Goal: Entertainment & Leisure: Browse casually

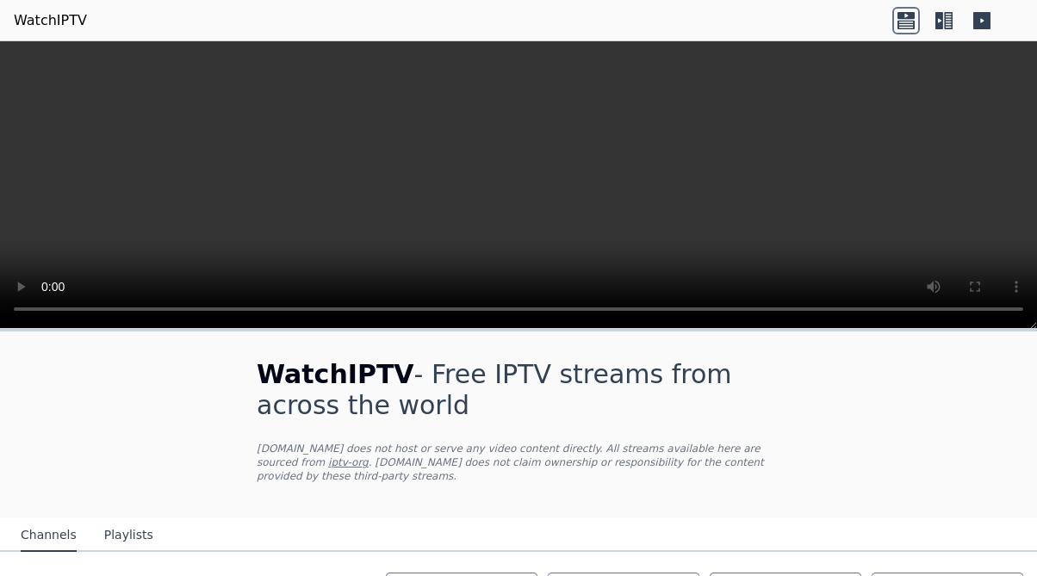
click at [55, 21] on link "WatchIPTV" at bounding box center [50, 20] width 73 height 21
click at [293, 167] on video at bounding box center [518, 185] width 1037 height 288
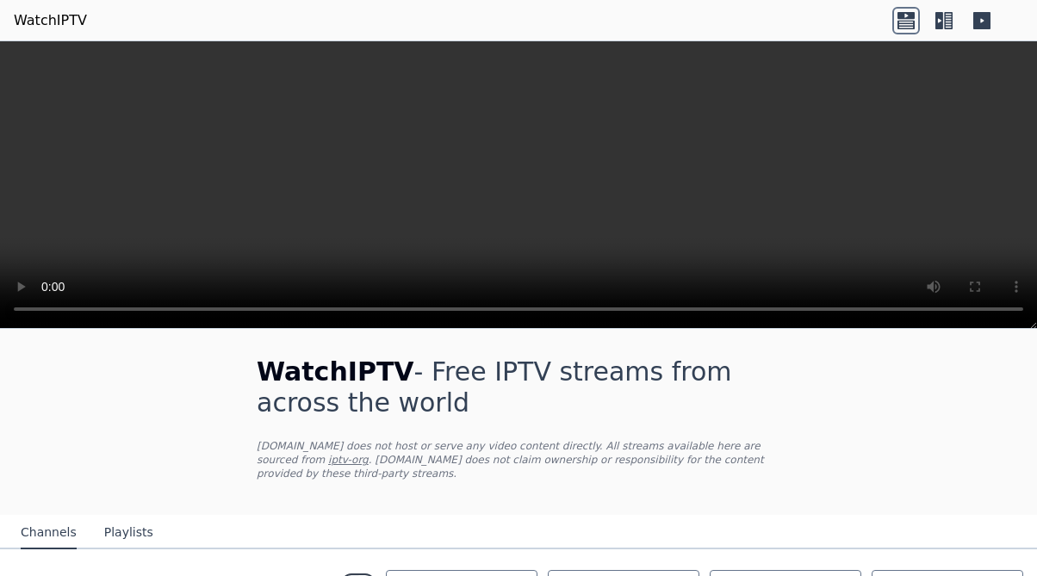
click at [131, 533] on button "Playlists" at bounding box center [128, 533] width 49 height 33
click at [53, 281] on video at bounding box center [518, 185] width 1037 height 288
click at [48, 266] on video at bounding box center [518, 185] width 1037 height 288
click at [45, 270] on video at bounding box center [518, 185] width 1037 height 288
click at [52, 279] on video at bounding box center [518, 185] width 1037 height 288
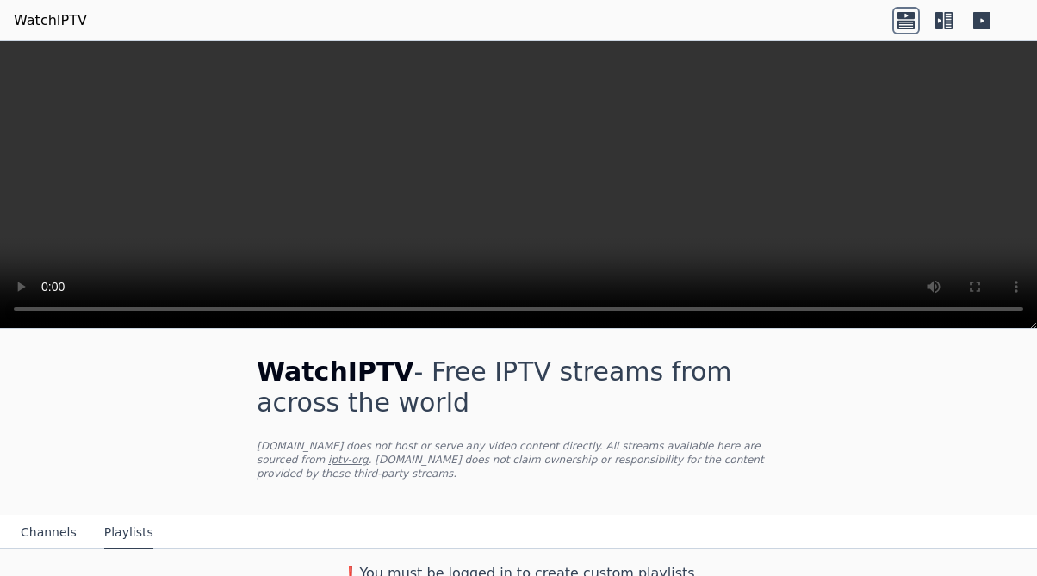
click at [40, 267] on video at bounding box center [518, 185] width 1037 height 288
click at [40, 269] on video at bounding box center [518, 185] width 1037 height 288
click at [118, 282] on video at bounding box center [518, 185] width 1037 height 288
click at [301, 421] on div "WatchIPTV - Free IPTV streams from across the world WatchIPTV.xyz does not host…" at bounding box center [518, 422] width 579 height 186
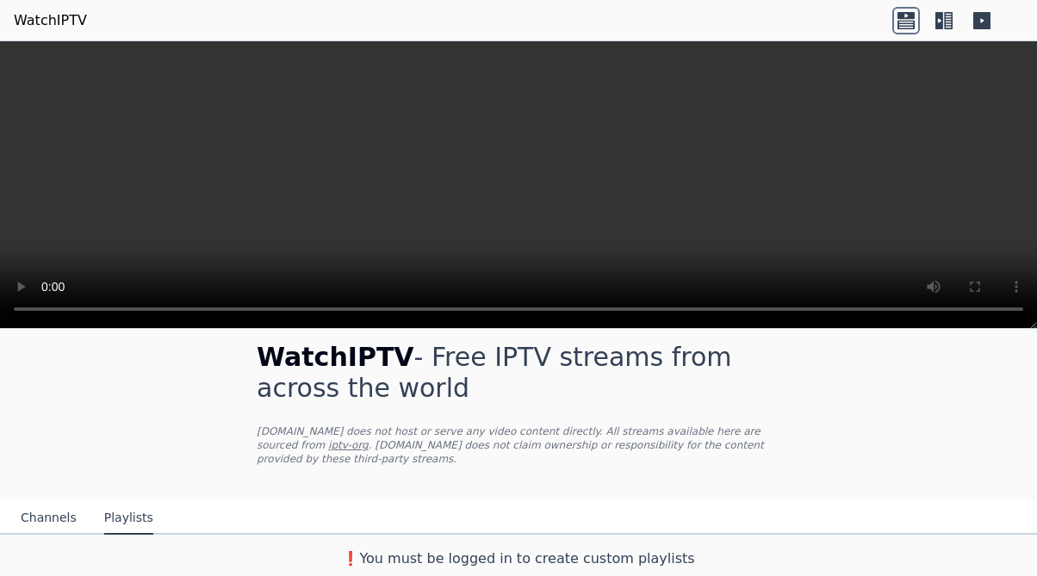
click at [1009, 306] on video at bounding box center [518, 185] width 1037 height 288
click at [1013, 313] on video at bounding box center [518, 185] width 1037 height 288
click at [908, 25] on icon at bounding box center [905, 24] width 17 height 9
click at [940, 22] on icon at bounding box center [939, 20] width 8 height 17
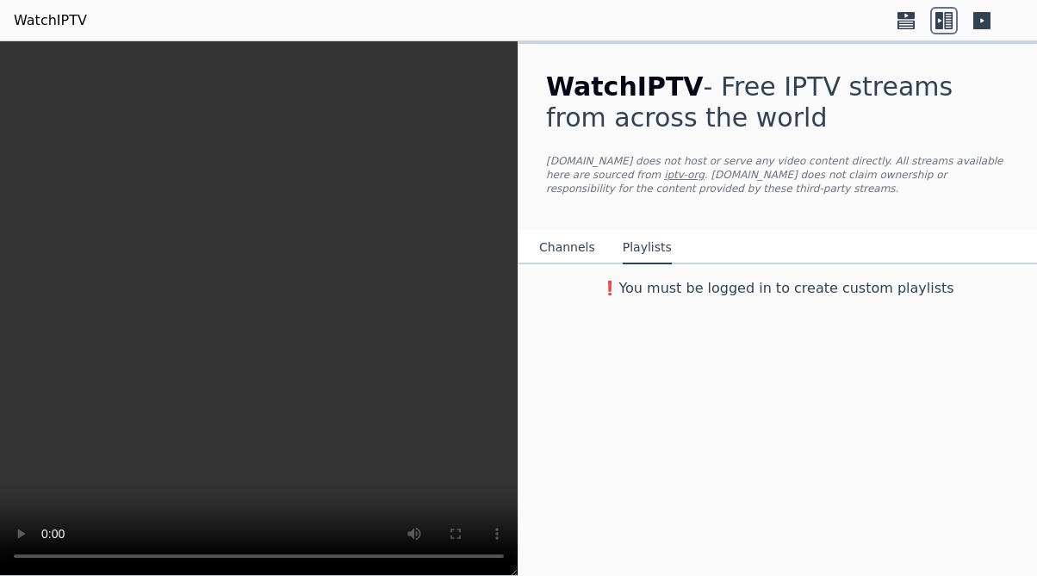
scroll to position [0, 0]
click at [65, 22] on link "WatchIPTV" at bounding box center [50, 20] width 73 height 21
click at [561, 244] on button "Channels" at bounding box center [567, 248] width 56 height 33
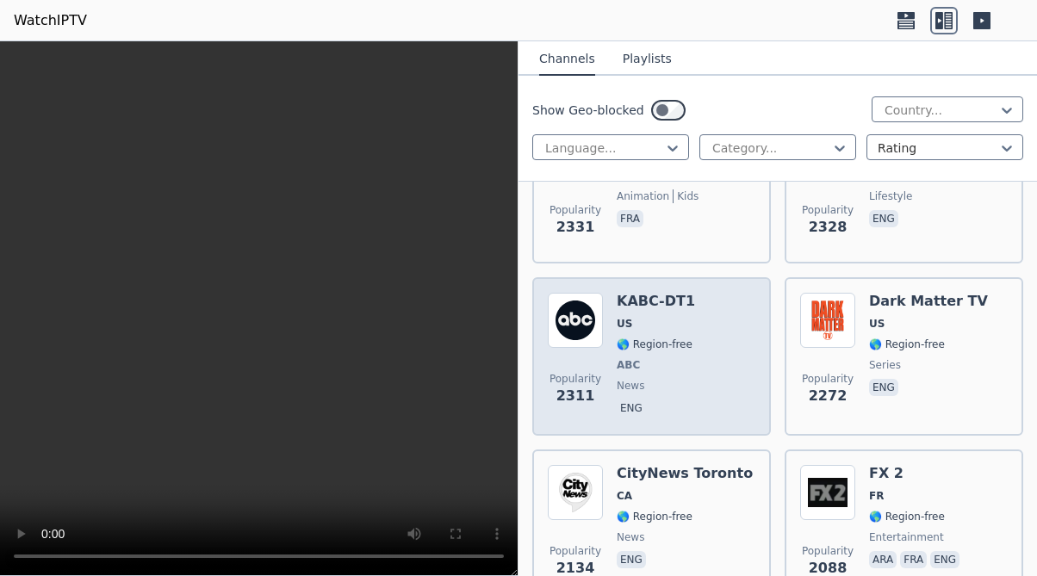
scroll to position [1969, 0]
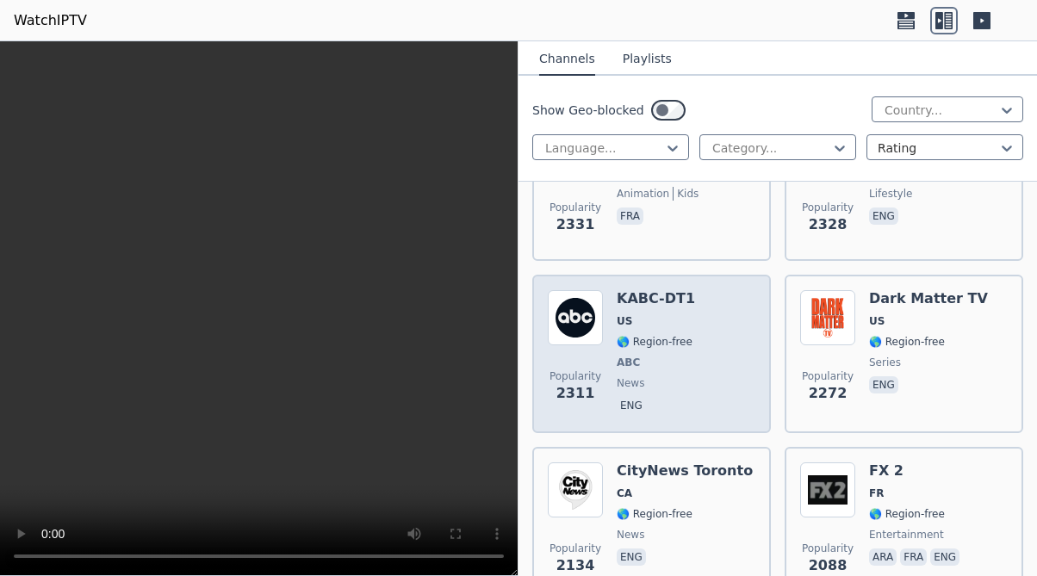
click at [639, 350] on div "KABC-DT1 US 🌎 Region-free ABC news eng" at bounding box center [656, 353] width 78 height 127
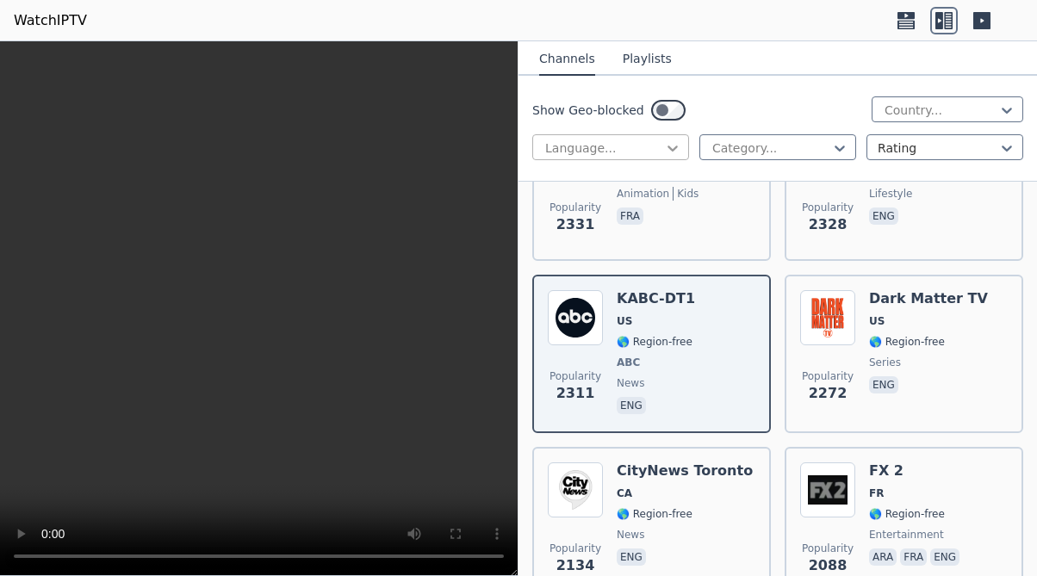
click at [673, 149] on icon at bounding box center [672, 147] width 17 height 17
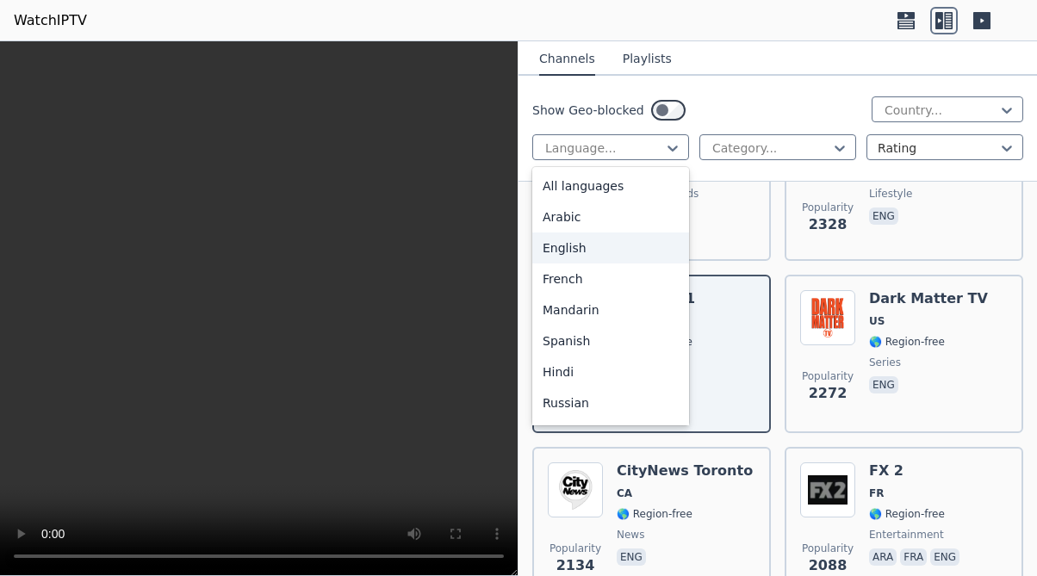
click at [585, 245] on div "English" at bounding box center [610, 247] width 157 height 31
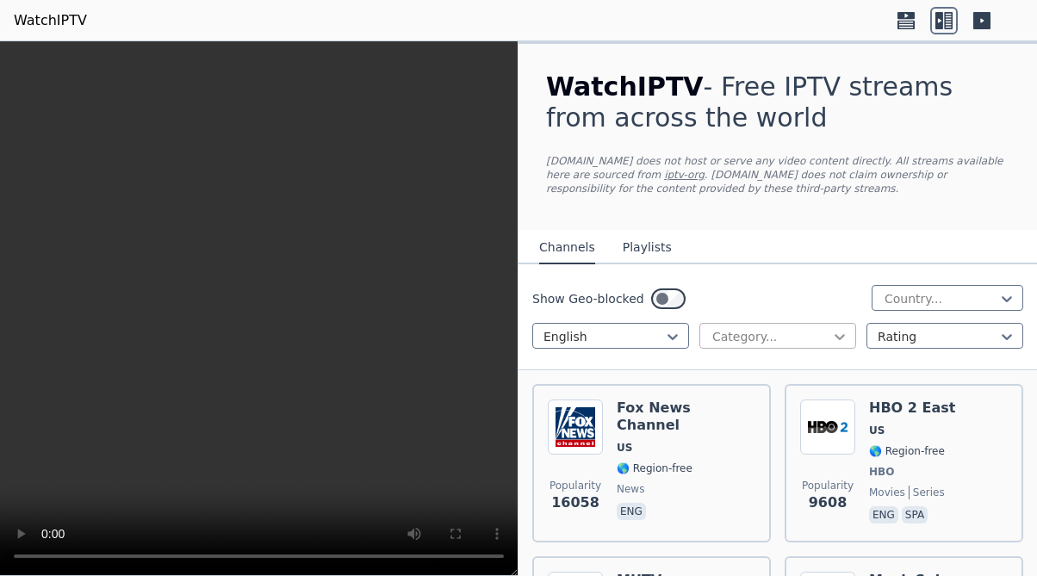
click at [834, 339] on icon at bounding box center [839, 337] width 10 height 6
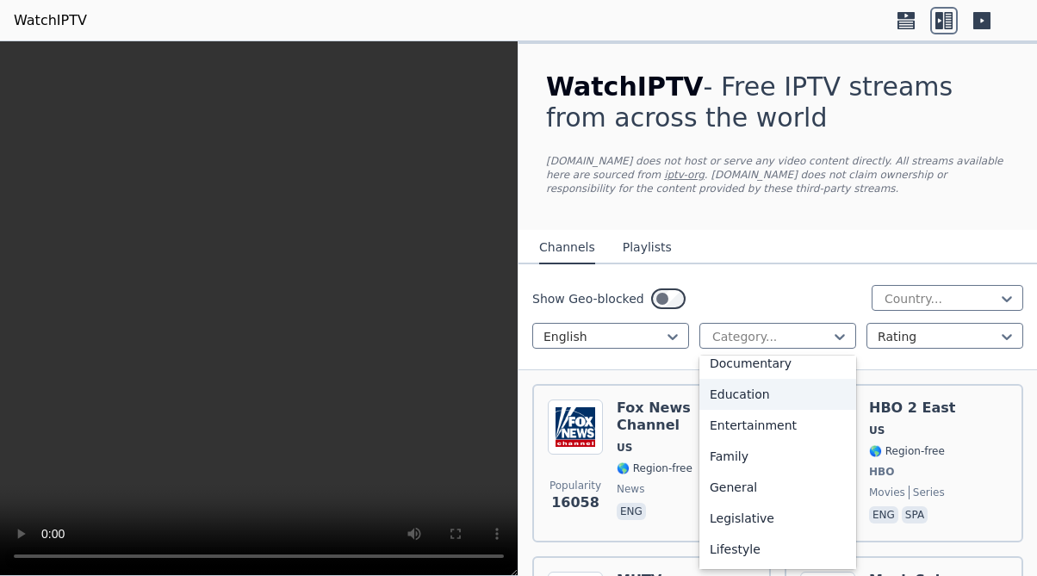
scroll to position [262, 0]
click at [773, 420] on div "Entertainment" at bounding box center [777, 422] width 157 height 31
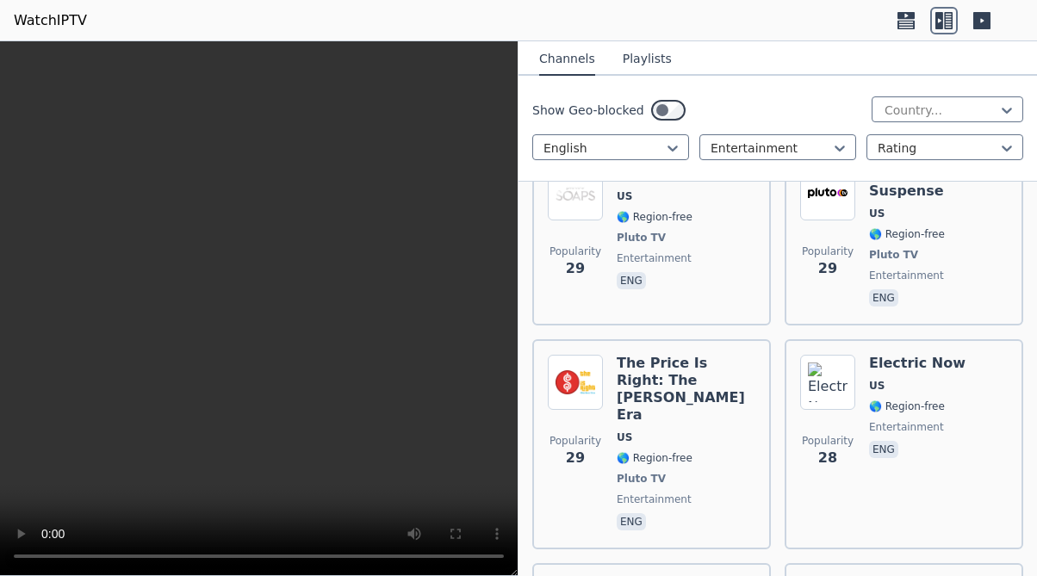
scroll to position [5282, 0]
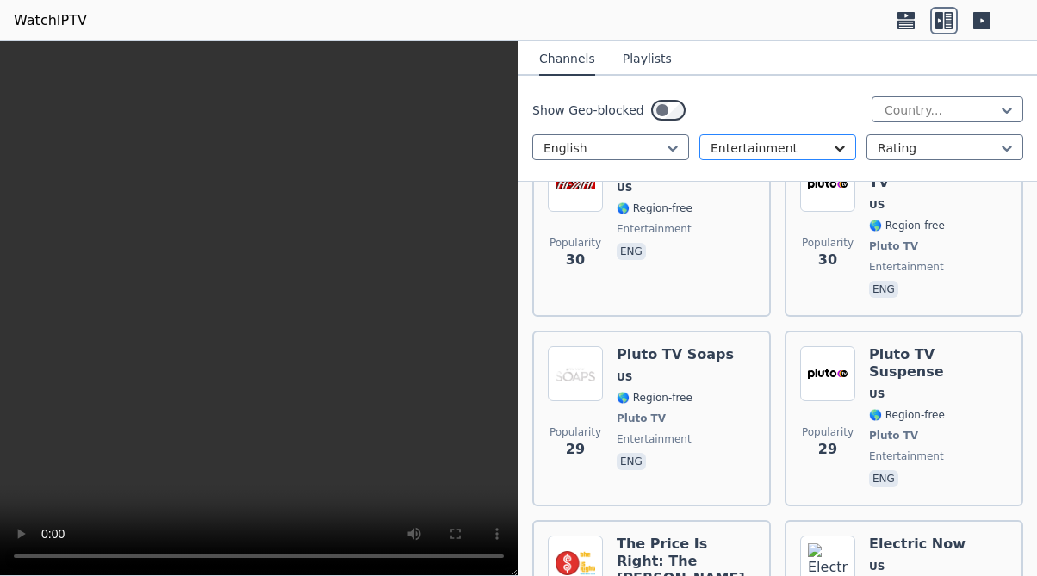
click at [840, 149] on icon at bounding box center [839, 147] width 17 height 17
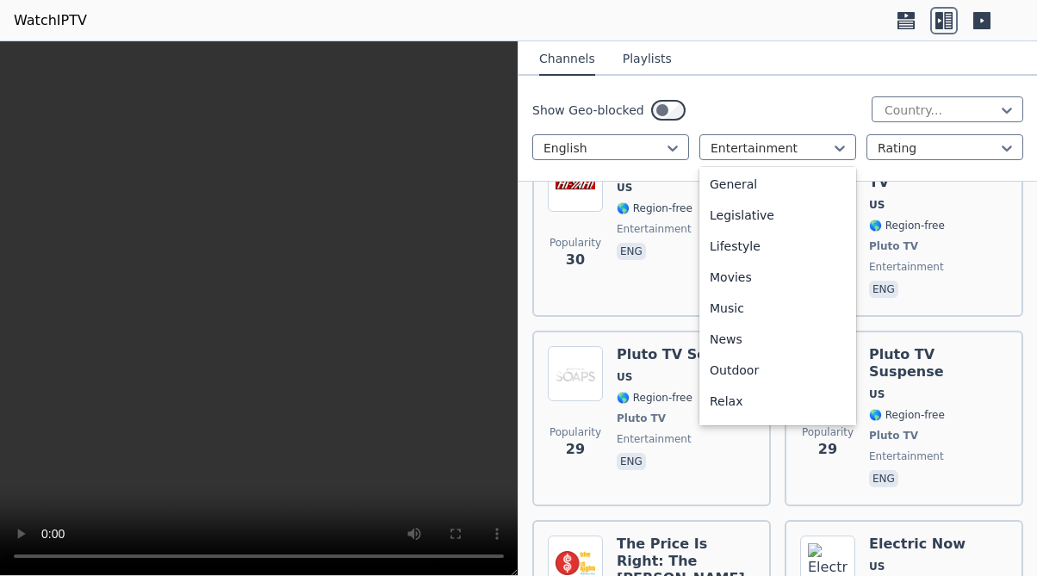
scroll to position [372, 0]
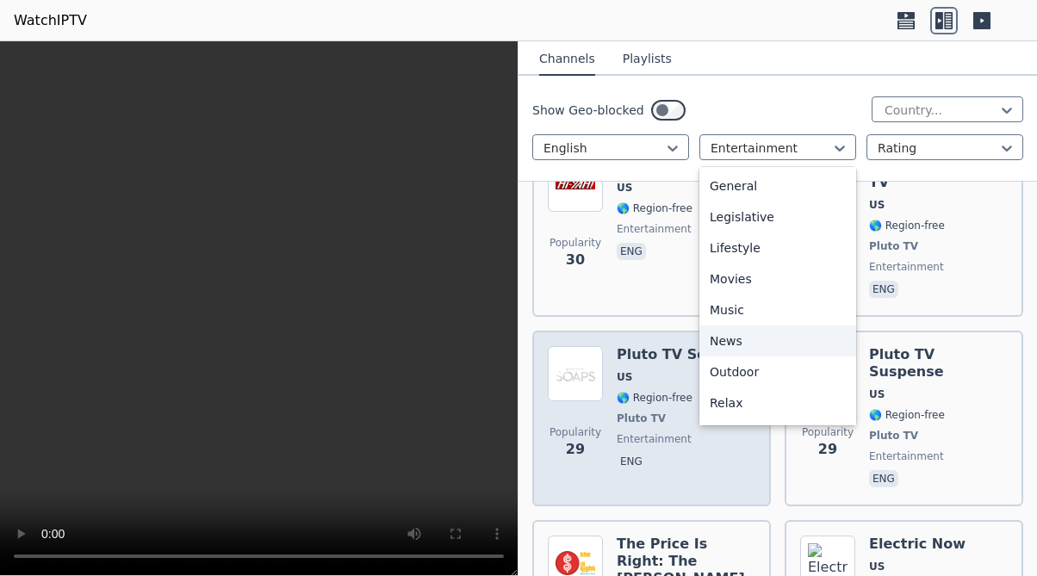
click at [739, 342] on div "News" at bounding box center [777, 340] width 157 height 31
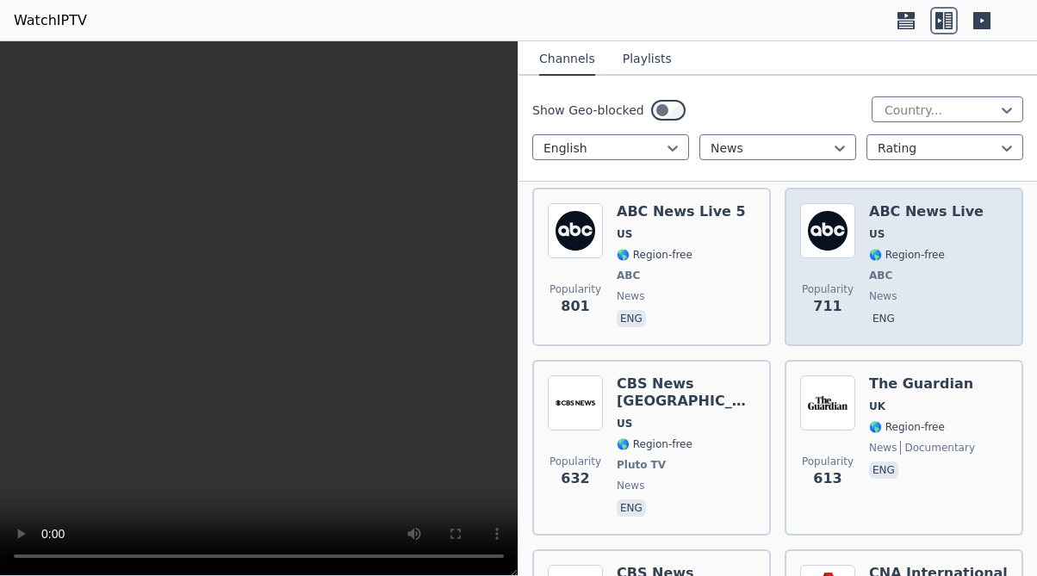
scroll to position [1554, 0]
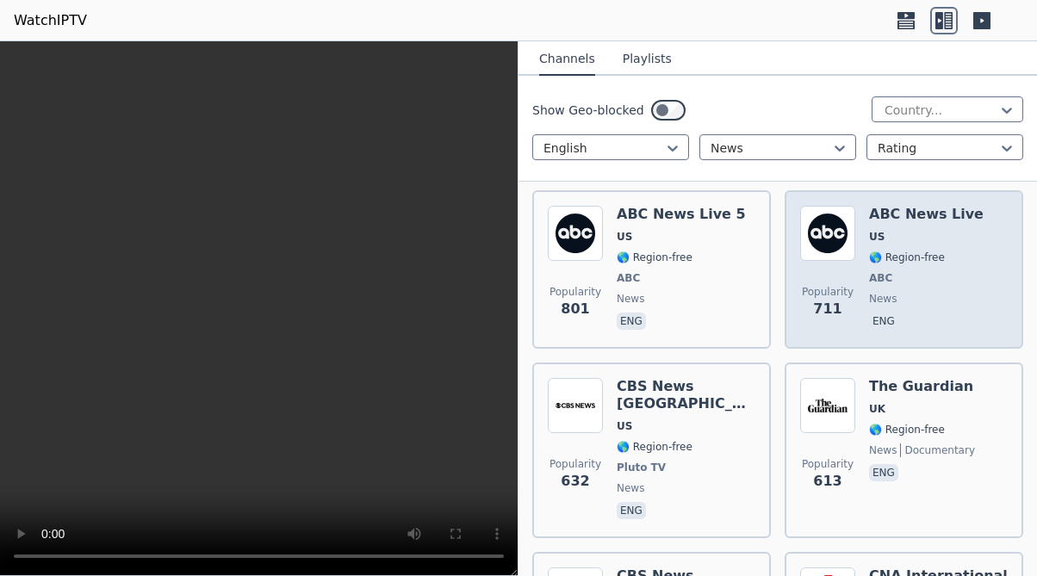
click at [921, 238] on span "US" at bounding box center [926, 237] width 115 height 14
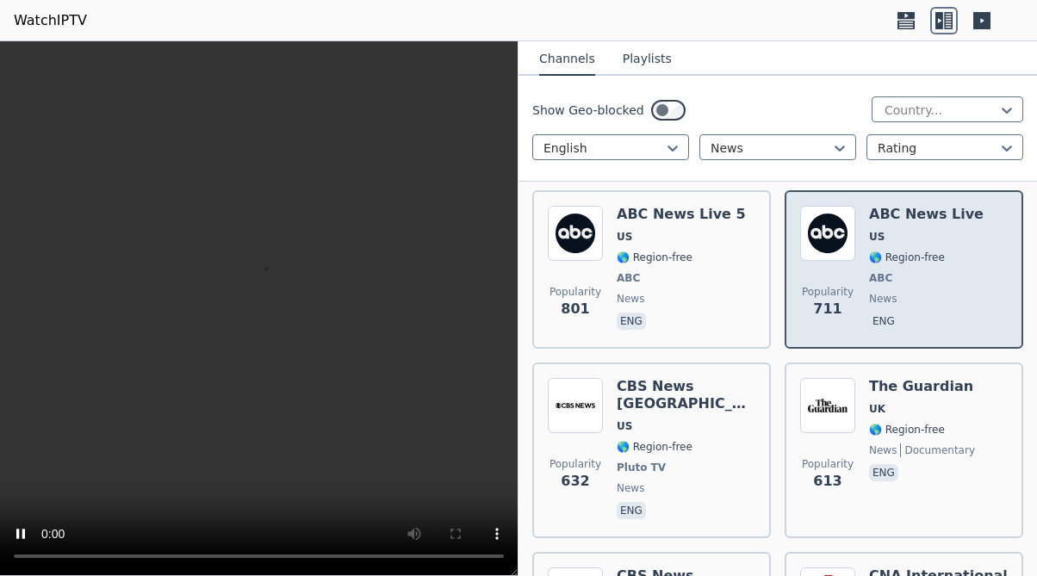
scroll to position [1552, 0]
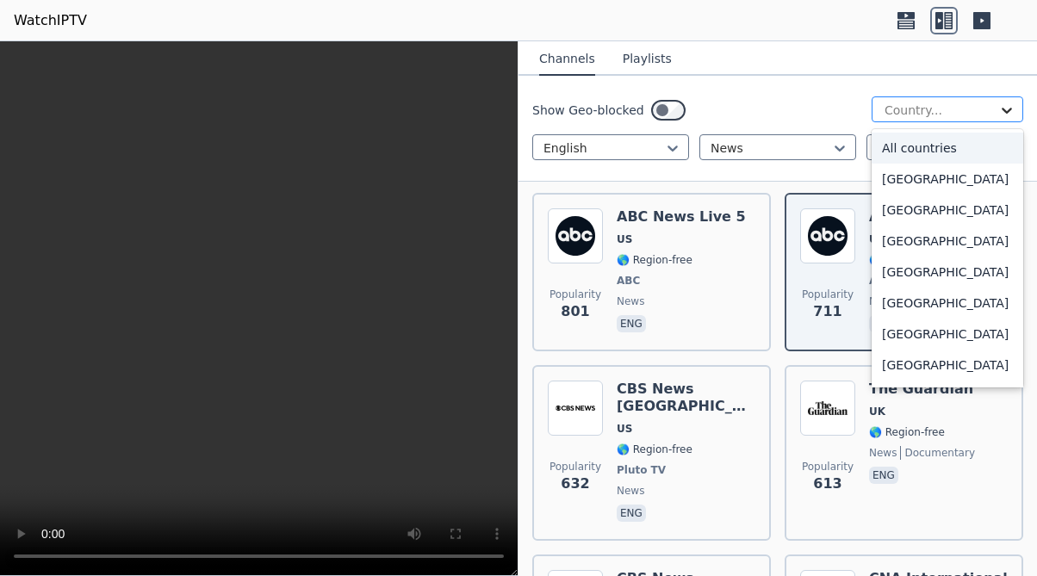
click at [1002, 108] on icon at bounding box center [1006, 110] width 17 height 17
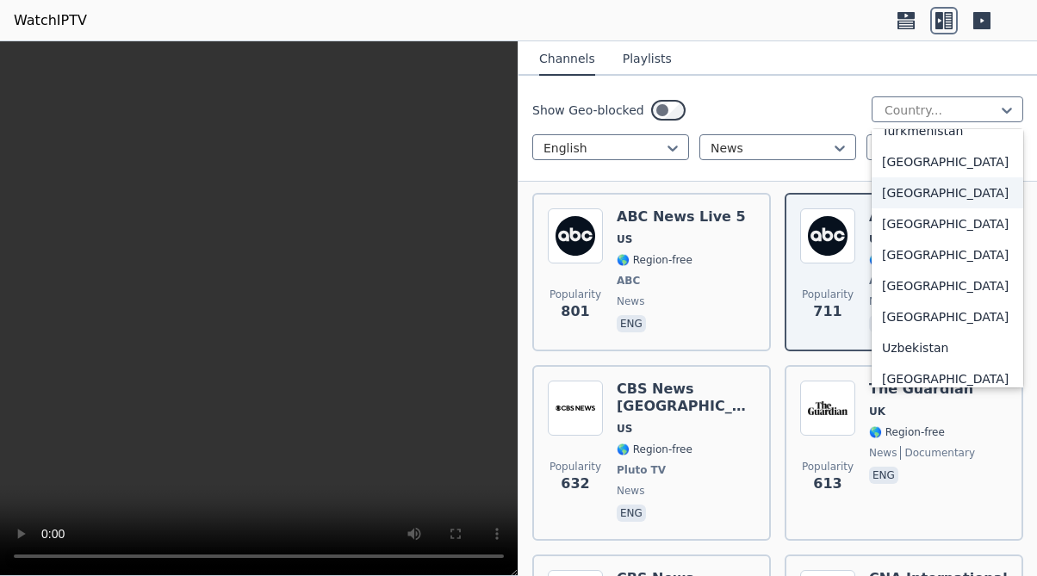
scroll to position [6046, 0]
click at [914, 210] on div "[GEOGRAPHIC_DATA]" at bounding box center [947, 194] width 152 height 31
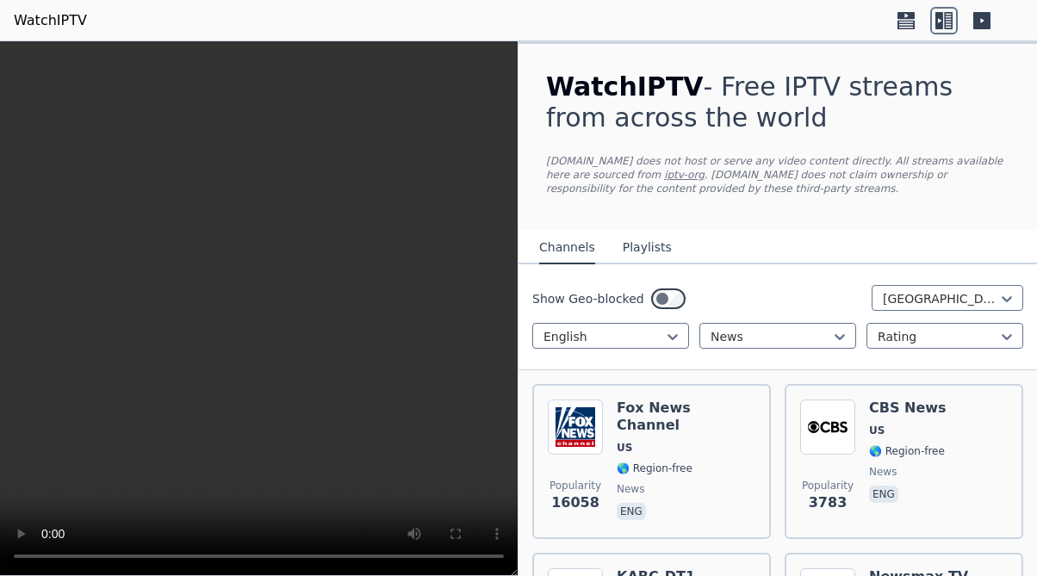
click at [467, 561] on video at bounding box center [258, 308] width 517 height 535
click at [490, 559] on video at bounding box center [258, 308] width 517 height 535
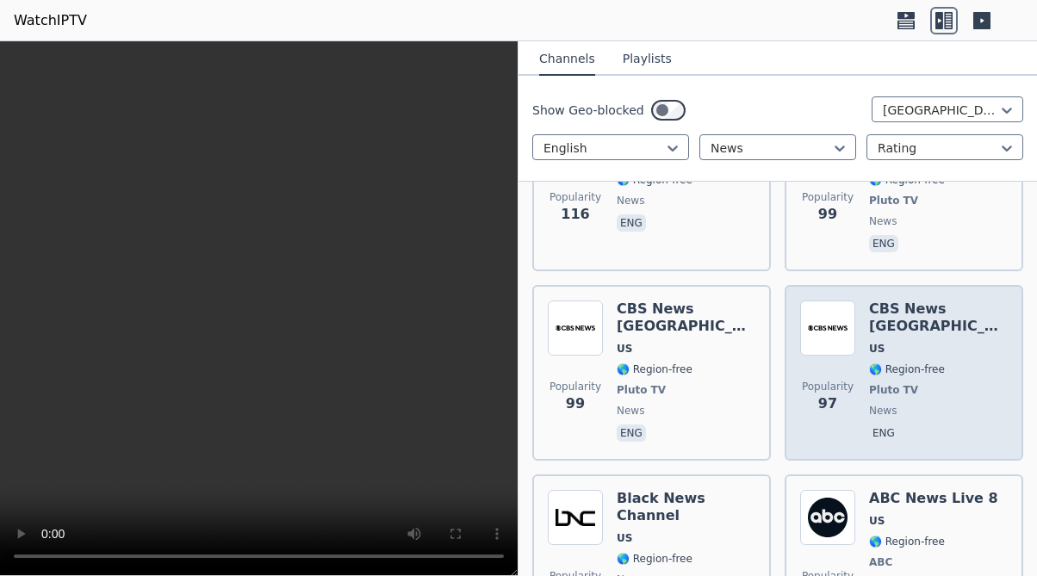
scroll to position [2527, 0]
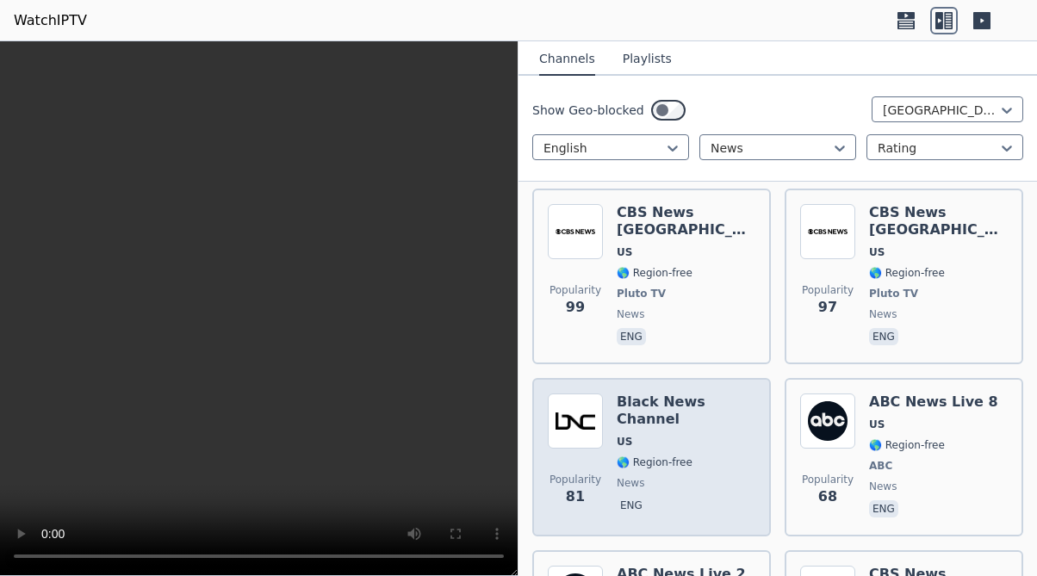
click at [706, 394] on h6 "Black News Channel" at bounding box center [686, 411] width 139 height 34
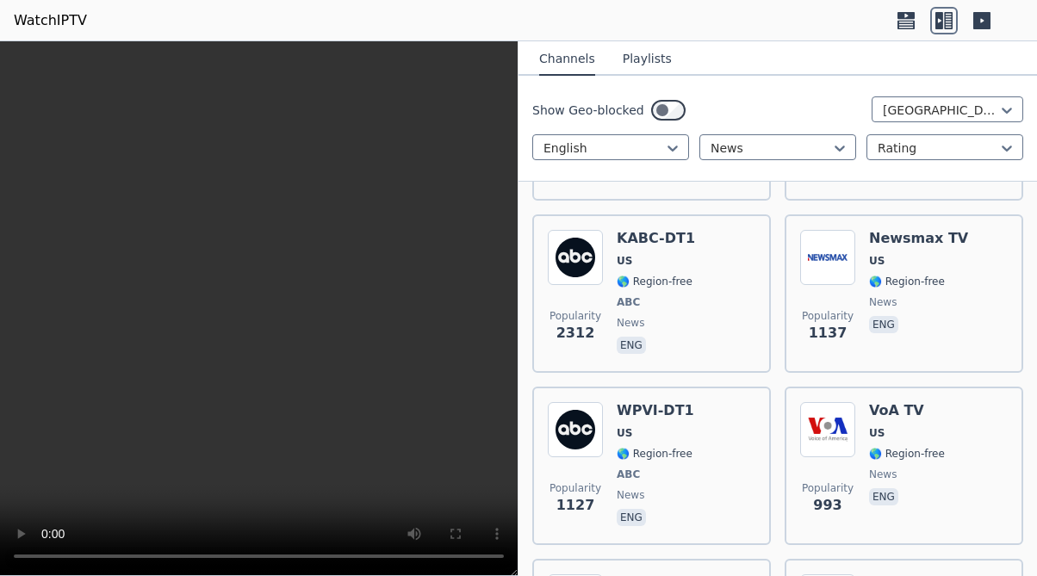
scroll to position [0, 0]
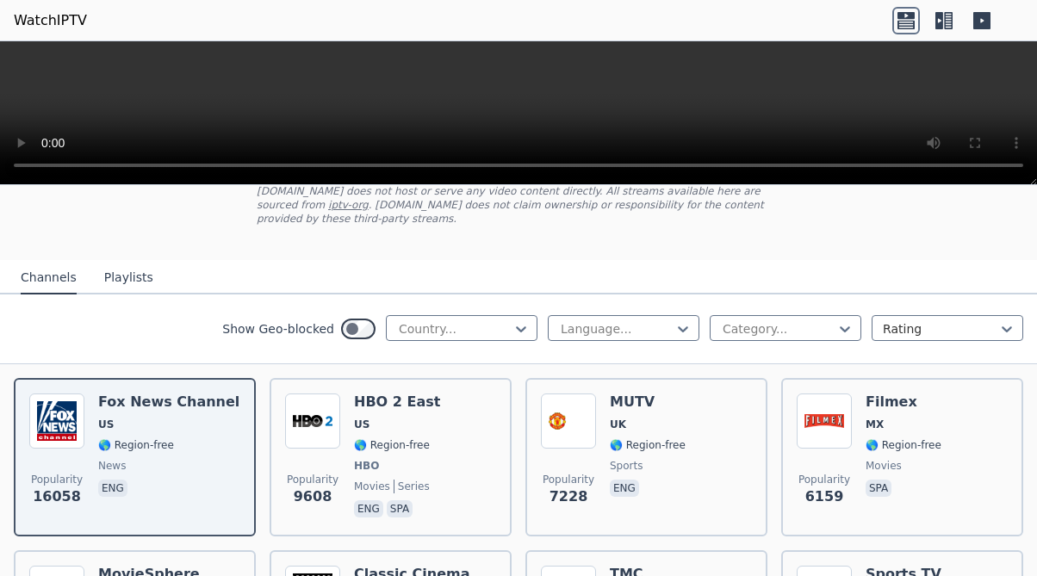
scroll to position [116, 0]
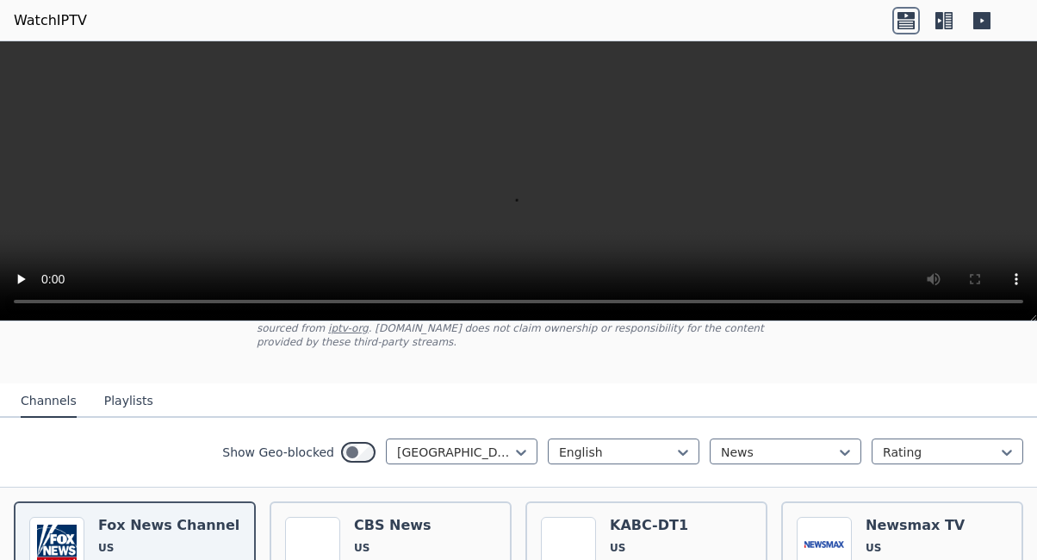
scroll to position [108, 0]
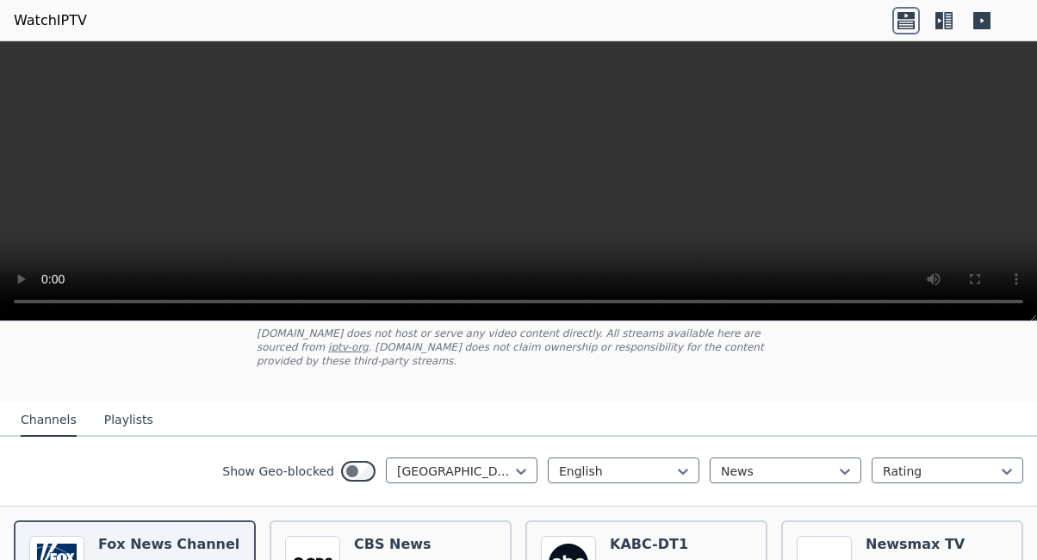
click at [985, 301] on video at bounding box center [518, 181] width 1037 height 280
click at [54, 62] on video at bounding box center [518, 181] width 1037 height 280
click at [54, 24] on link "WatchIPTV" at bounding box center [50, 20] width 73 height 21
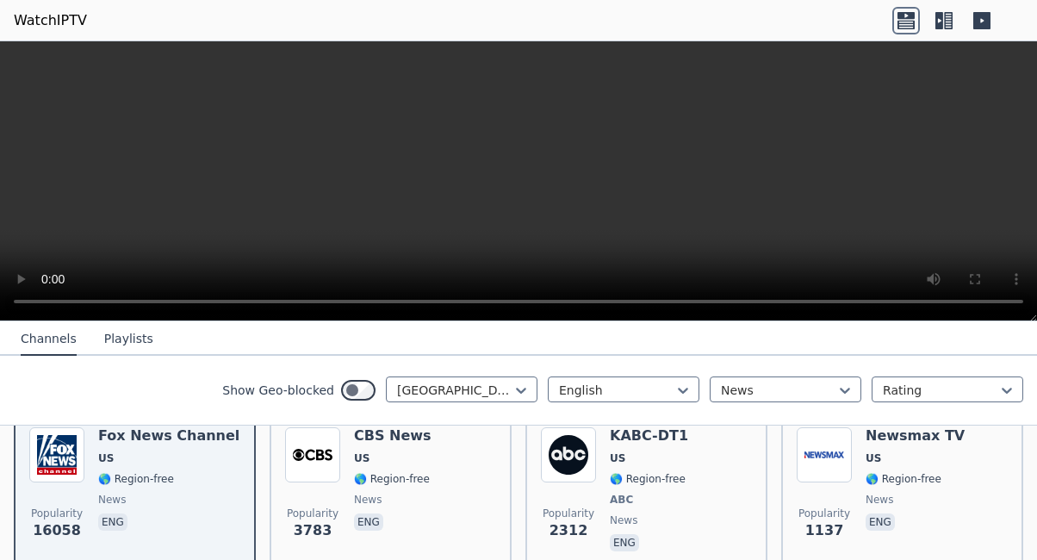
scroll to position [149, 0]
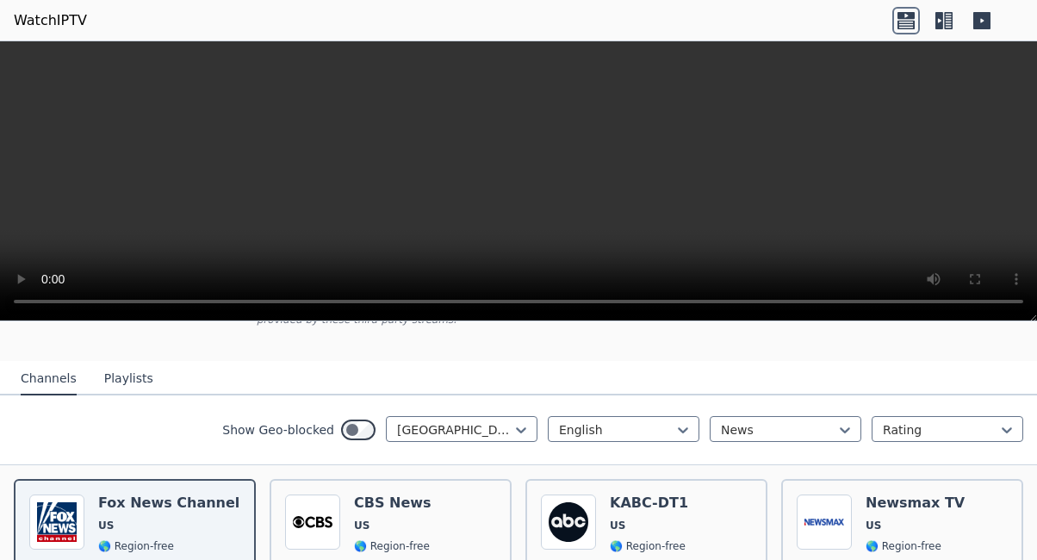
click at [985, 303] on video at bounding box center [518, 181] width 1037 height 280
click at [28, 59] on video at bounding box center [518, 181] width 1037 height 280
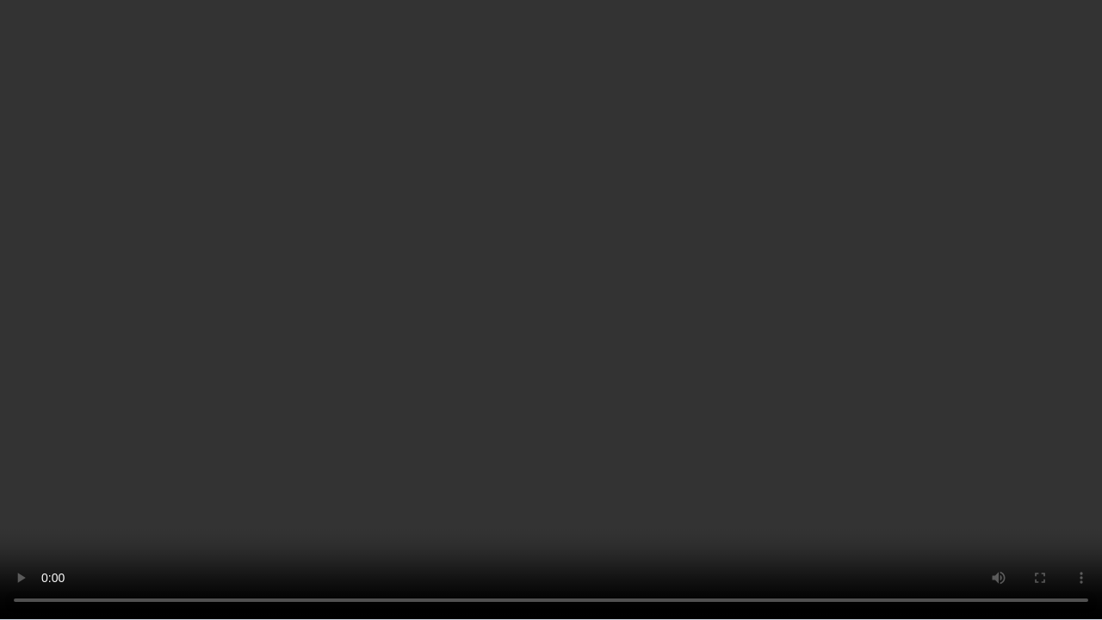
click at [406, 234] on video at bounding box center [551, 310] width 1102 height 620
click at [548, 555] on video at bounding box center [551, 310] width 1102 height 620
click at [549, 556] on video at bounding box center [551, 310] width 1102 height 620
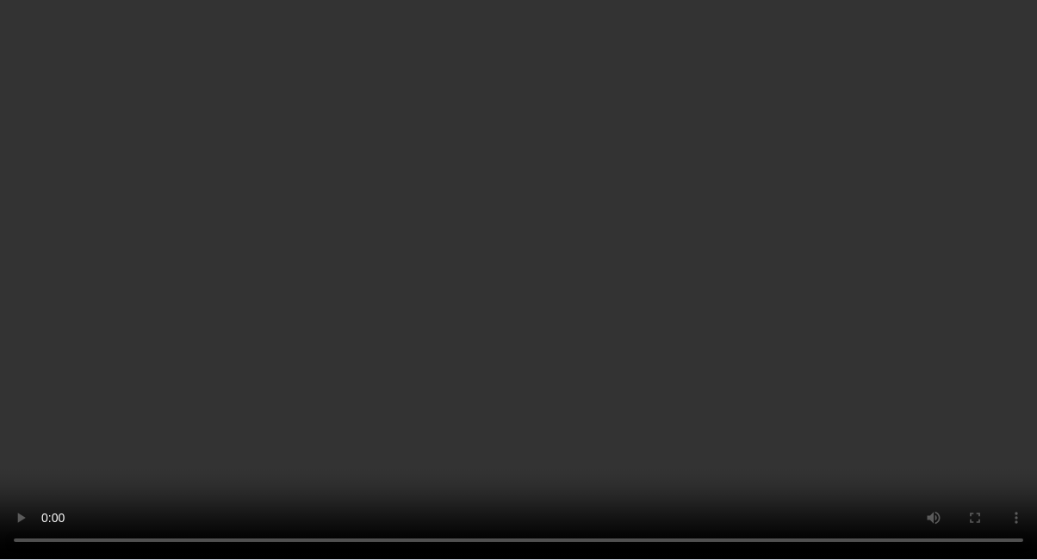
scroll to position [248, 0]
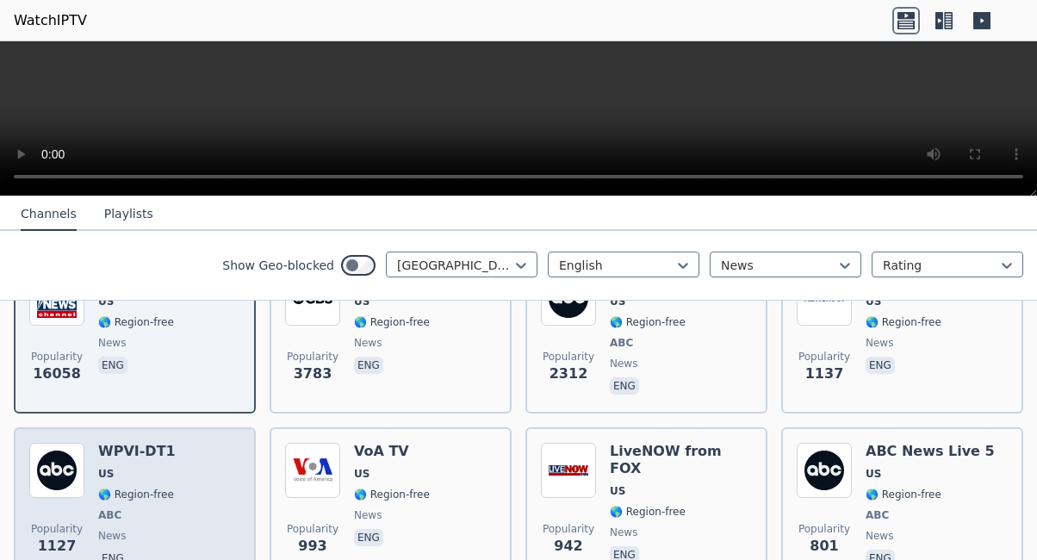
click at [164, 465] on div "WPVI-DT1 US 🌎 Region-free ABC news eng" at bounding box center [136, 506] width 77 height 127
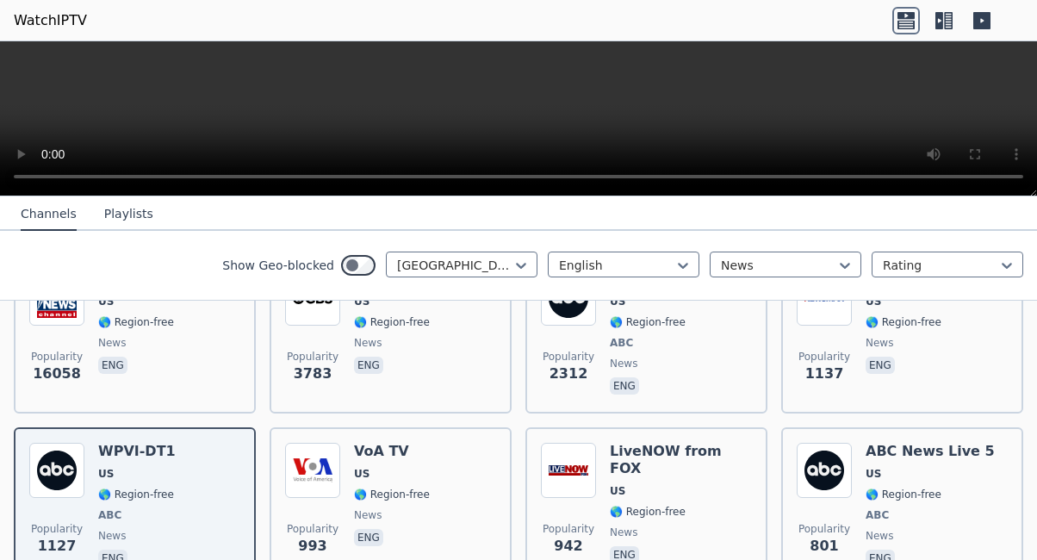
scroll to position [246, 0]
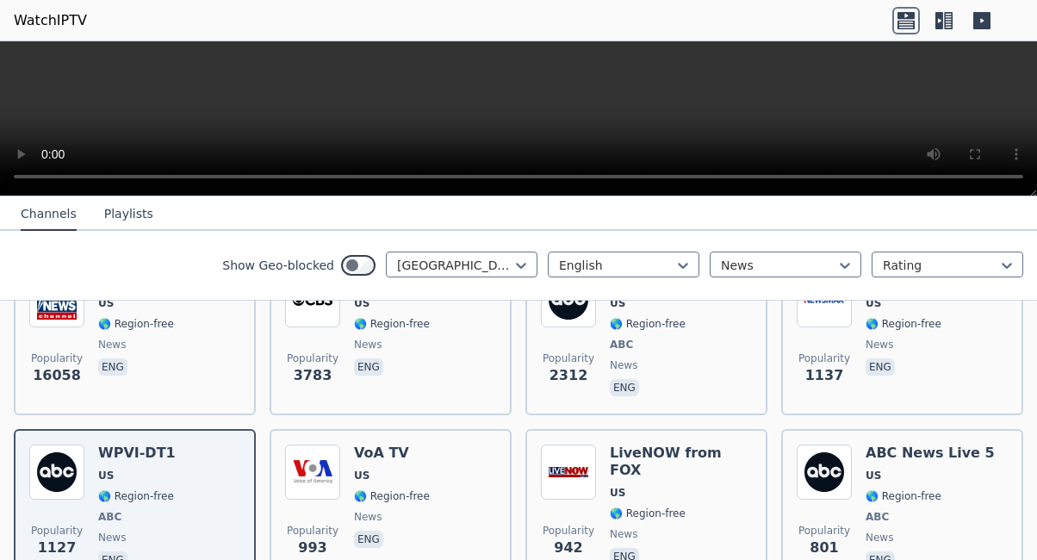
click at [901, 22] on icon at bounding box center [906, 21] width 28 height 28
click at [987, 21] on icon at bounding box center [981, 20] width 17 height 17
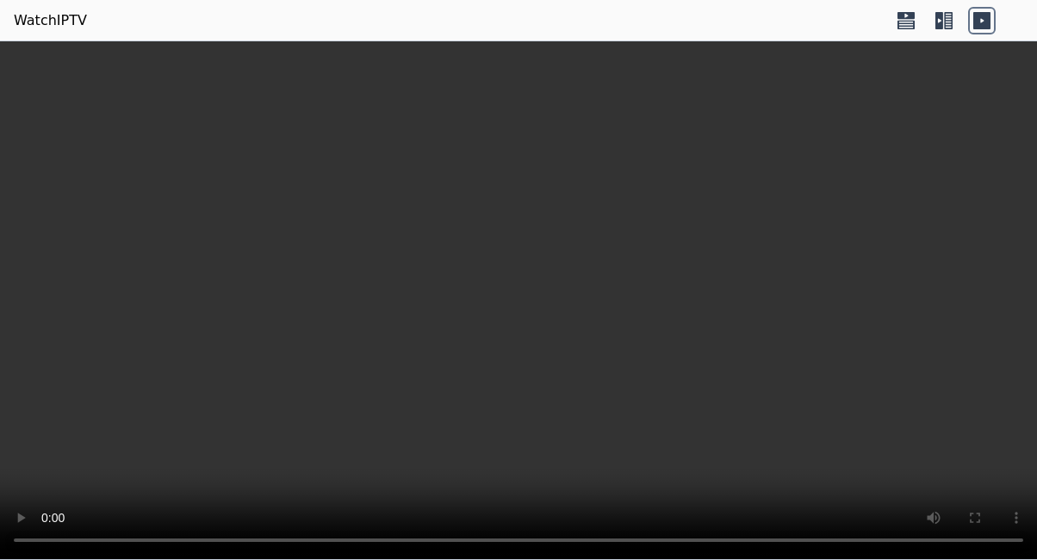
click at [1020, 472] on video at bounding box center [518, 300] width 1037 height 518
click at [1005, 543] on video at bounding box center [518, 300] width 1037 height 518
click at [3, 436] on video at bounding box center [518, 300] width 1037 height 518
click at [31, 404] on video at bounding box center [518, 300] width 1037 height 518
click at [56, 63] on video at bounding box center [518, 300] width 1037 height 518
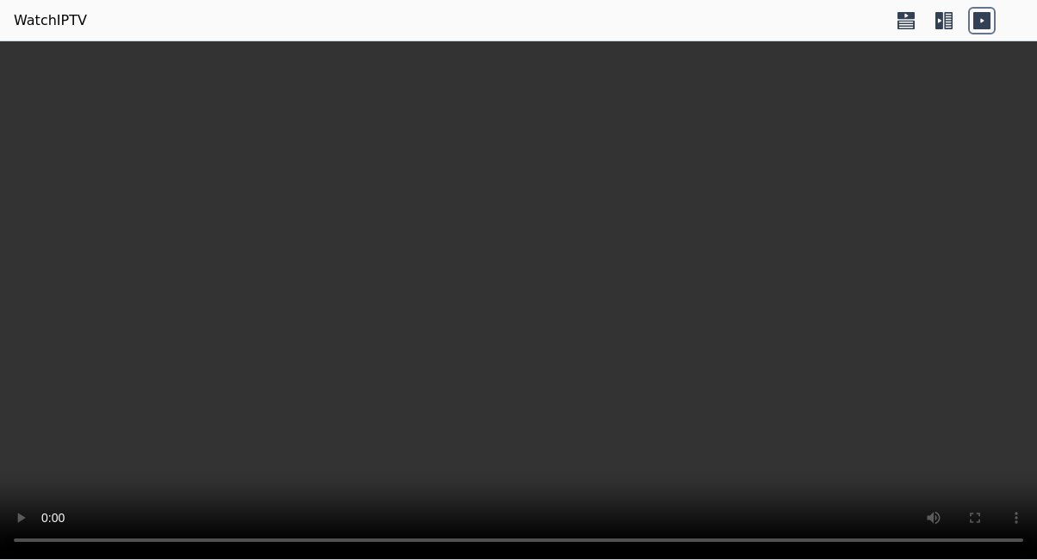
click at [43, 26] on link "WatchIPTV" at bounding box center [50, 20] width 73 height 21
click at [988, 13] on icon at bounding box center [981, 20] width 17 height 17
click at [988, 17] on icon at bounding box center [981, 20] width 17 height 17
click at [945, 18] on icon at bounding box center [944, 21] width 28 height 28
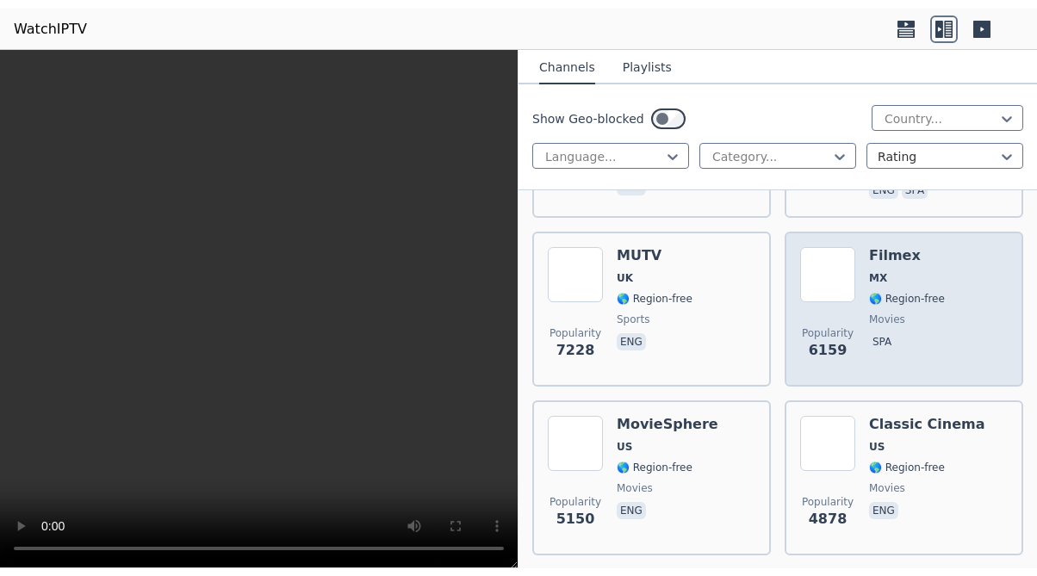
scroll to position [336, 0]
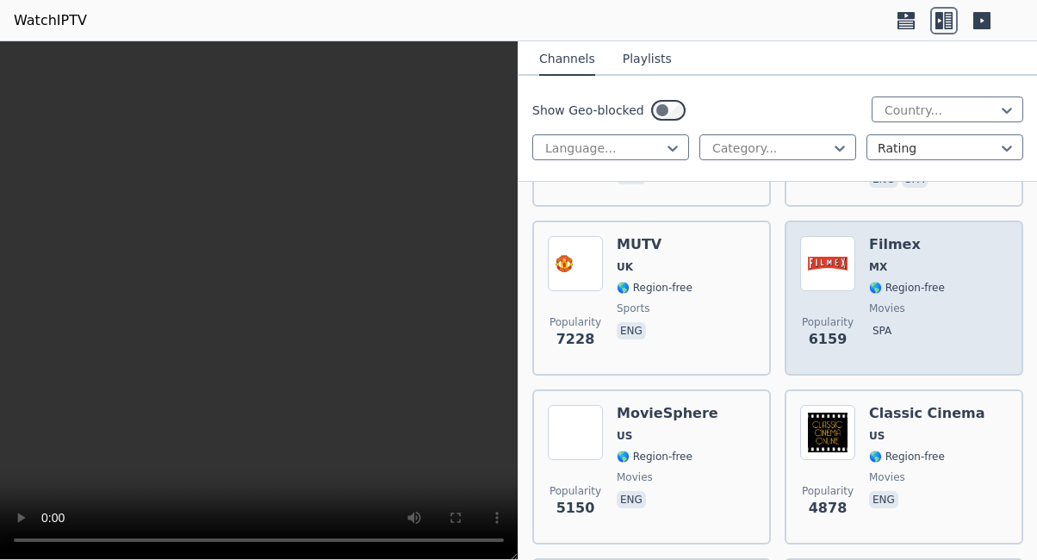
click at [861, 298] on div "Popularity 6159 Filmex MX 🌎 Region-free movies spa" at bounding box center [904, 298] width 208 height 124
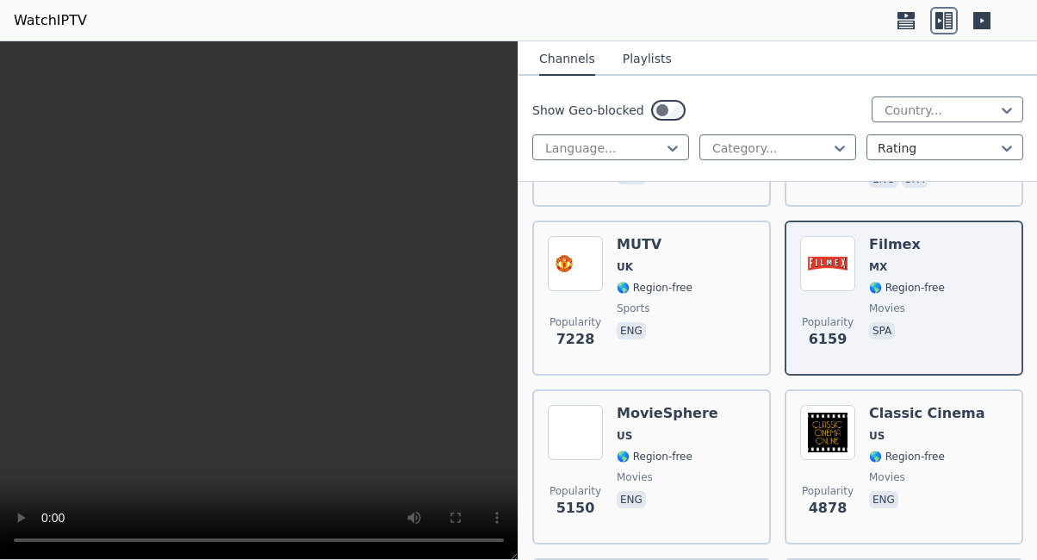
click at [982, 19] on icon at bounding box center [982, 21] width 28 height 28
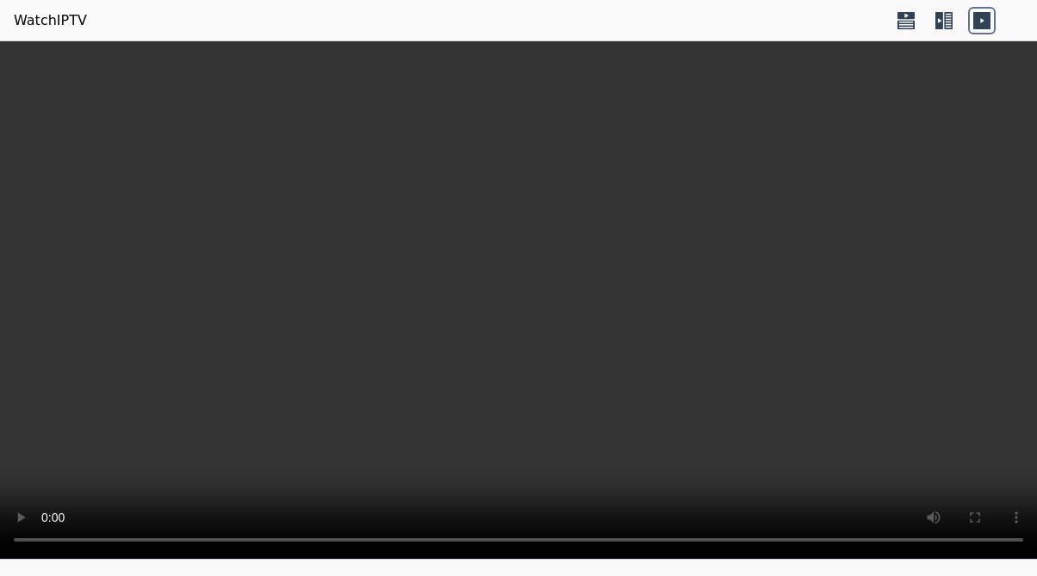
click at [1013, 544] on video at bounding box center [518, 300] width 1037 height 518
click at [948, 21] on icon at bounding box center [948, 20] width 9 height 17
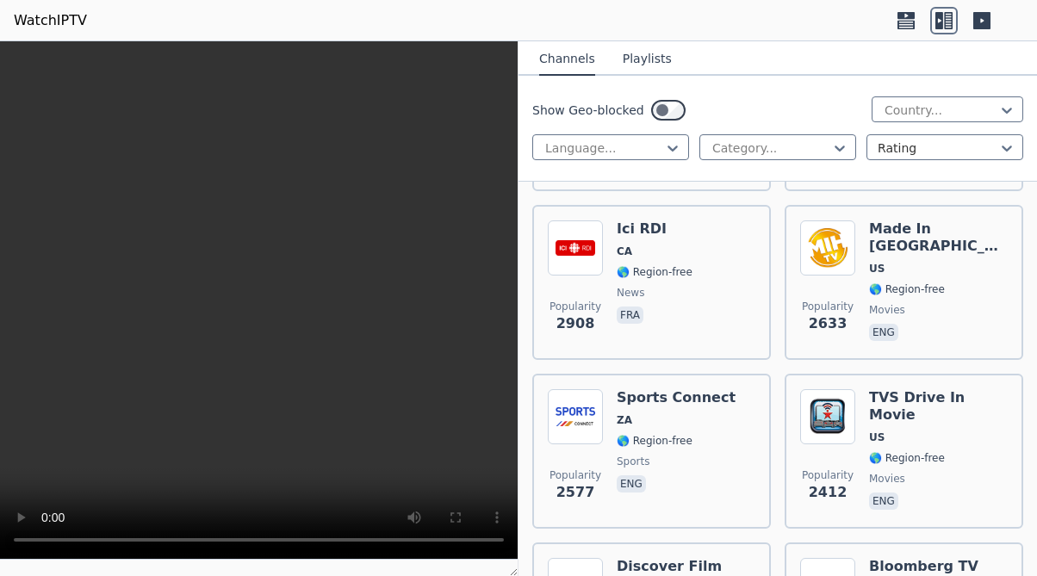
scroll to position [1100, 0]
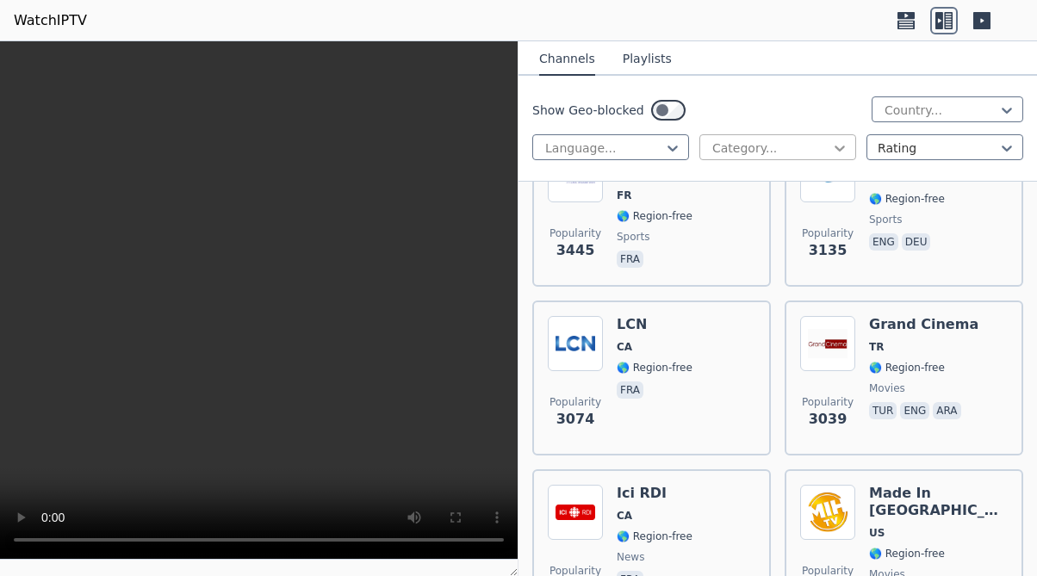
click at [831, 151] on icon at bounding box center [839, 147] width 17 height 17
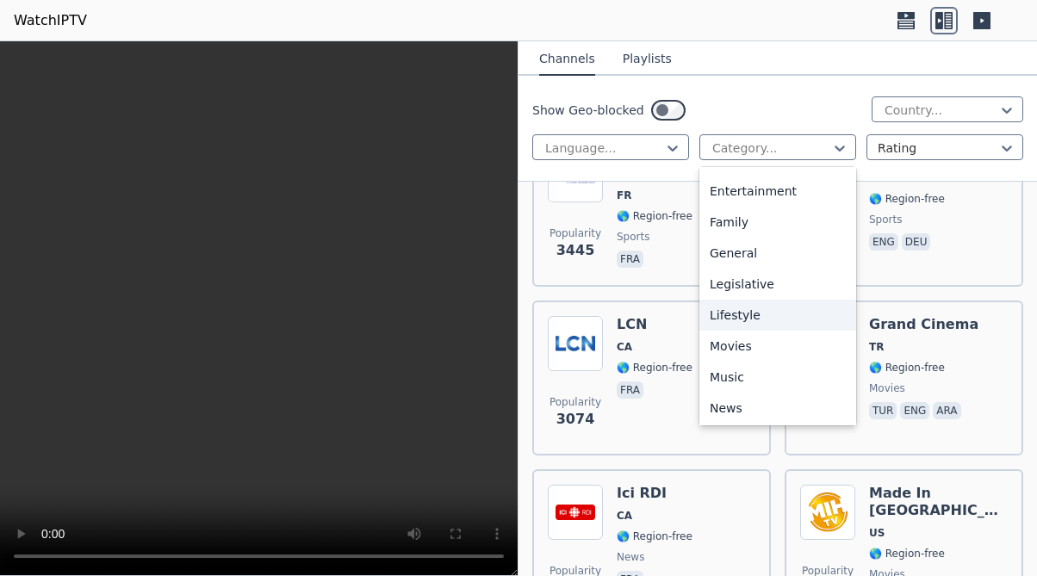
scroll to position [519, 0]
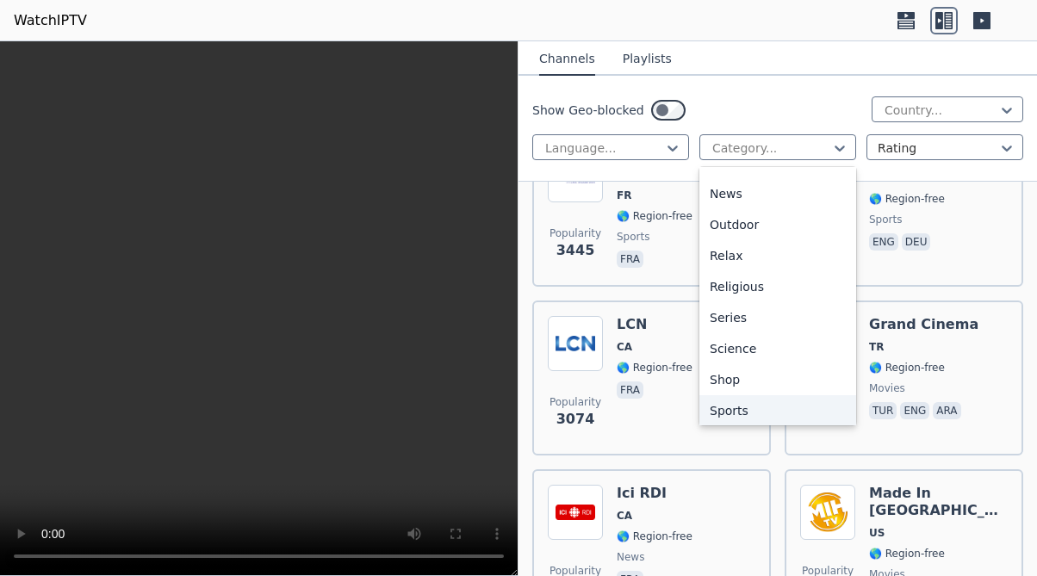
click at [745, 411] on div "Sports" at bounding box center [777, 410] width 157 height 31
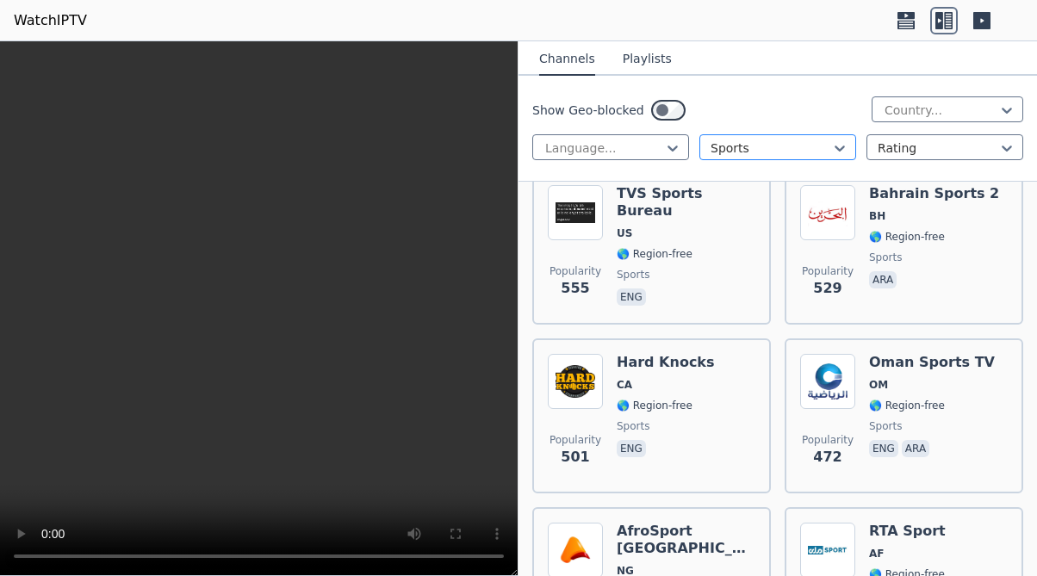
scroll to position [3017, 0]
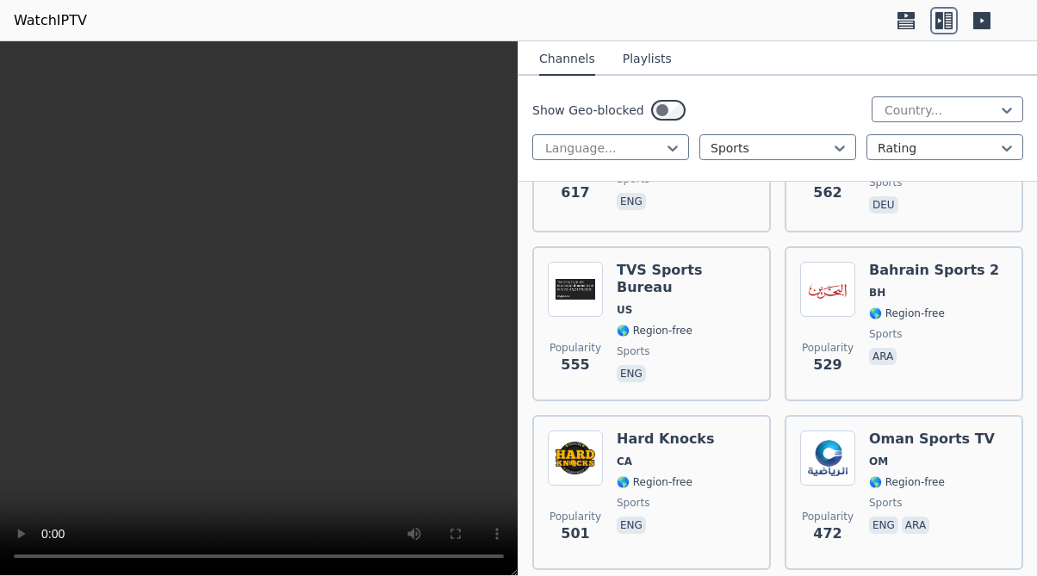
click at [642, 60] on button "Playlists" at bounding box center [647, 59] width 49 height 33
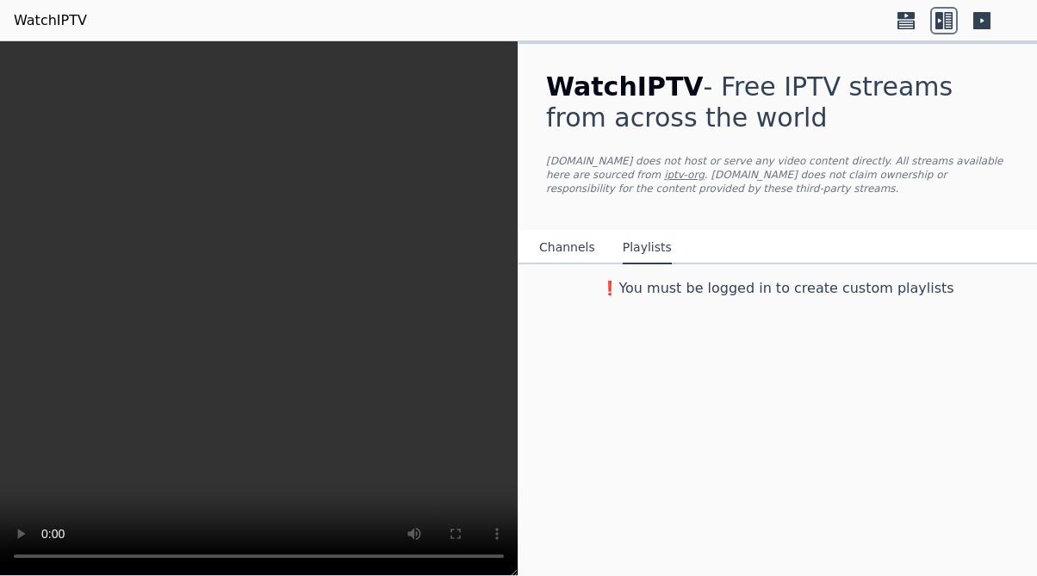
scroll to position [0, 0]
click at [569, 246] on button "Channels" at bounding box center [567, 248] width 56 height 33
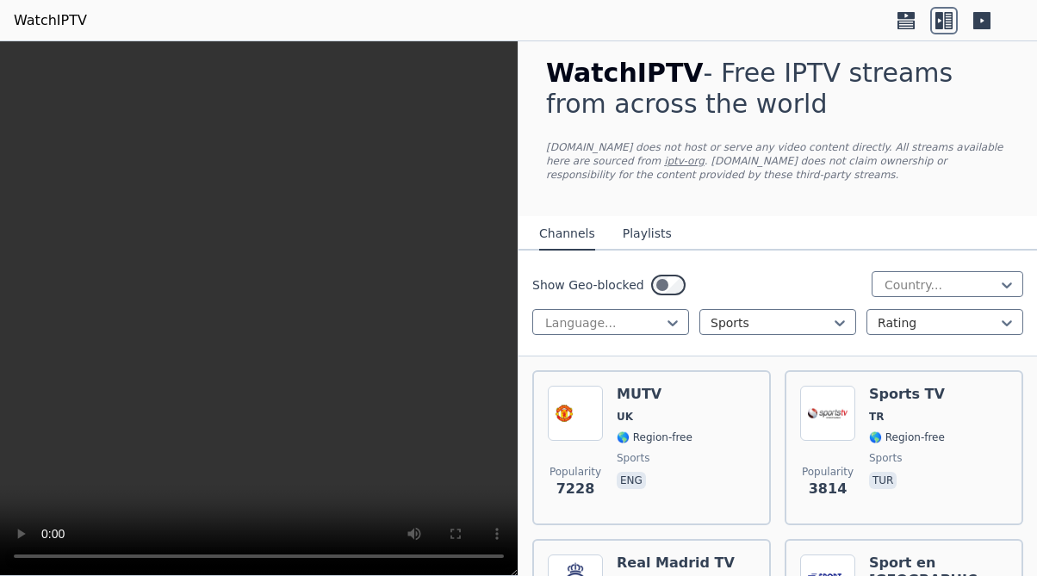
scroll to position [33, 0]
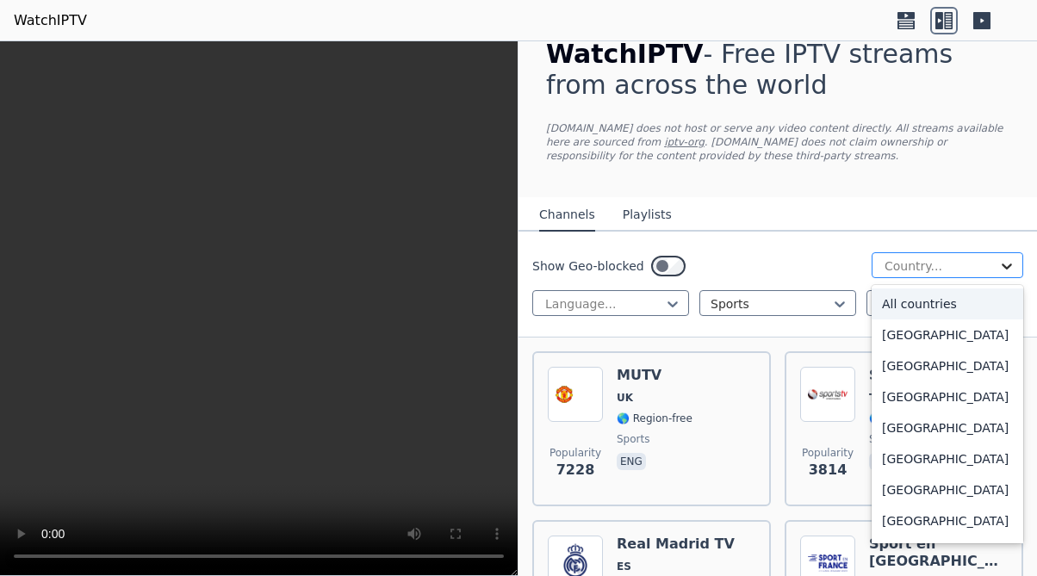
click at [1001, 268] on icon at bounding box center [1006, 266] width 10 height 6
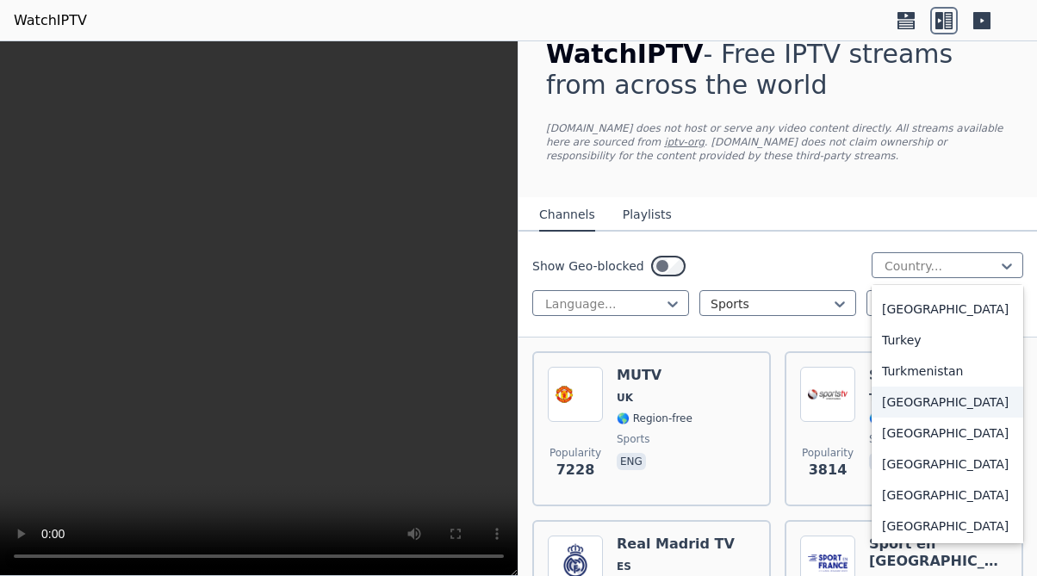
scroll to position [5906, 0]
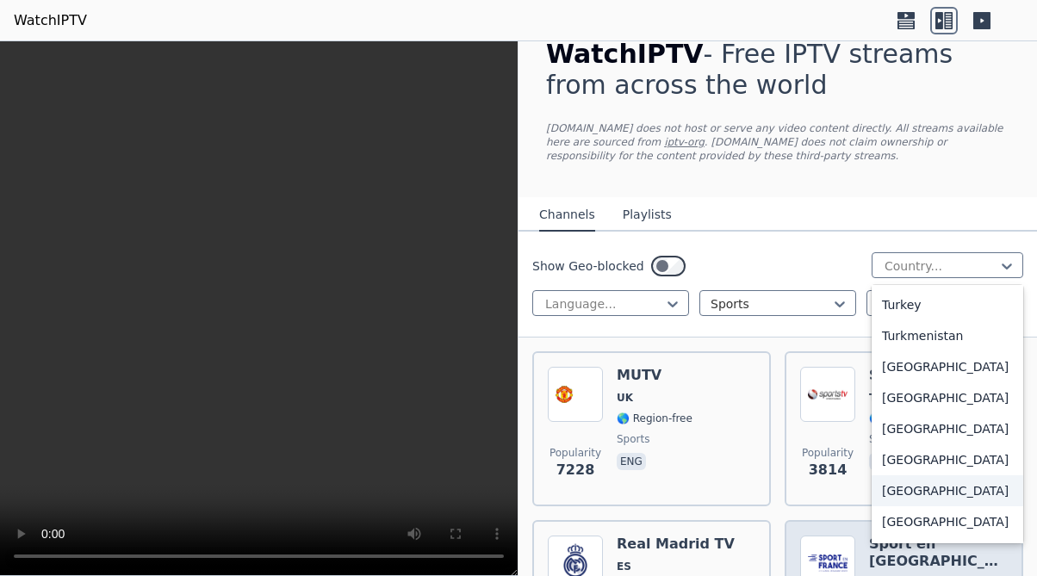
click at [919, 506] on div "[GEOGRAPHIC_DATA]" at bounding box center [947, 490] width 152 height 31
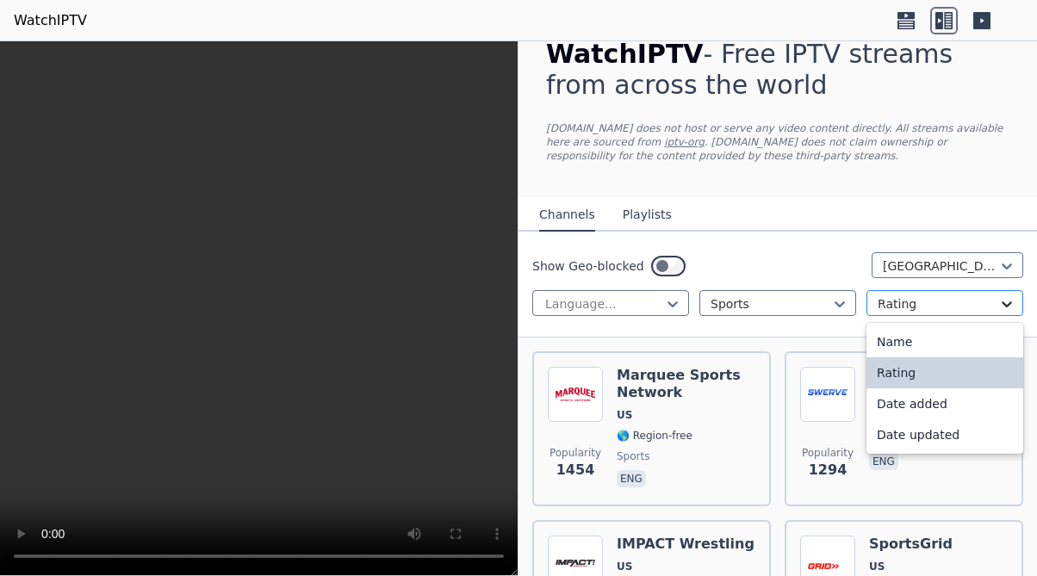
click at [1000, 302] on icon at bounding box center [1006, 303] width 17 height 17
click at [930, 374] on div "Rating" at bounding box center [944, 372] width 157 height 31
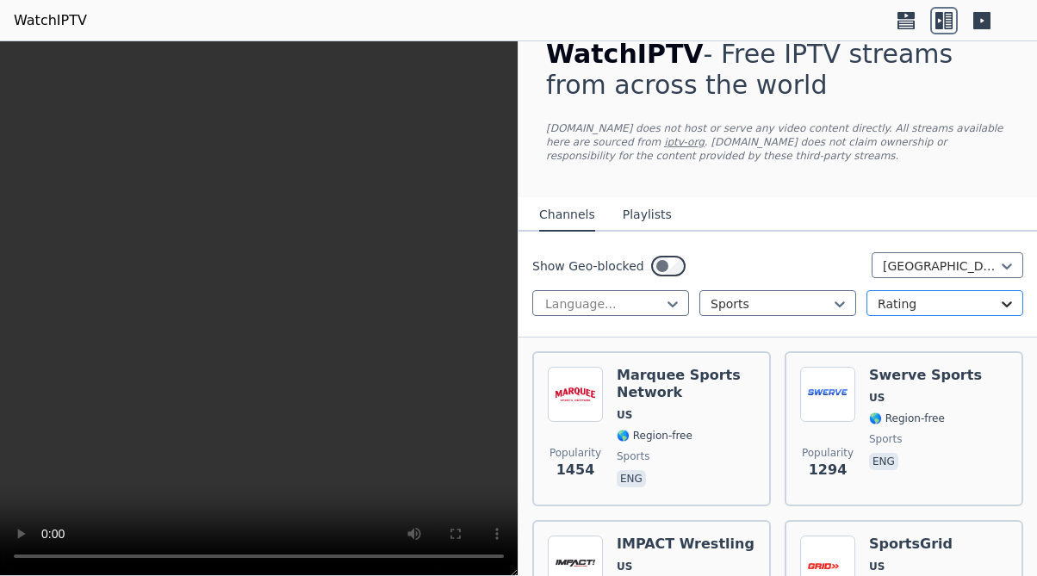
click at [1001, 305] on icon at bounding box center [1006, 304] width 10 height 6
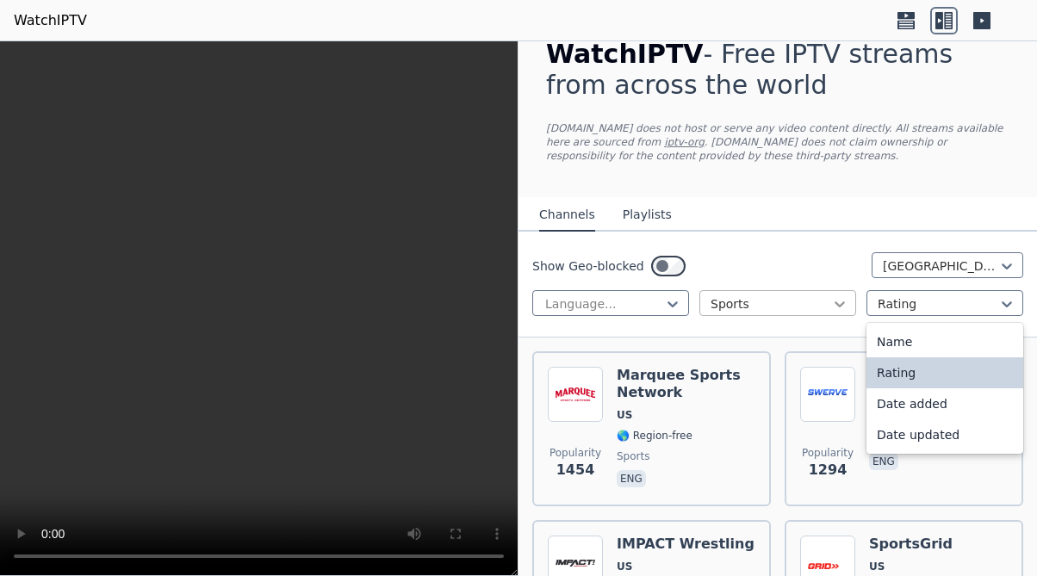
click at [834, 304] on icon at bounding box center [839, 304] width 10 height 6
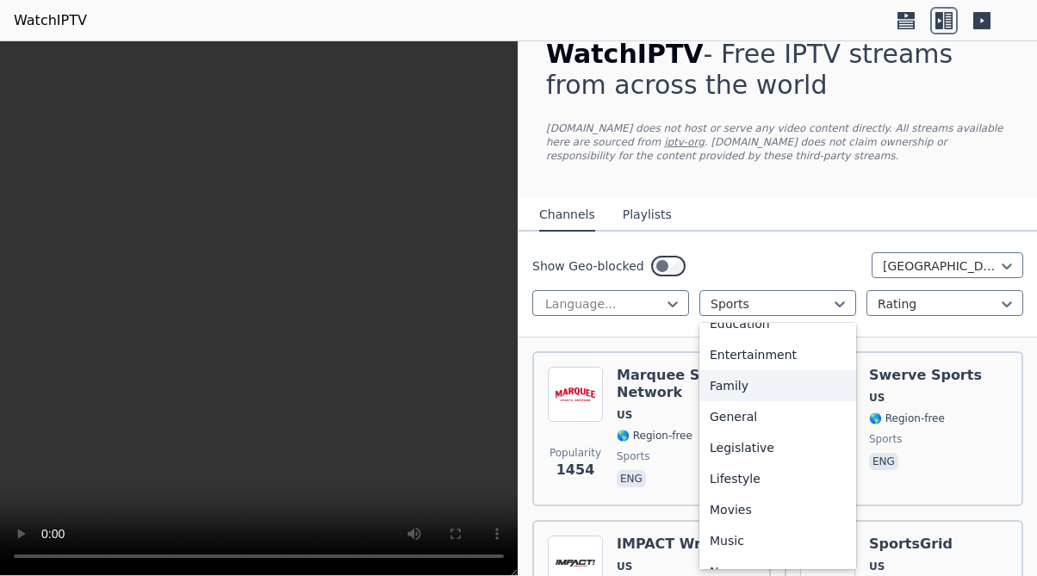
scroll to position [300, 0]
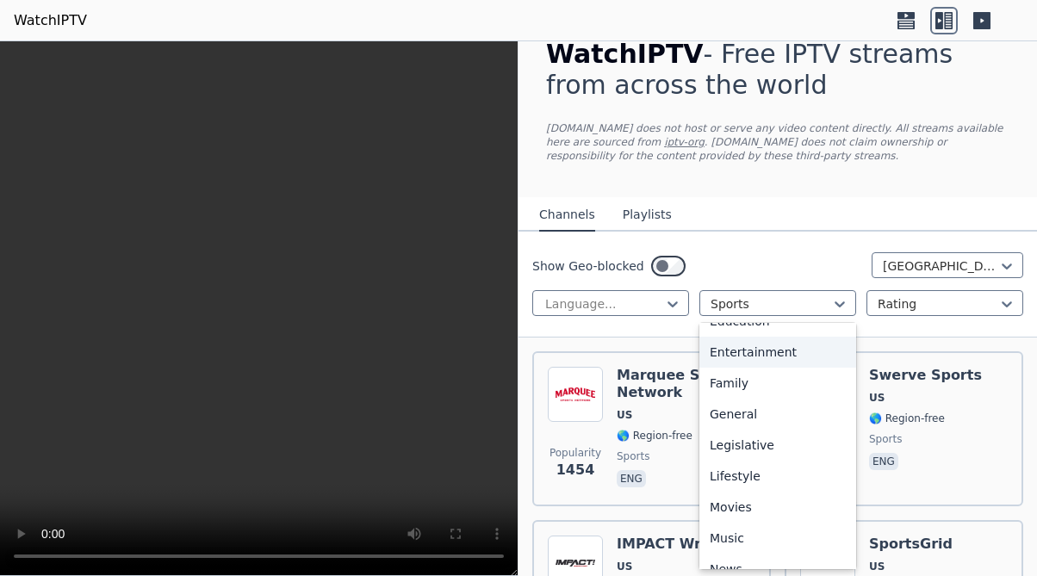
click at [801, 356] on div "Entertainment" at bounding box center [777, 352] width 157 height 31
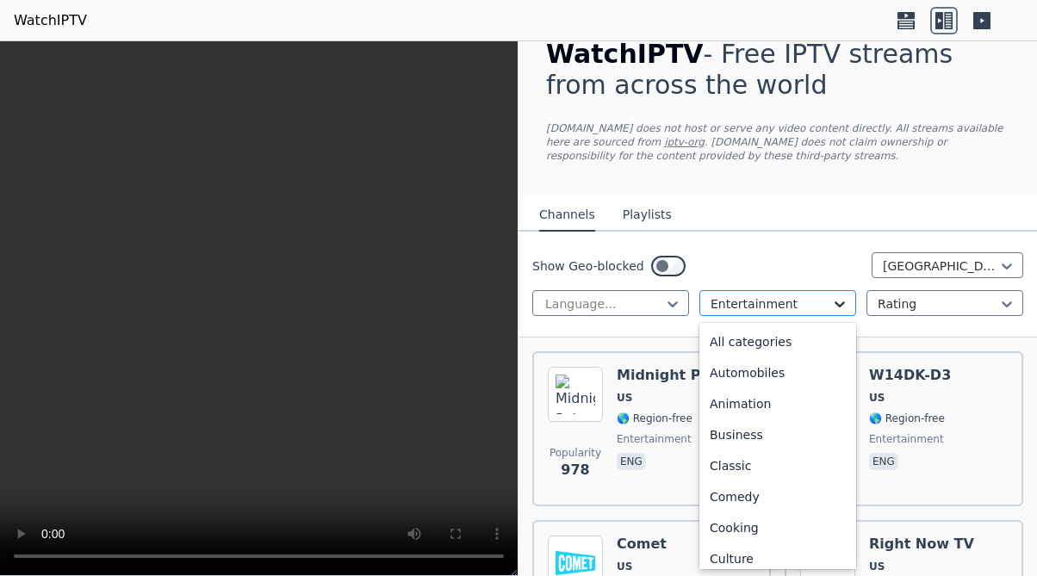
click at [835, 301] on icon at bounding box center [839, 303] width 17 height 17
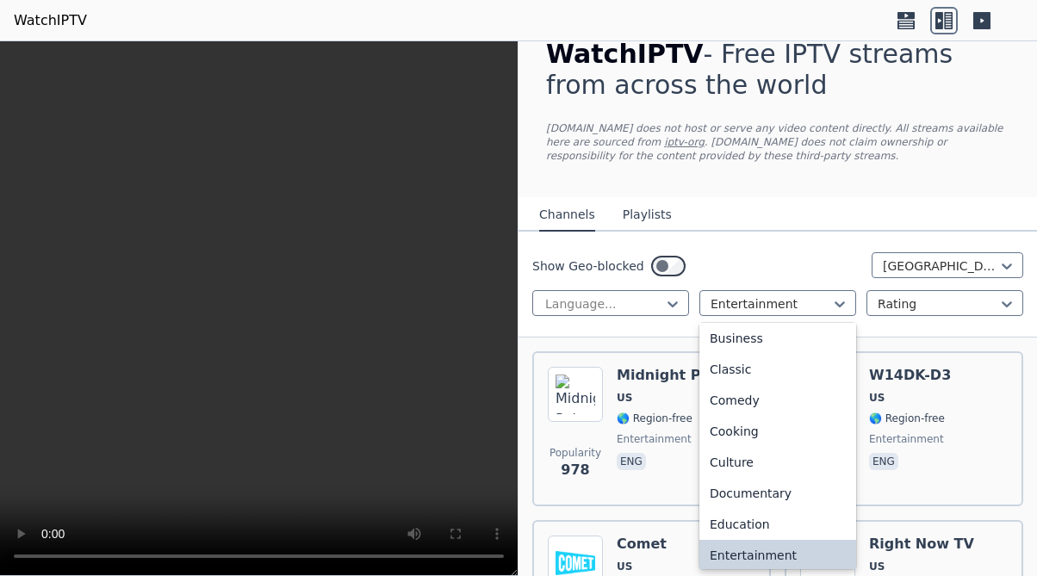
click at [836, 257] on div "Show Geo-blocked [GEOGRAPHIC_DATA]" at bounding box center [777, 266] width 491 height 28
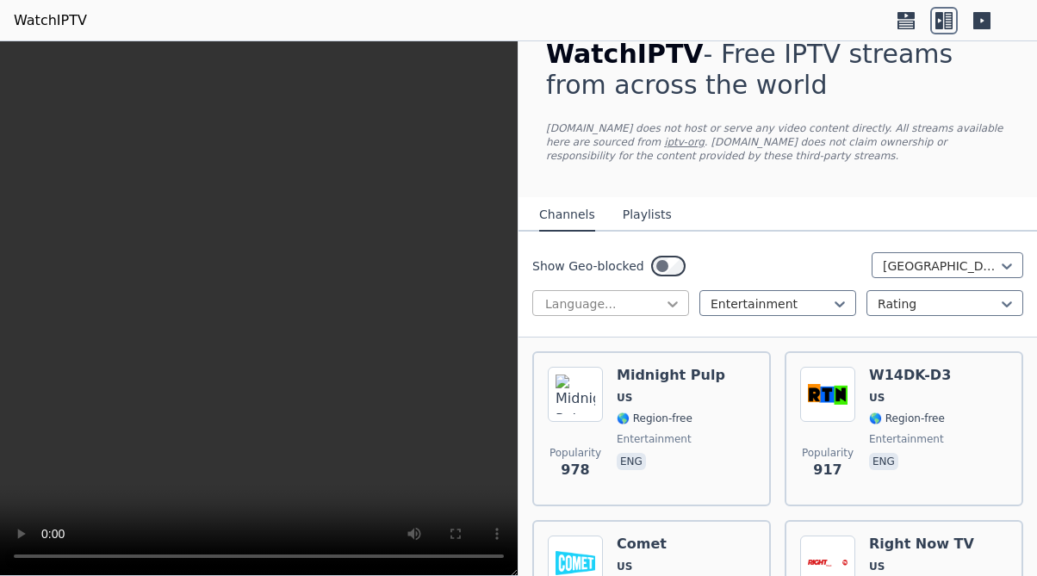
click at [675, 299] on icon at bounding box center [672, 303] width 17 height 17
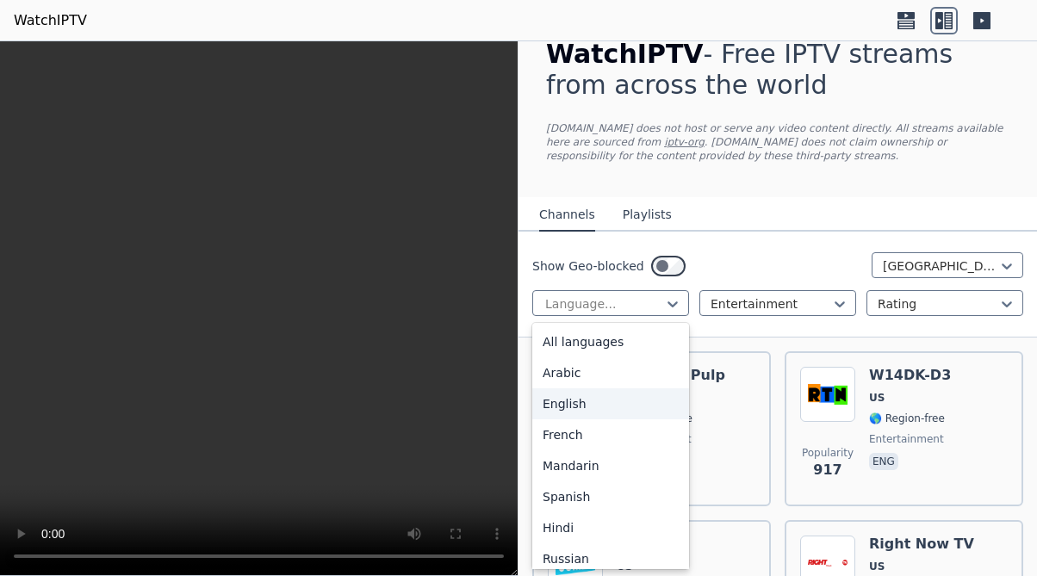
click at [589, 403] on div "English" at bounding box center [610, 403] width 157 height 31
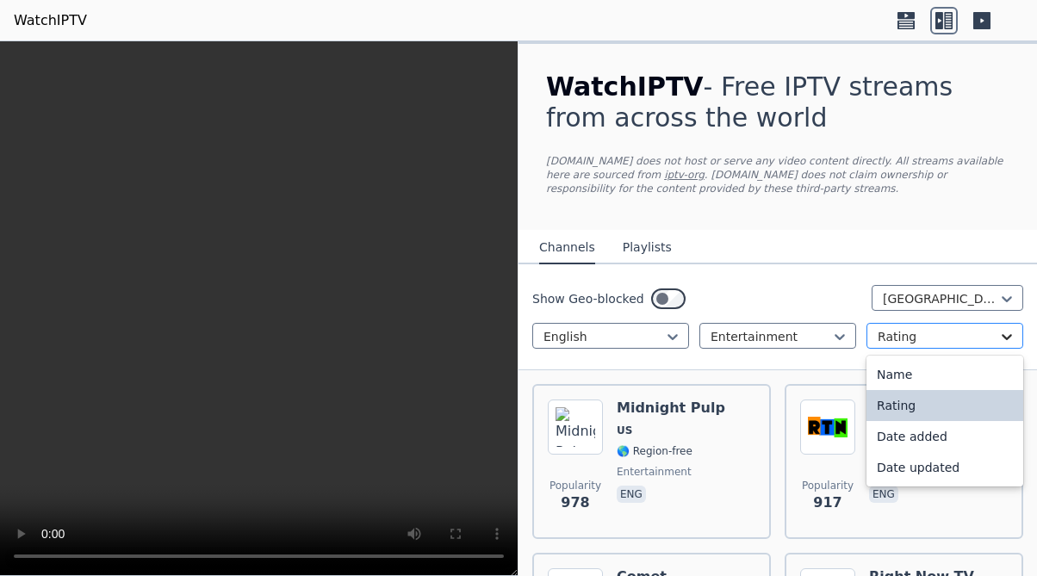
click at [1001, 332] on icon at bounding box center [1006, 336] width 17 height 17
click at [916, 462] on div "Date updated" at bounding box center [944, 467] width 157 height 31
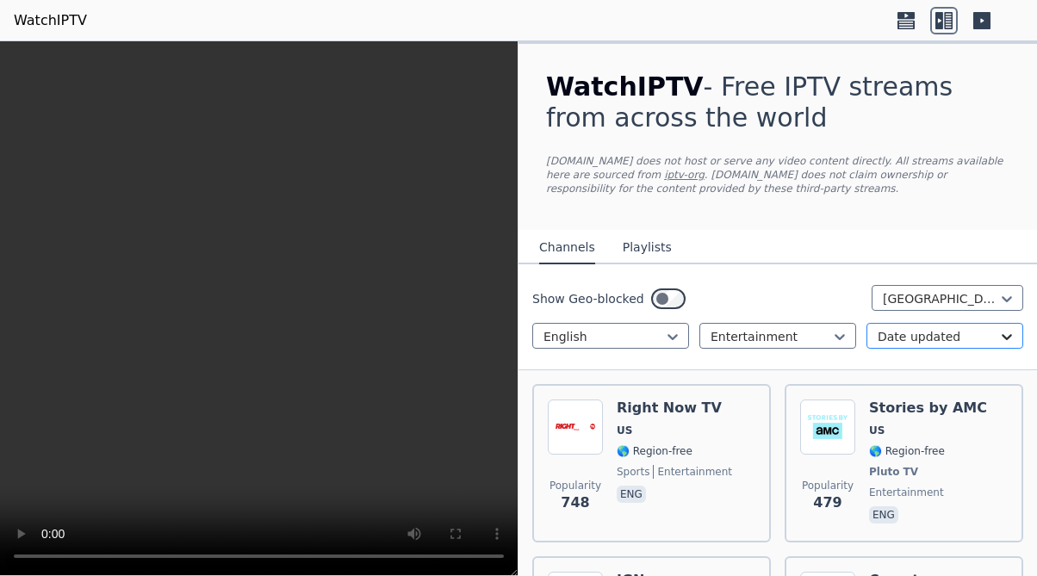
click at [1001, 338] on icon at bounding box center [1006, 337] width 10 height 6
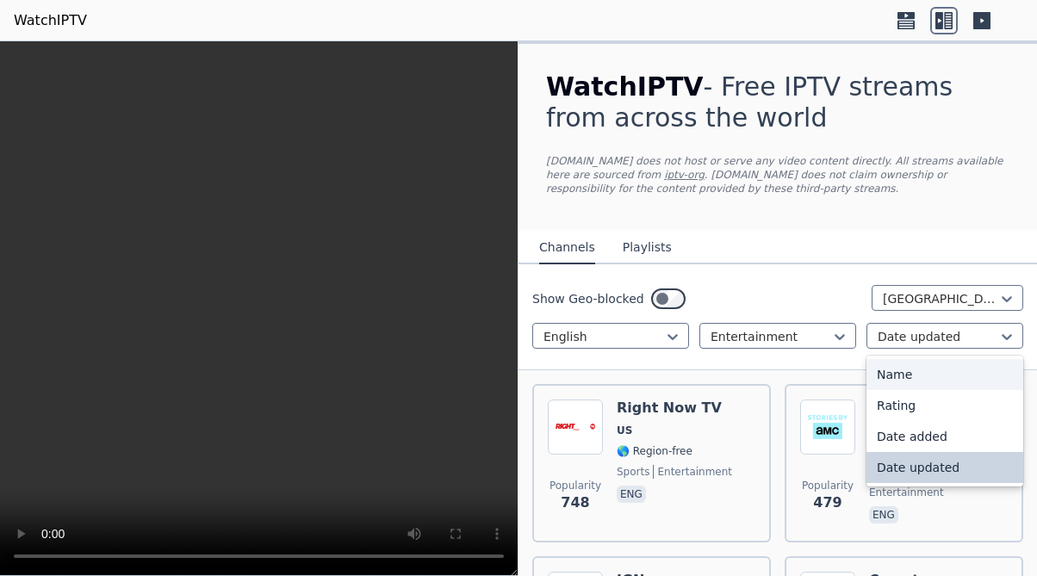
click at [926, 386] on div "Name" at bounding box center [944, 374] width 157 height 31
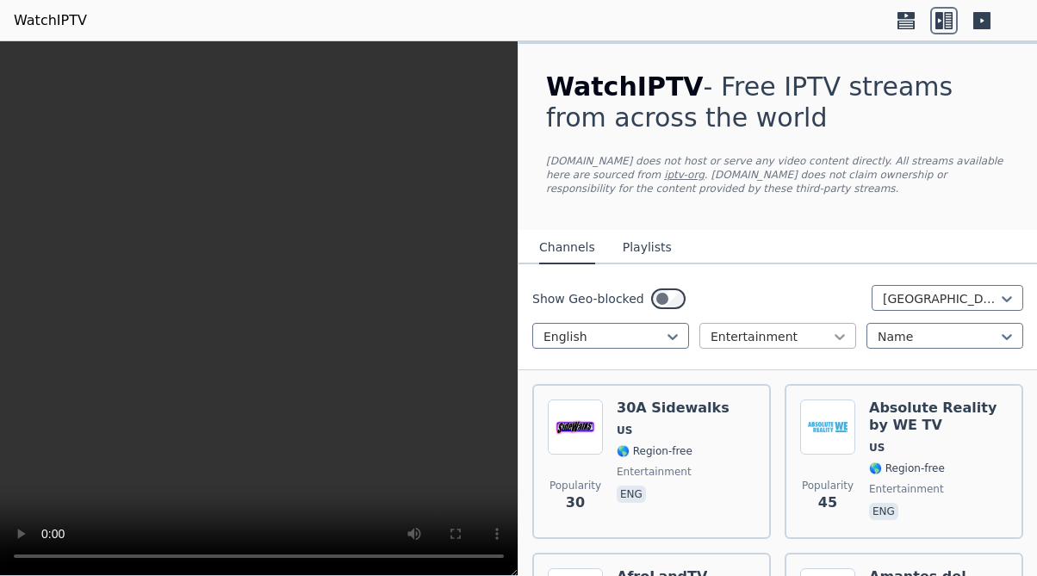
click at [841, 336] on icon at bounding box center [839, 336] width 17 height 17
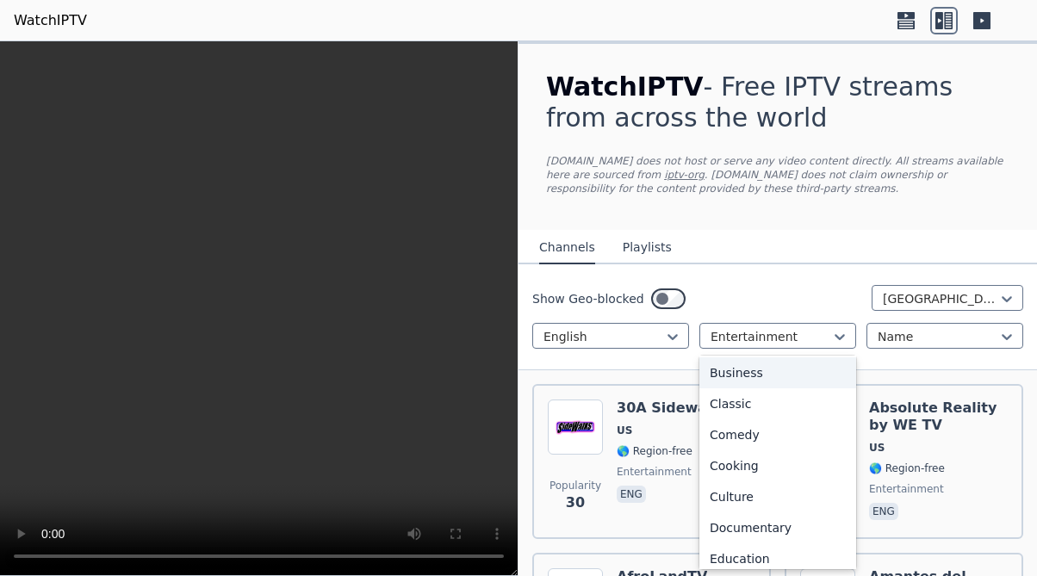
scroll to position [90, 0]
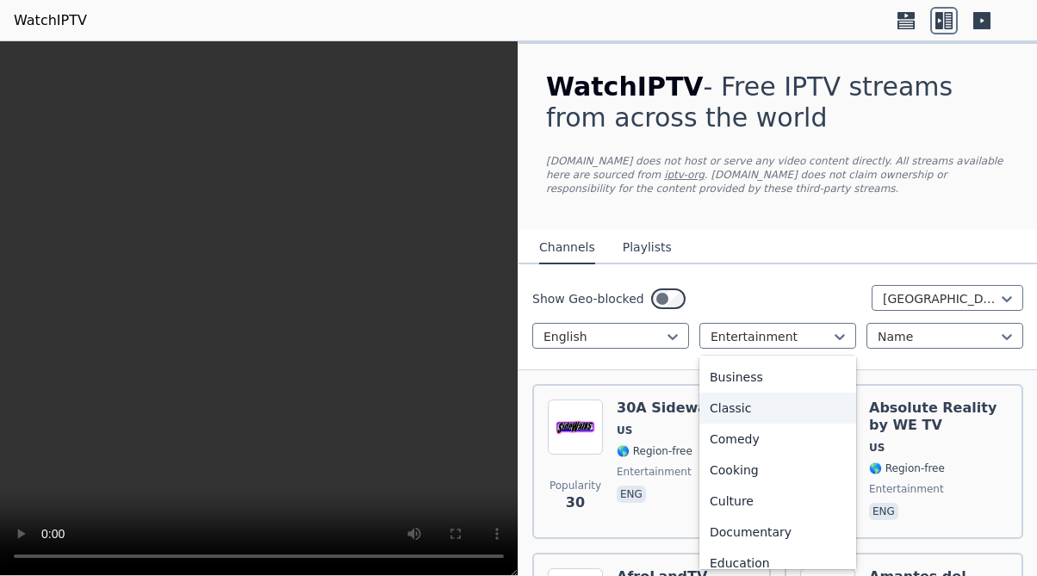
click at [771, 411] on div "Classic" at bounding box center [777, 408] width 157 height 31
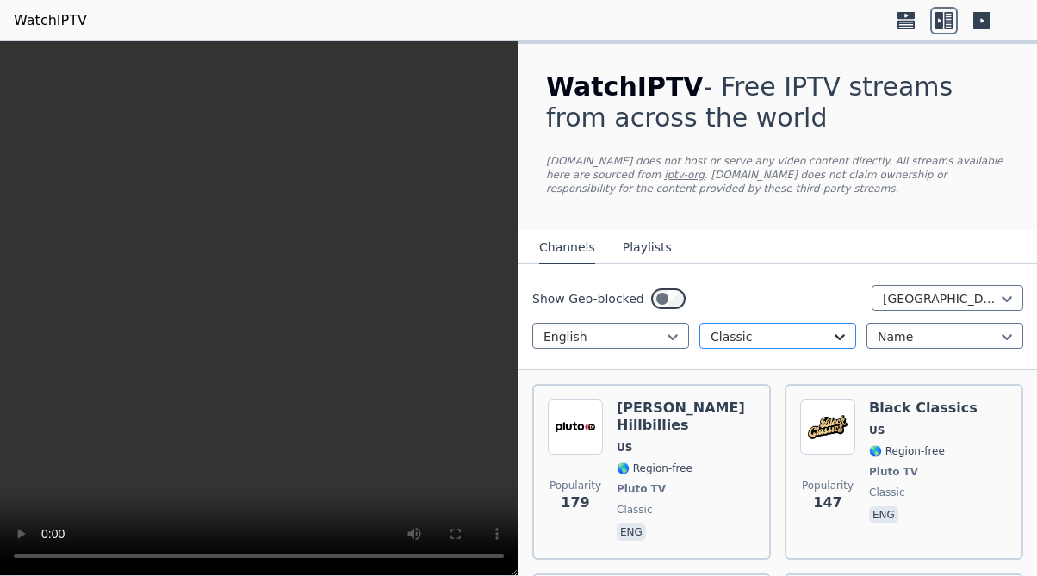
click at [834, 338] on icon at bounding box center [839, 337] width 10 height 6
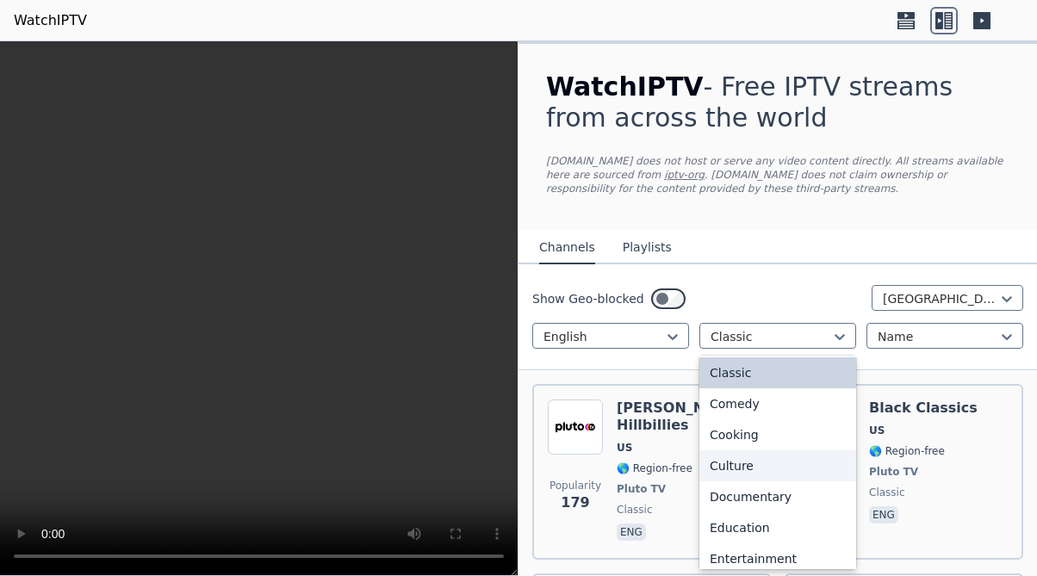
scroll to position [128, 0]
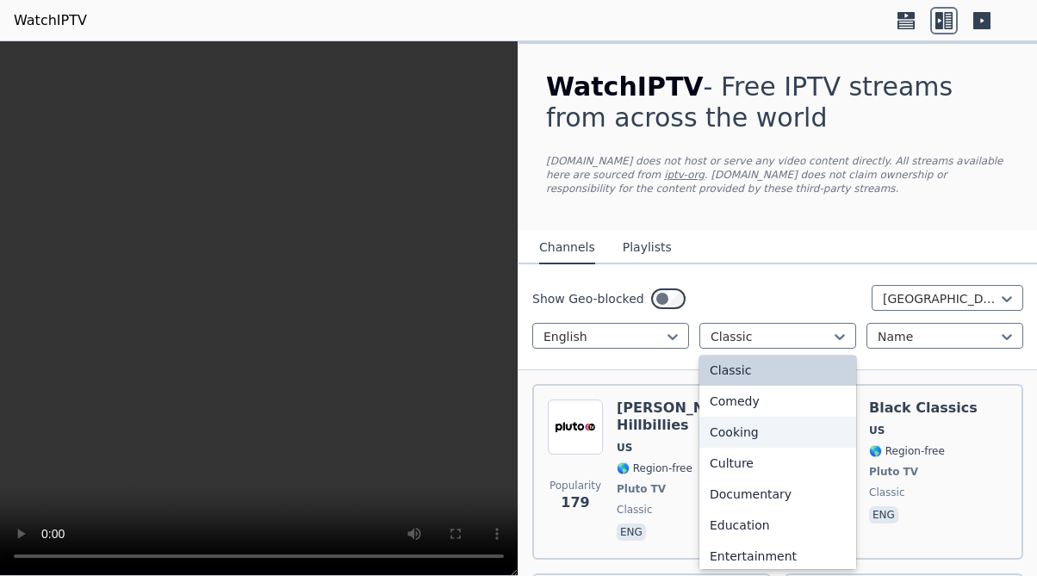
click at [762, 441] on div "Cooking" at bounding box center [777, 432] width 157 height 31
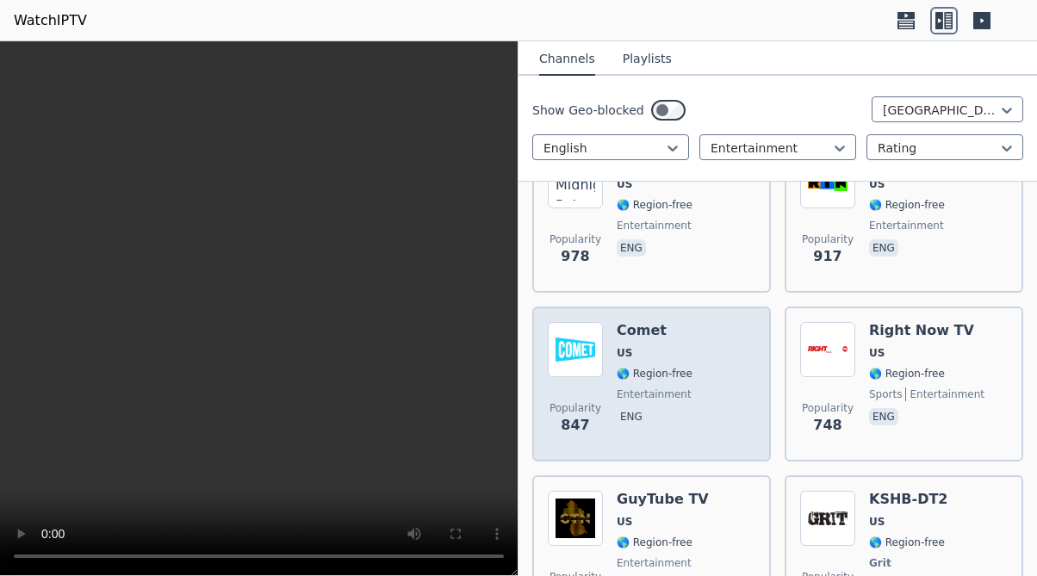
scroll to position [249, 0]
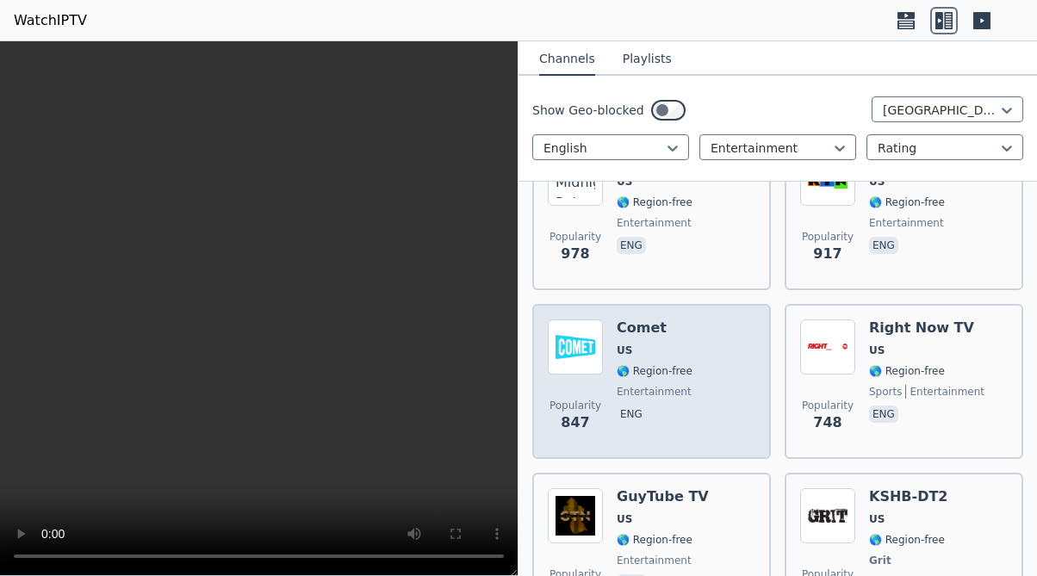
click at [637, 396] on span "entertainment" at bounding box center [654, 392] width 75 height 14
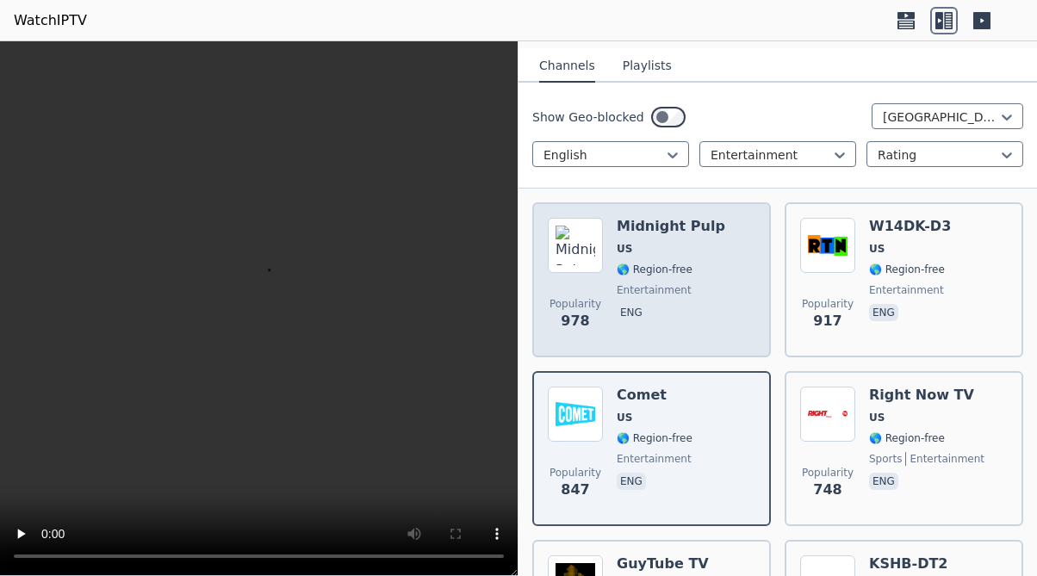
scroll to position [156, 0]
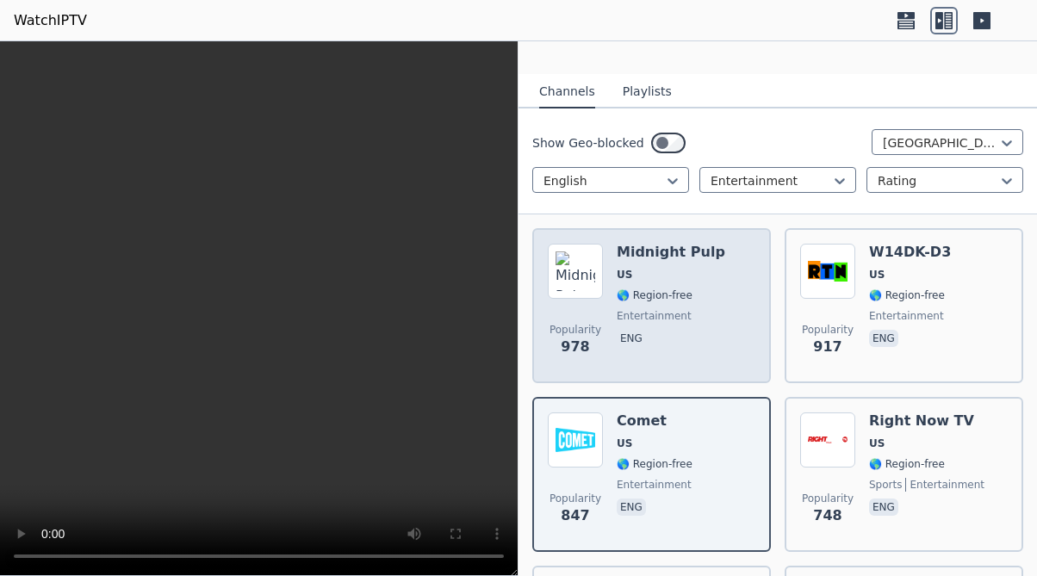
click at [651, 361] on div "Midnight Pulp US 🌎 Region-free entertainment eng" at bounding box center [671, 306] width 108 height 124
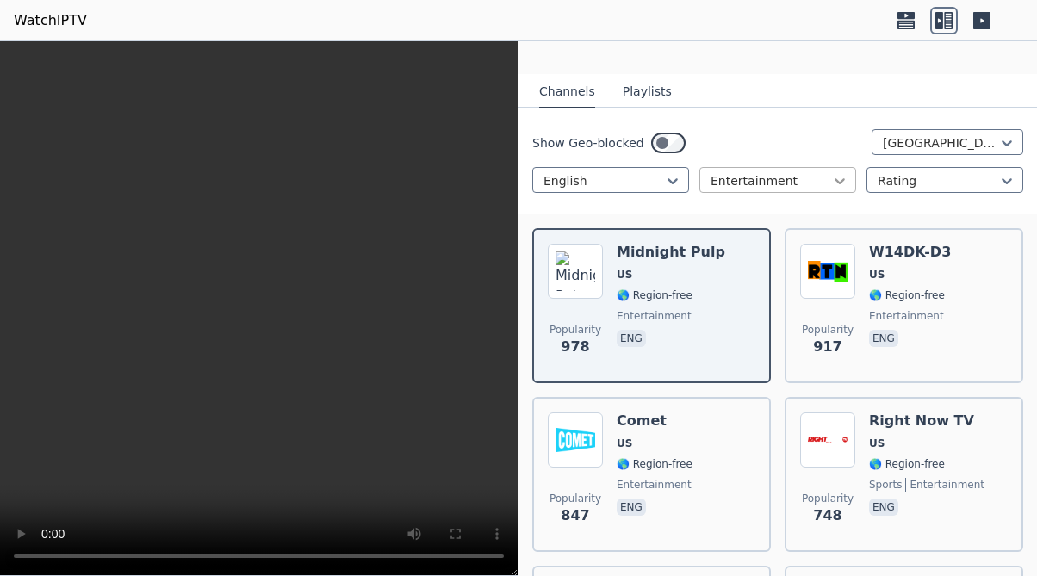
click at [834, 181] on icon at bounding box center [839, 181] width 10 height 6
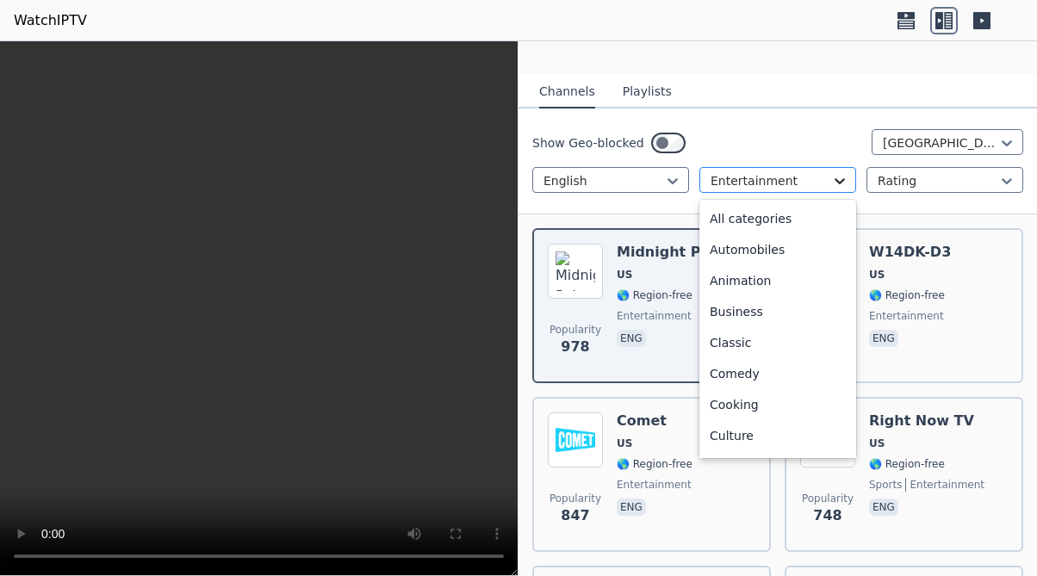
scroll to position [96, 0]
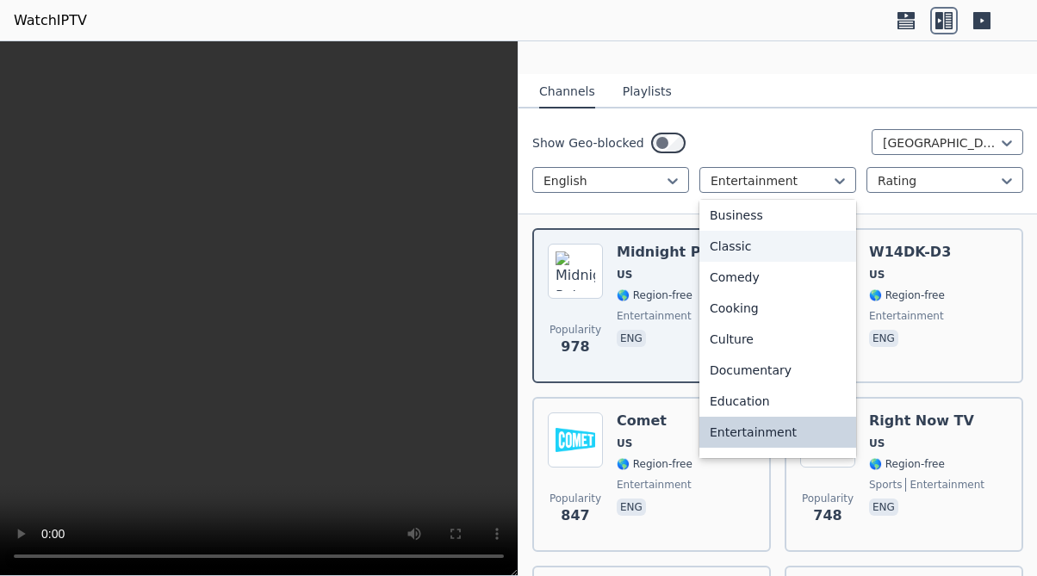
click at [777, 253] on div "Classic" at bounding box center [777, 246] width 157 height 31
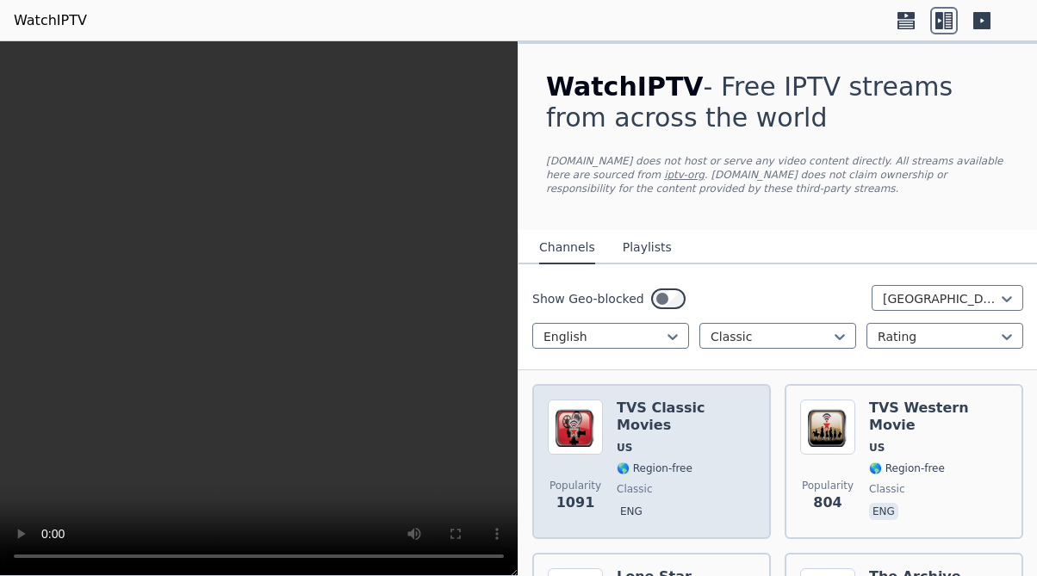
scroll to position [86, 0]
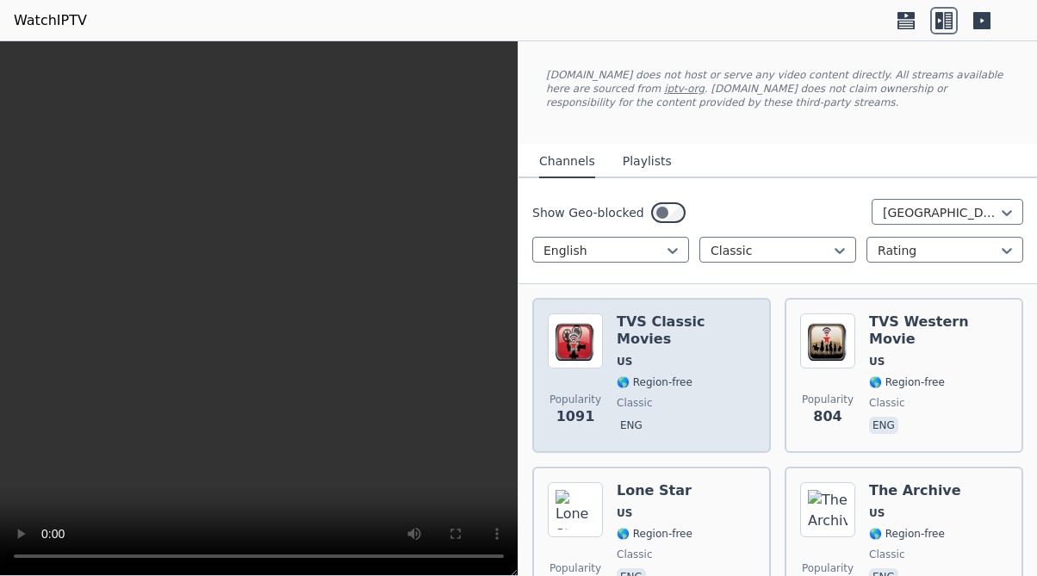
click at [672, 396] on span "classic" at bounding box center [686, 403] width 139 height 14
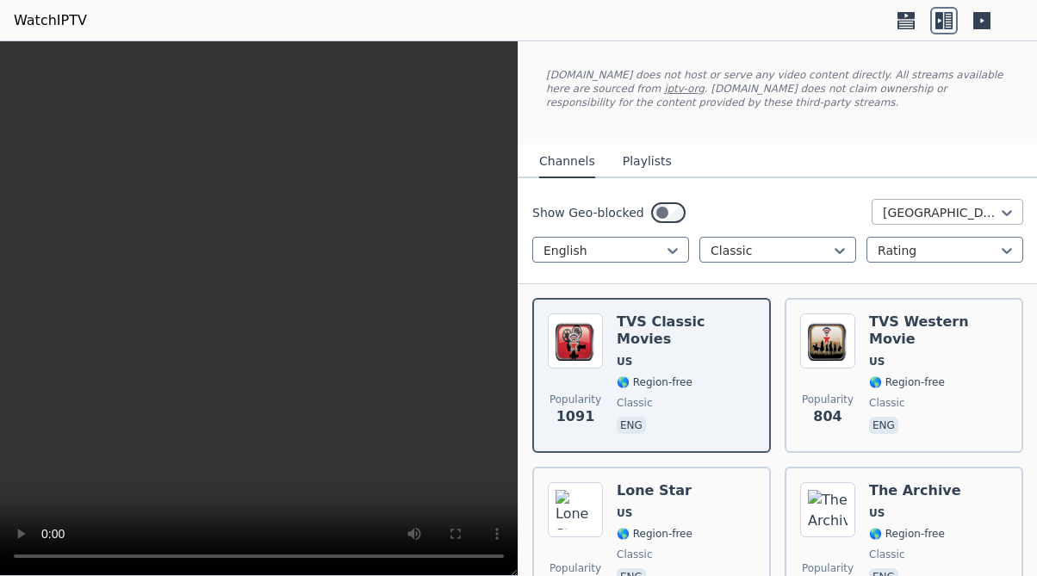
click at [1007, 215] on div "[GEOGRAPHIC_DATA]" at bounding box center [947, 212] width 152 height 26
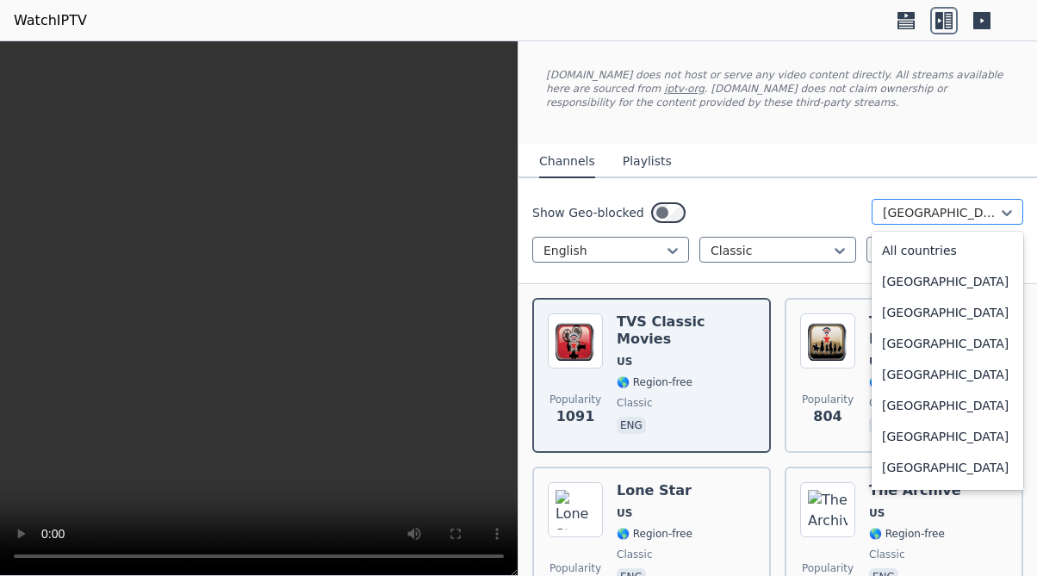
scroll to position [5914, 0]
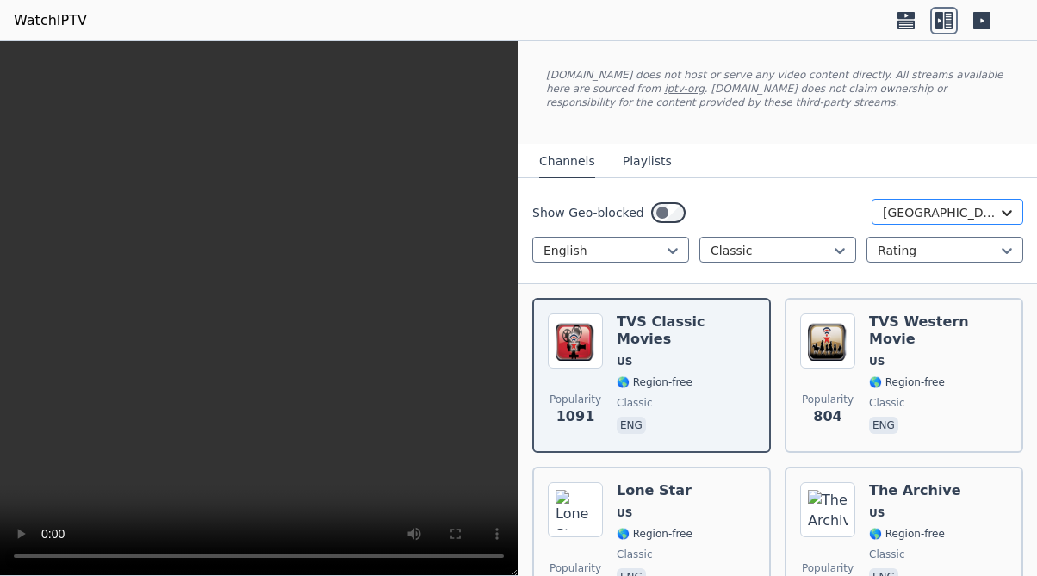
click at [1005, 214] on icon at bounding box center [1006, 212] width 17 height 17
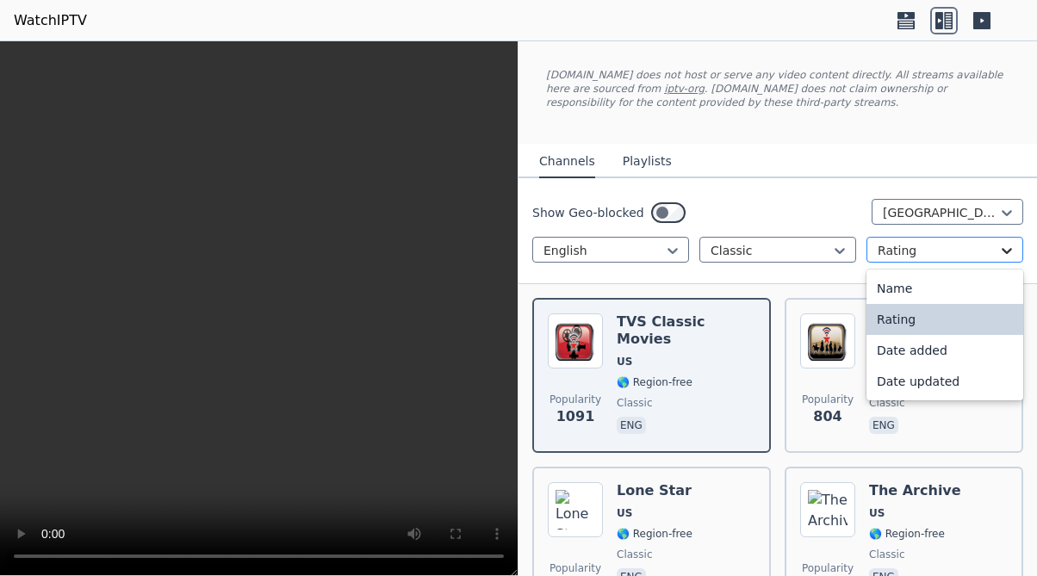
click at [1002, 245] on icon at bounding box center [1006, 250] width 17 height 17
click at [933, 318] on div "Rating" at bounding box center [944, 319] width 157 height 31
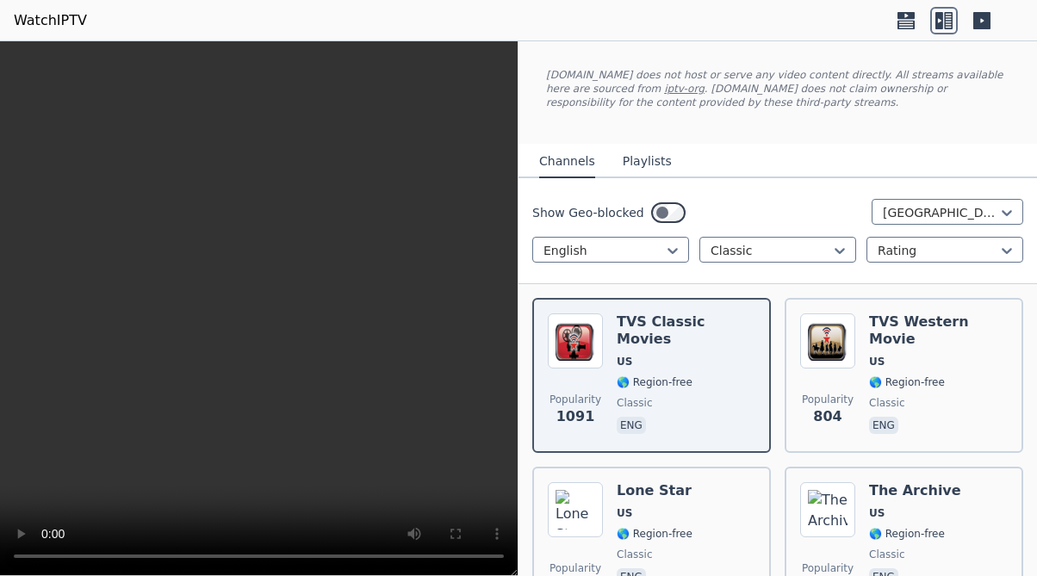
scroll to position [0, 0]
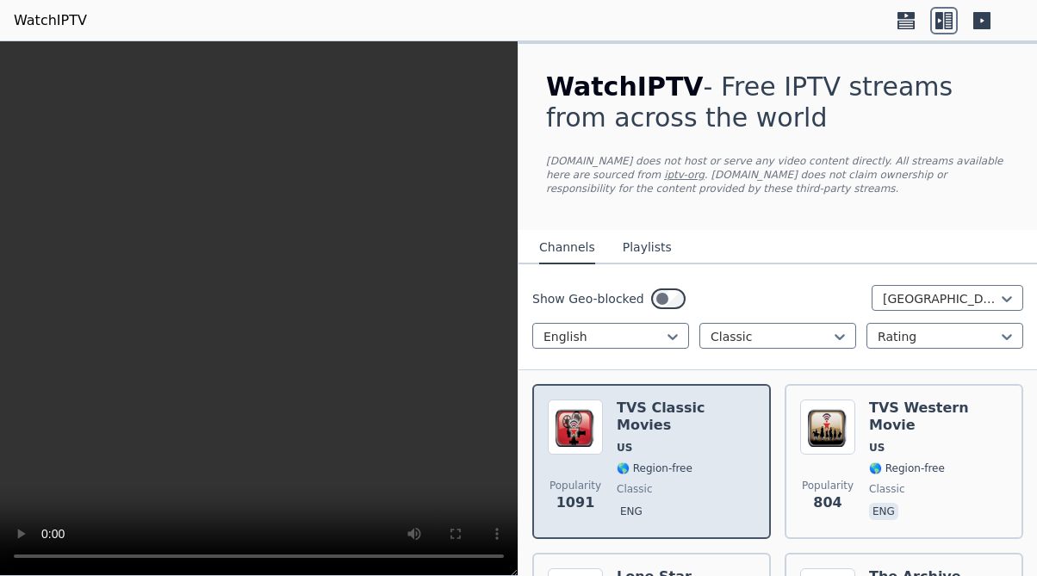
click at [716, 462] on span "🌎 Region-free" at bounding box center [686, 469] width 139 height 14
click at [731, 441] on span "US" at bounding box center [686, 448] width 139 height 14
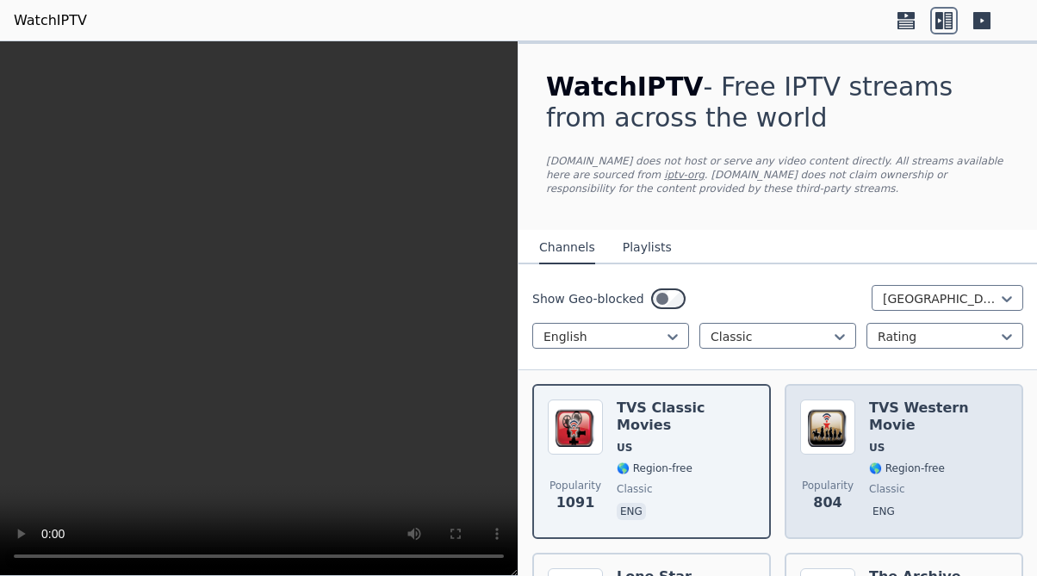
click at [837, 449] on img at bounding box center [827, 427] width 55 height 55
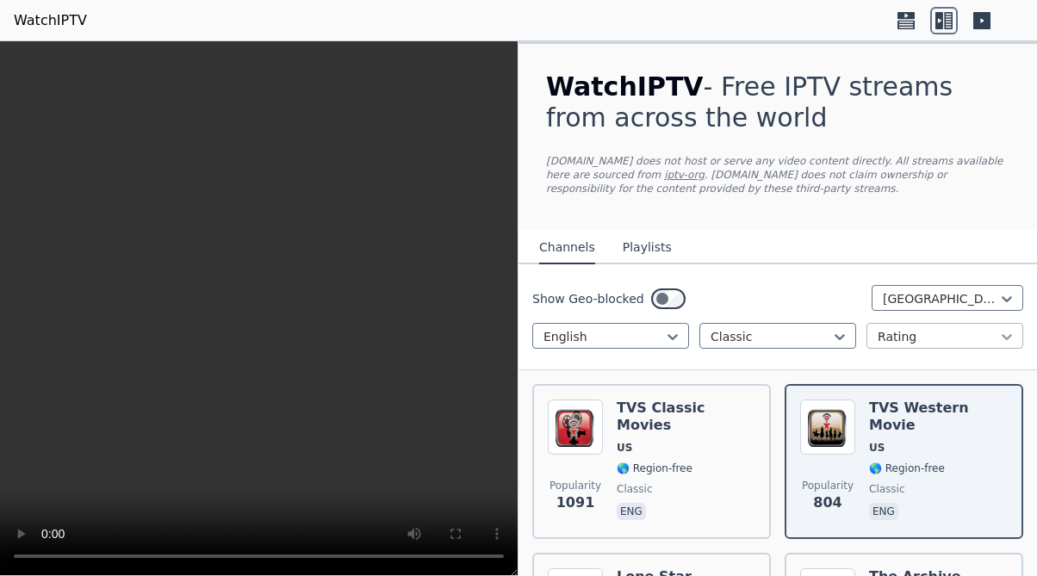
click at [1002, 333] on icon at bounding box center [1006, 336] width 17 height 17
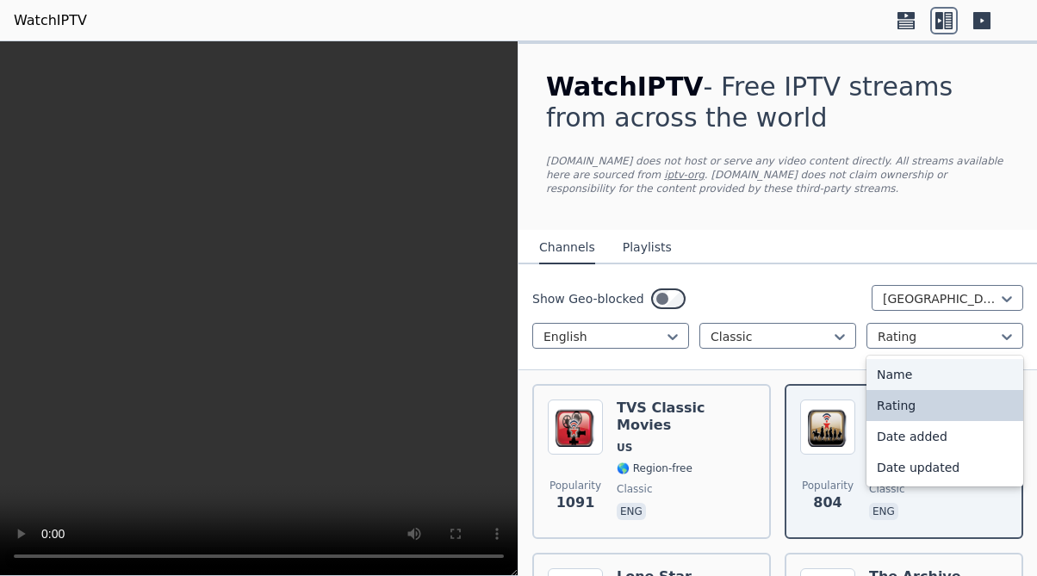
click at [925, 377] on div "Name" at bounding box center [944, 374] width 157 height 31
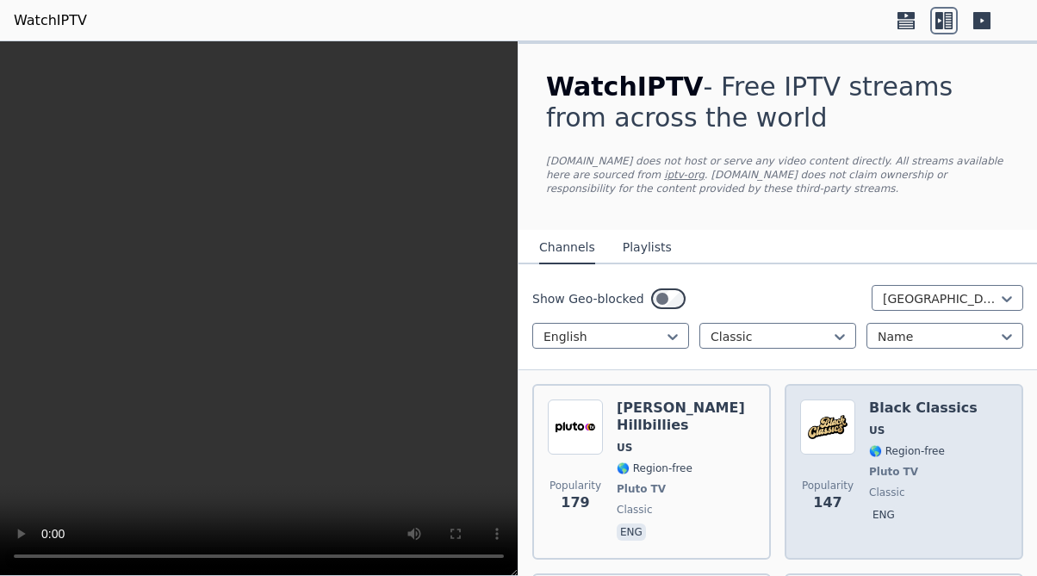
click at [895, 415] on h6 "Black Classics" at bounding box center [923, 408] width 108 height 17
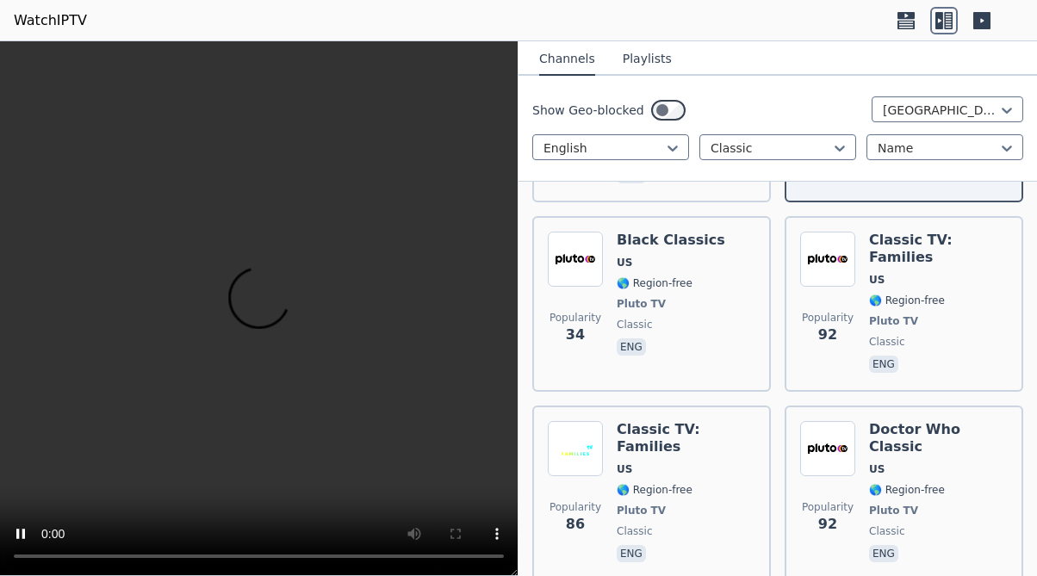
scroll to position [410, 0]
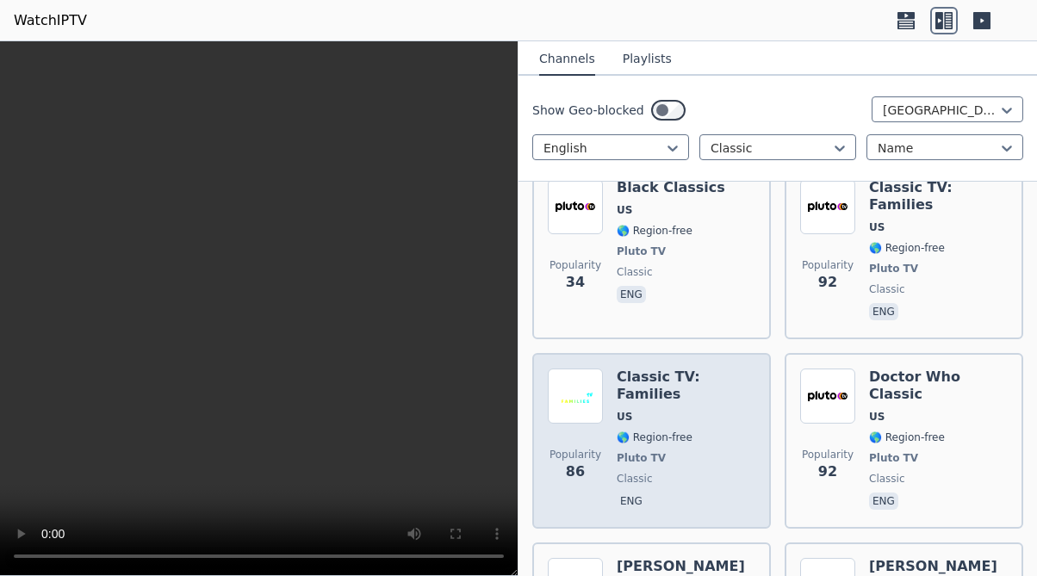
click at [697, 418] on div "Classic TV: Families US 🌎 Region-free Pluto TV classic eng" at bounding box center [686, 441] width 139 height 145
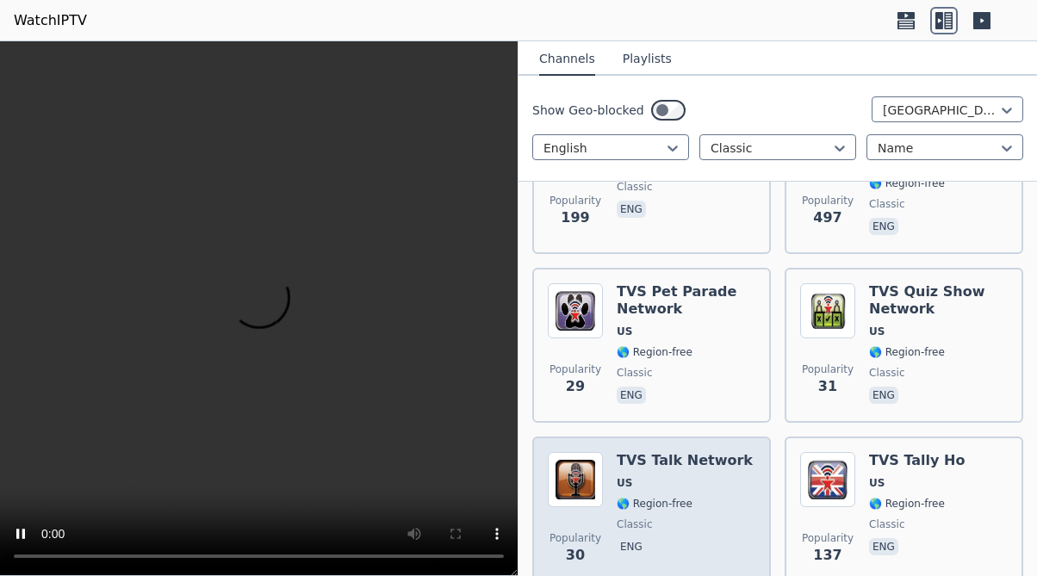
scroll to position [1898, 0]
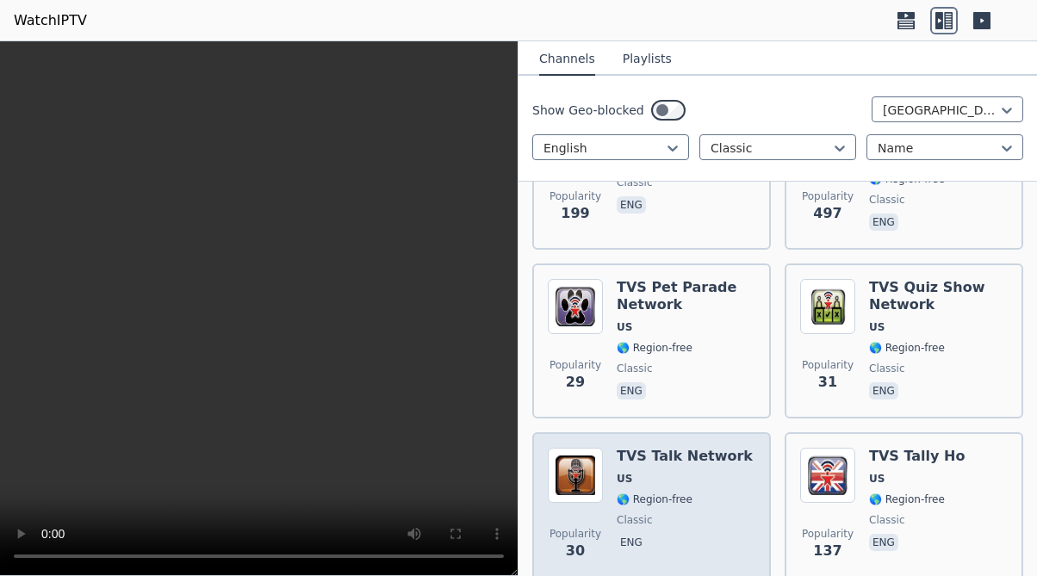
click at [685, 493] on span "🌎 Region-free" at bounding box center [655, 500] width 76 height 14
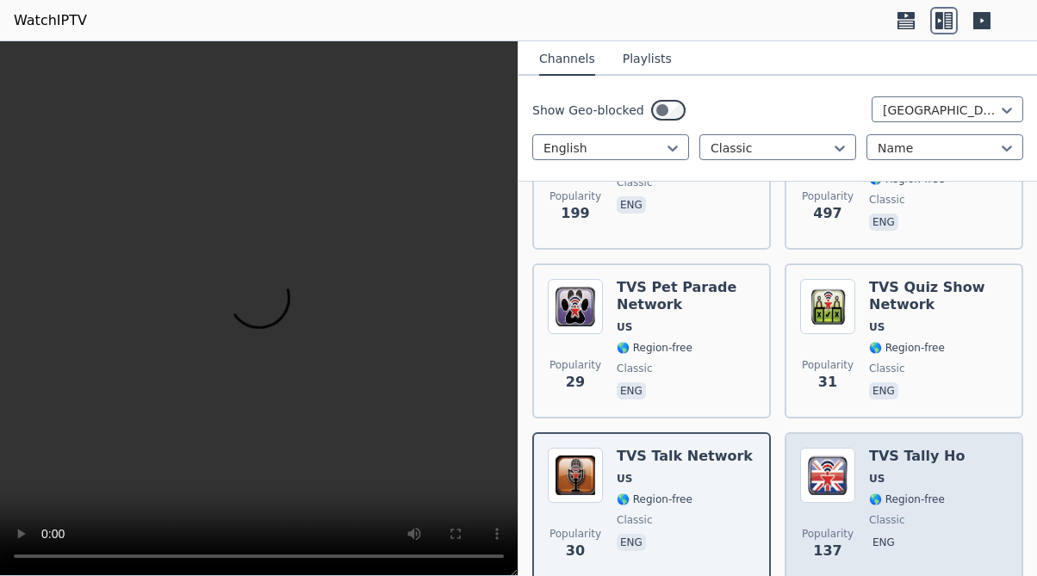
click at [879, 493] on span "🌎 Region-free" at bounding box center [907, 500] width 76 height 14
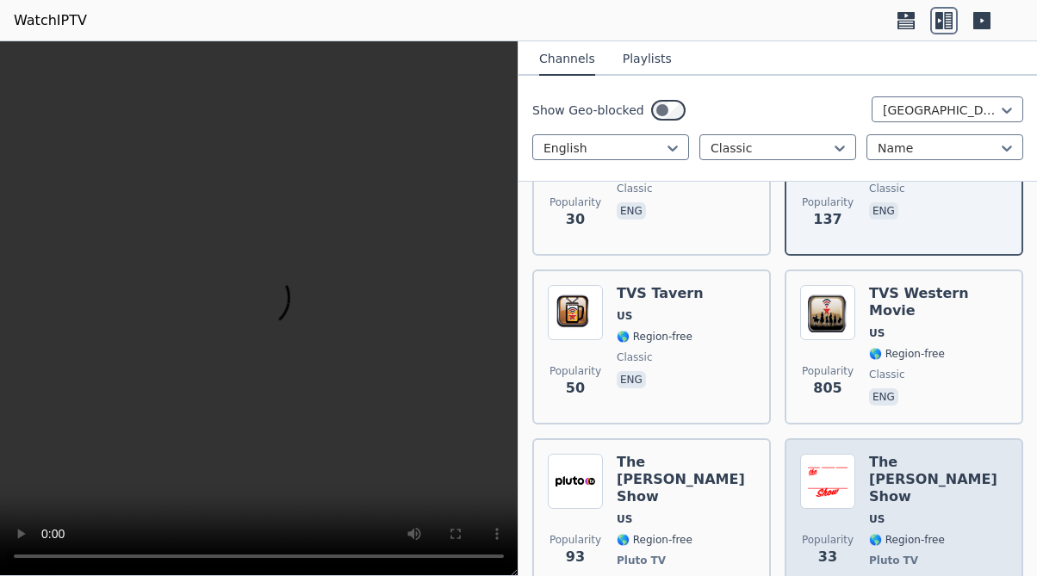
scroll to position [2232, 0]
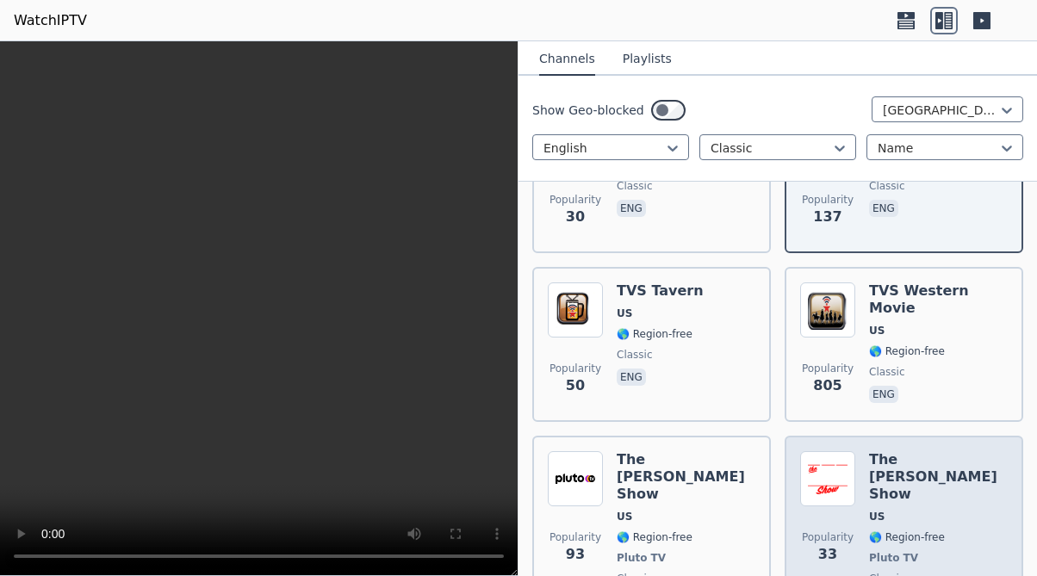
click at [885, 510] on span "US" at bounding box center [938, 517] width 139 height 14
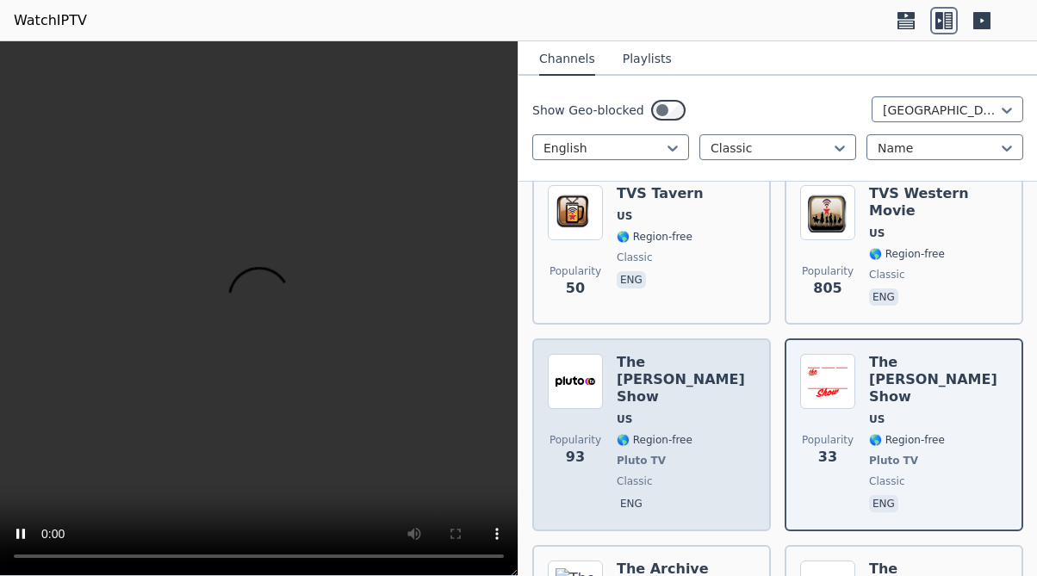
scroll to position [2319, 0]
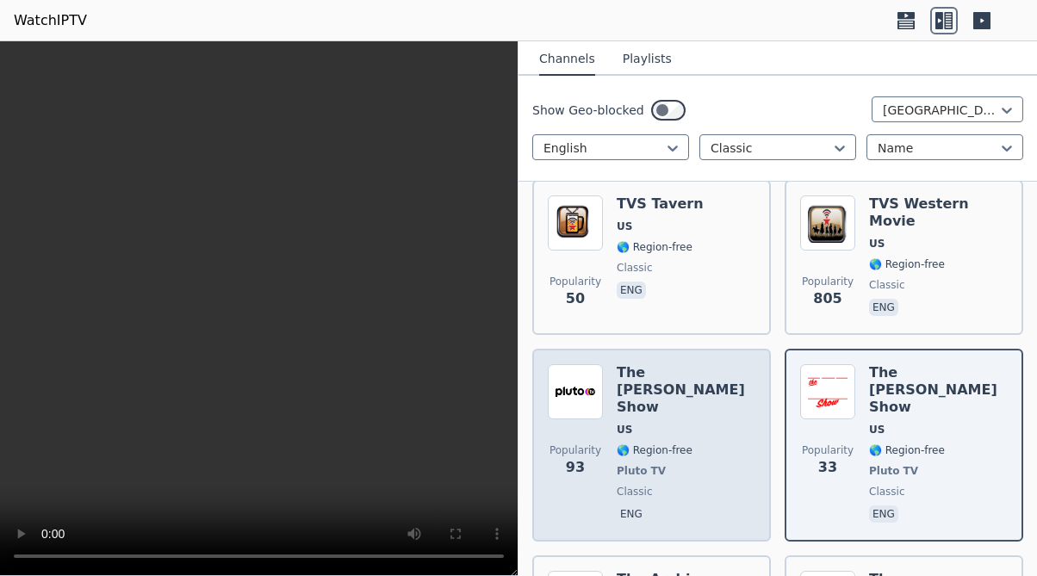
click at [699, 505] on span "eng" at bounding box center [686, 515] width 139 height 21
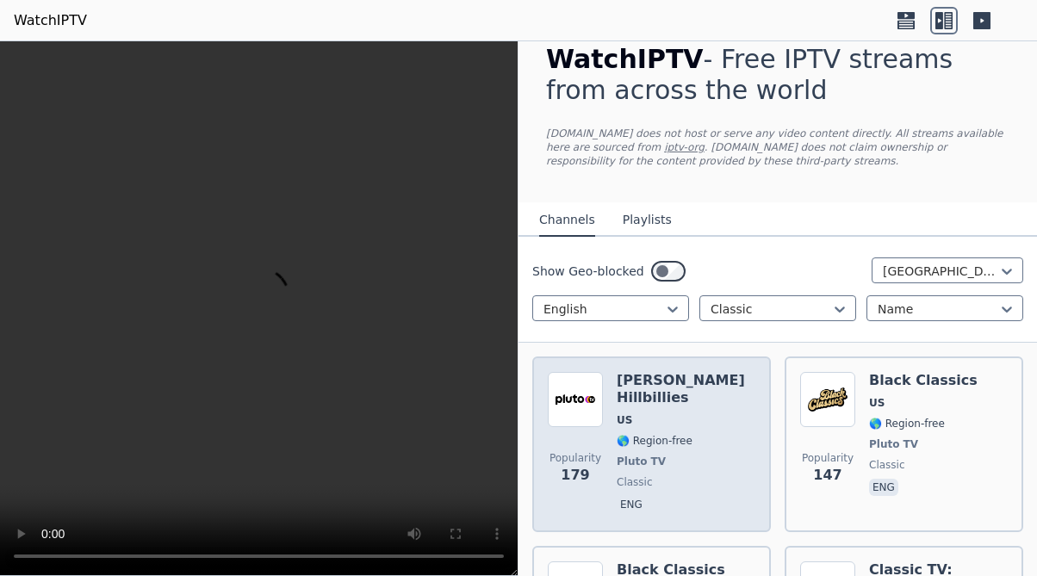
scroll to position [0, 0]
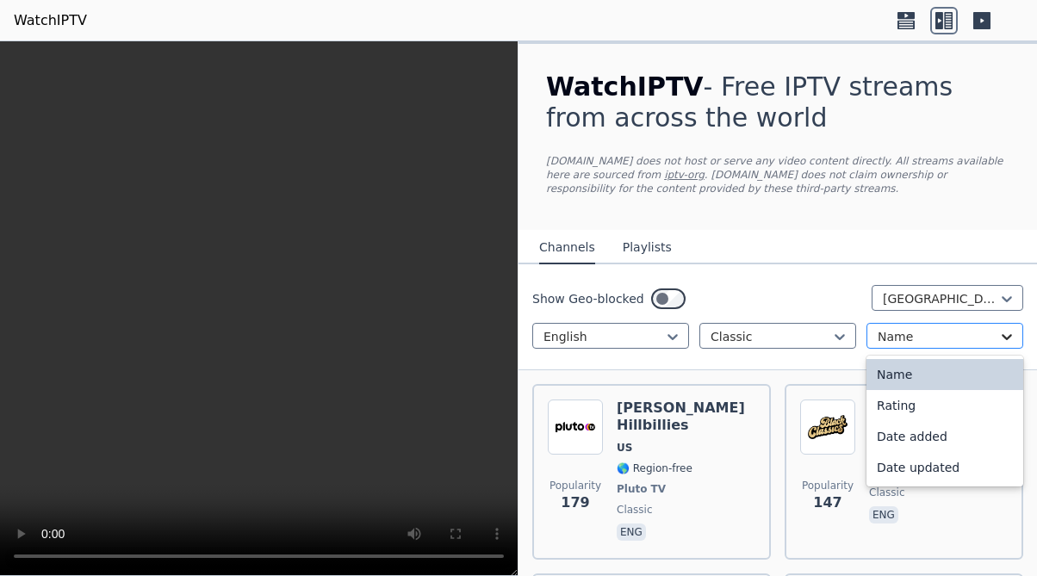
click at [1001, 339] on icon at bounding box center [1006, 336] width 17 height 17
click at [914, 406] on div "Rating" at bounding box center [944, 405] width 157 height 31
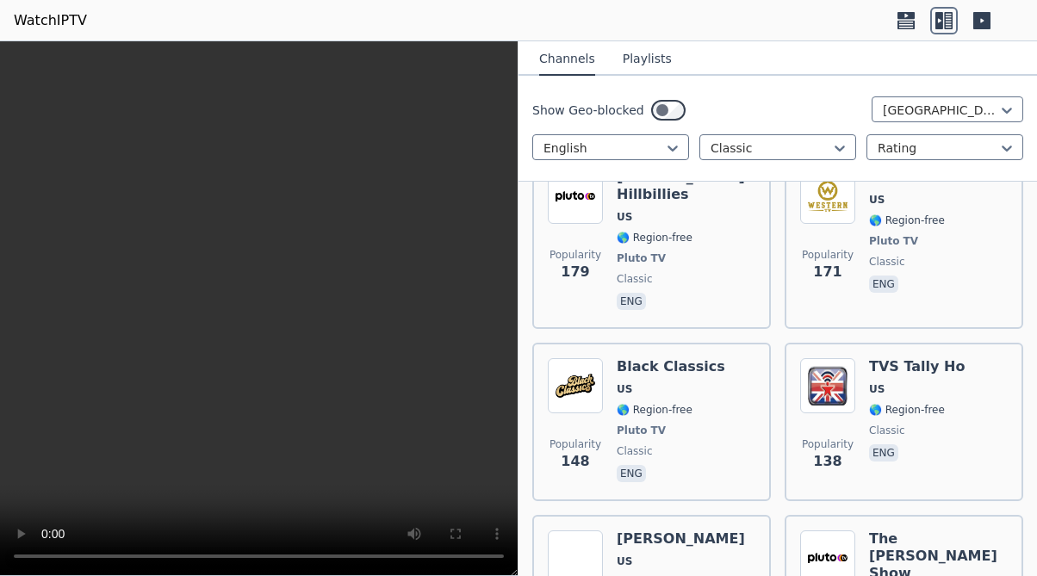
scroll to position [1150, 0]
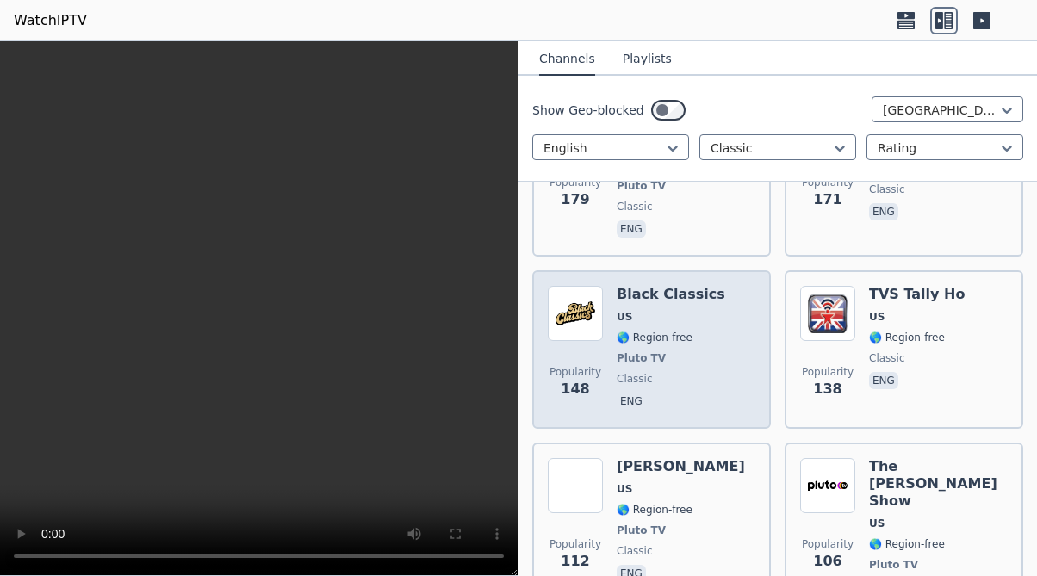
click at [690, 372] on span "classic" at bounding box center [671, 379] width 108 height 14
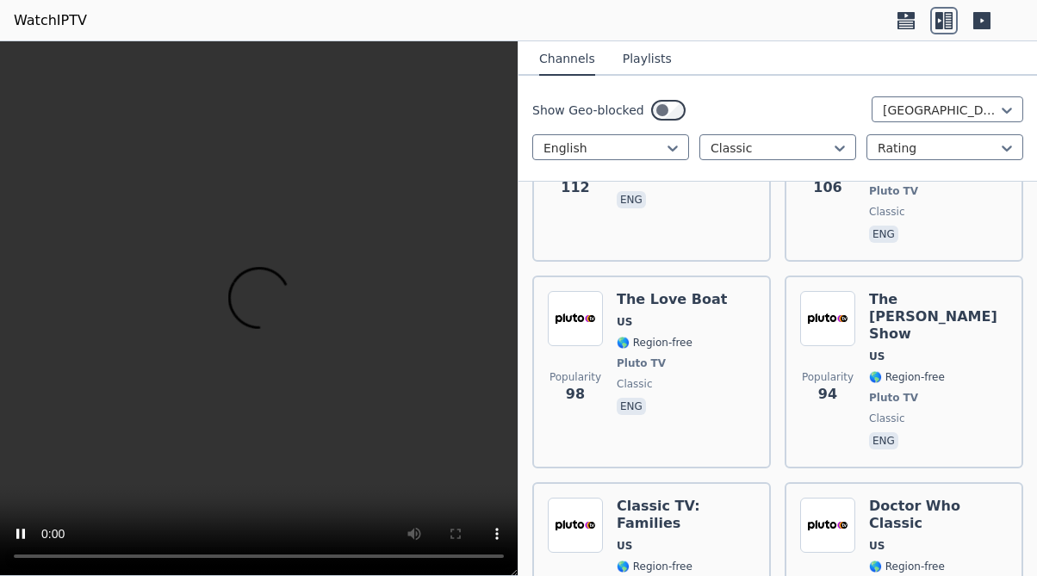
scroll to position [0, 0]
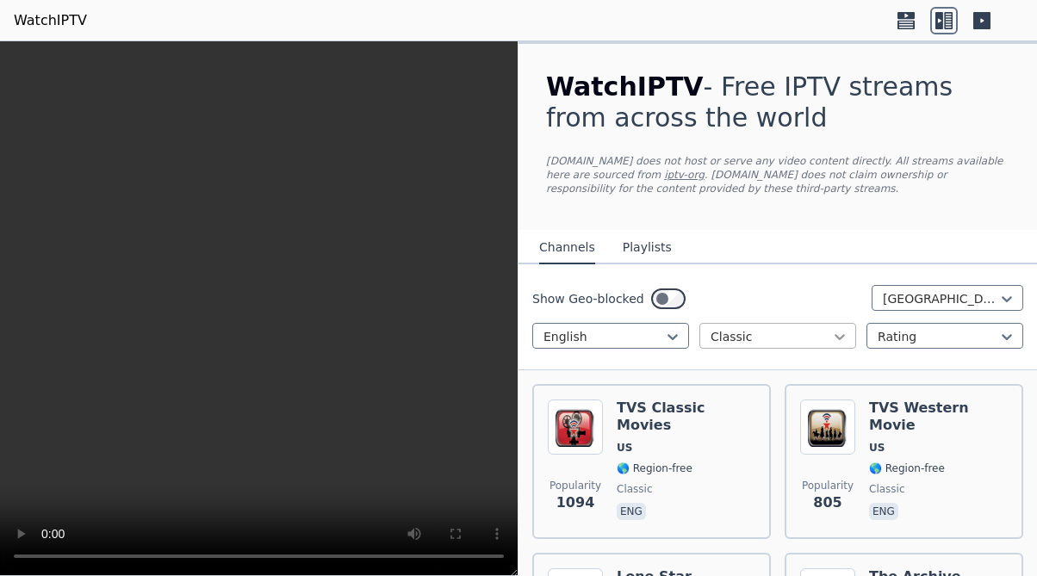
click at [840, 335] on icon at bounding box center [839, 336] width 17 height 17
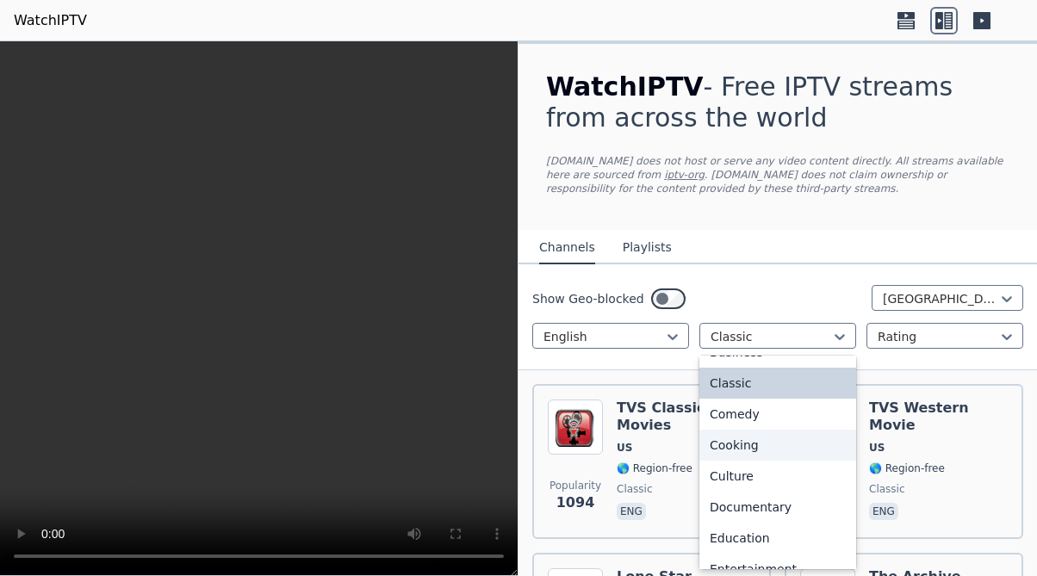
scroll to position [180, 0]
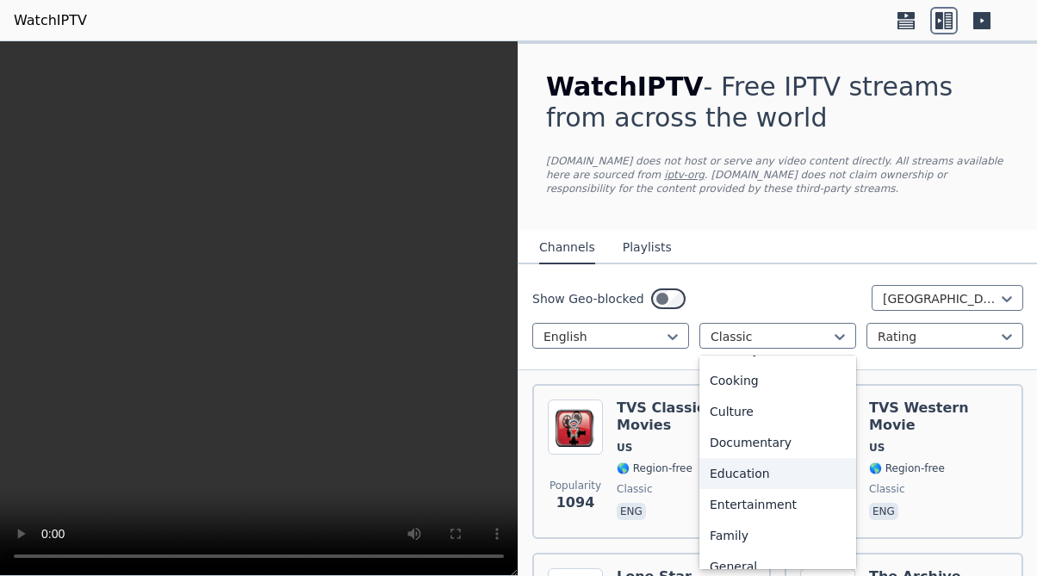
click at [765, 472] on div "Education" at bounding box center [777, 473] width 157 height 31
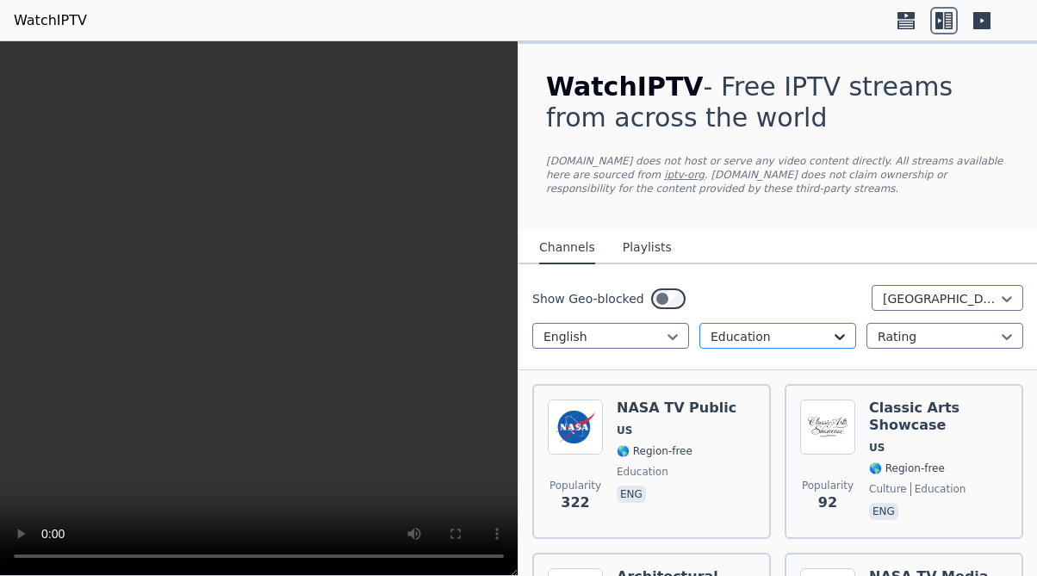
click at [834, 338] on icon at bounding box center [839, 337] width 10 height 6
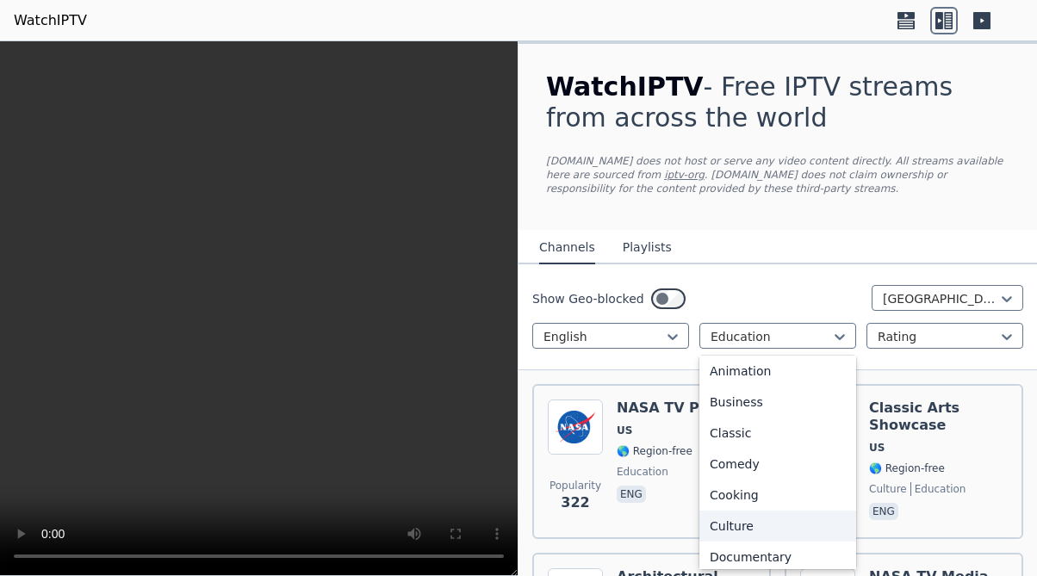
scroll to position [179, 0]
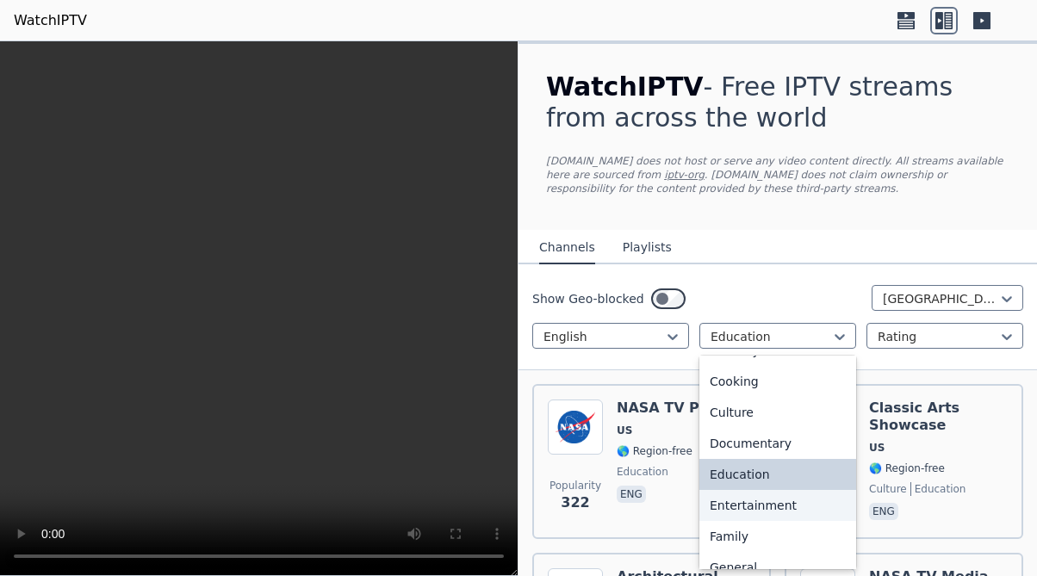
click at [760, 510] on div "Entertainment" at bounding box center [777, 505] width 157 height 31
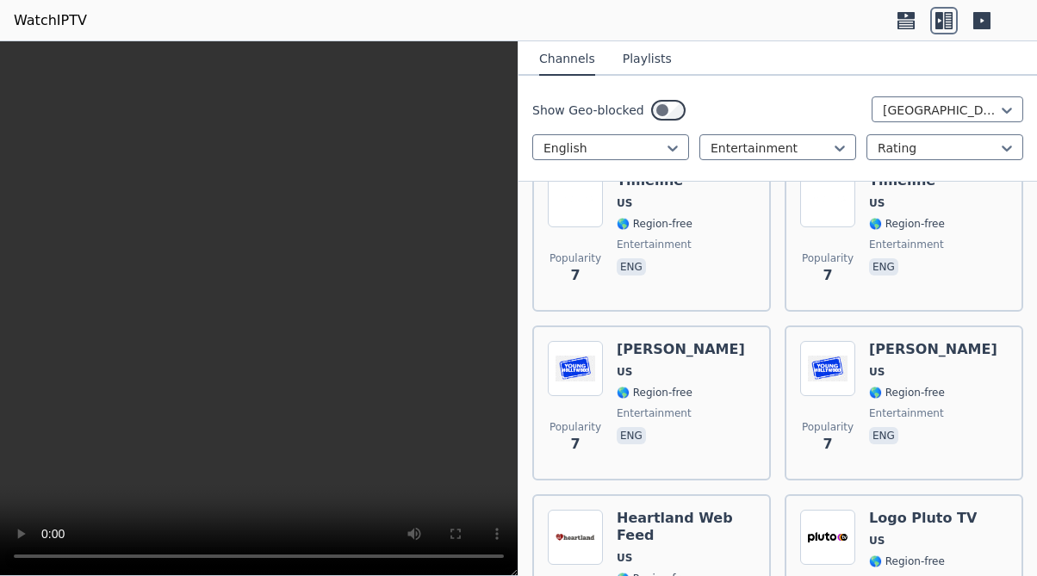
scroll to position [8602, 0]
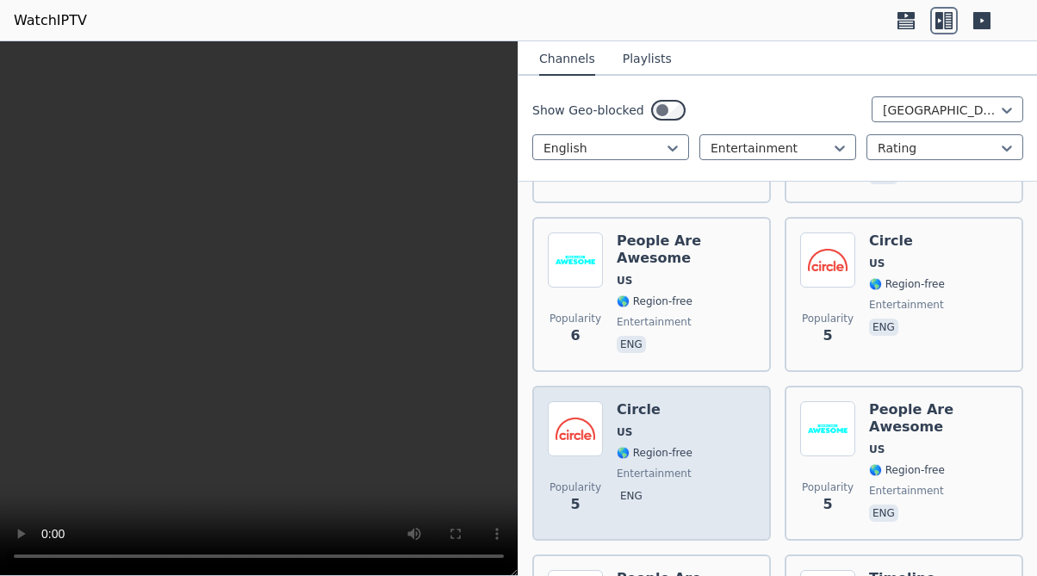
click at [644, 446] on span "🌎 Region-free" at bounding box center [655, 453] width 76 height 14
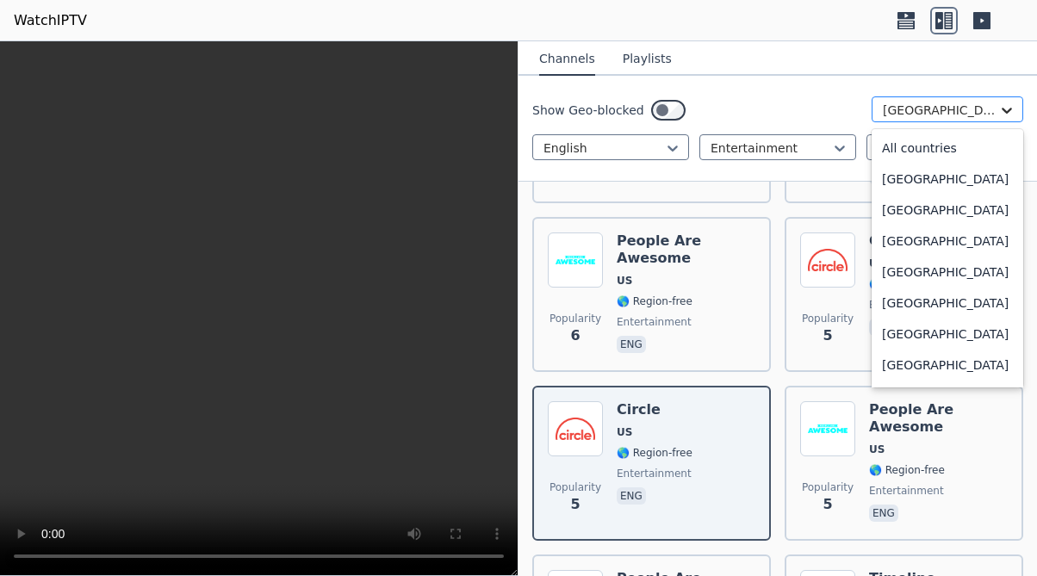
click at [1003, 112] on icon at bounding box center [1006, 110] width 17 height 17
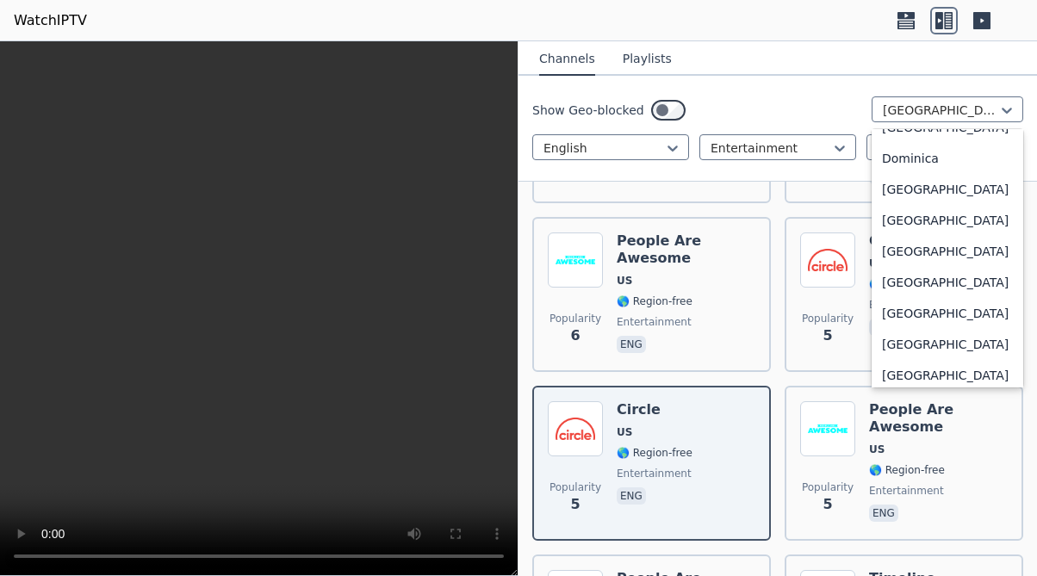
scroll to position [1749, 0]
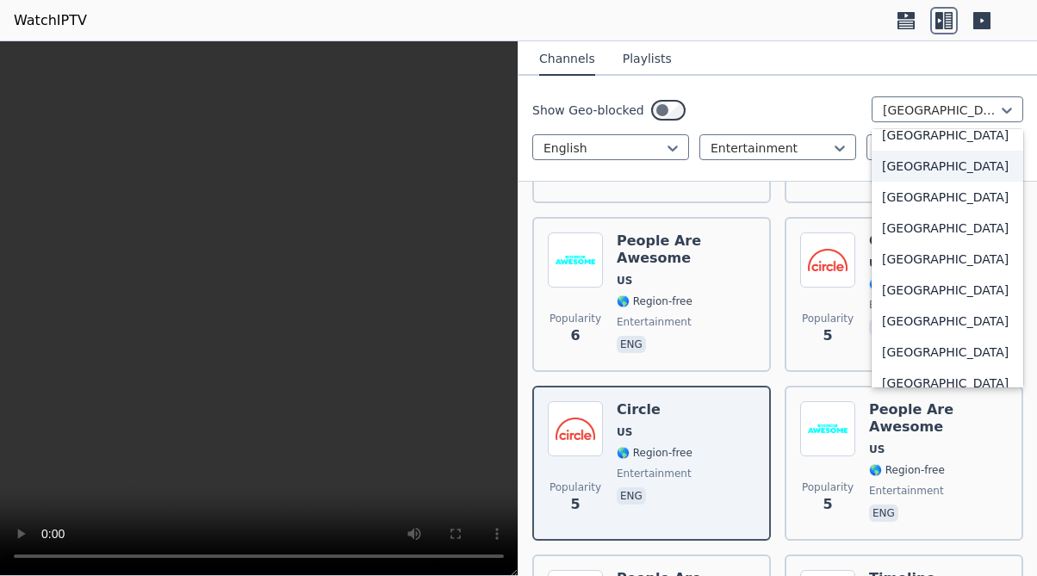
click at [549, 63] on button "Channels" at bounding box center [567, 59] width 56 height 33
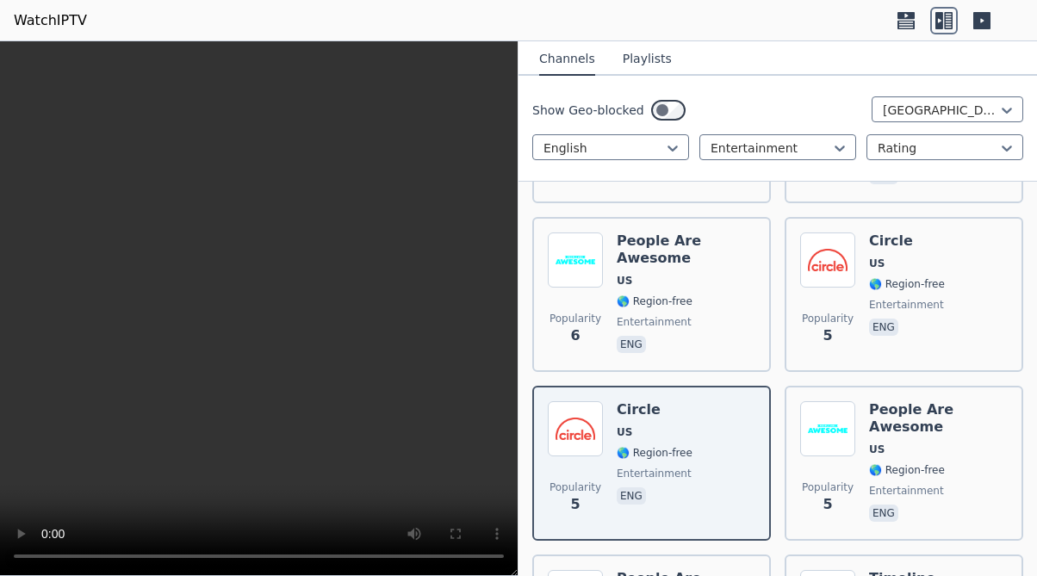
click at [626, 63] on button "Playlists" at bounding box center [647, 59] width 49 height 33
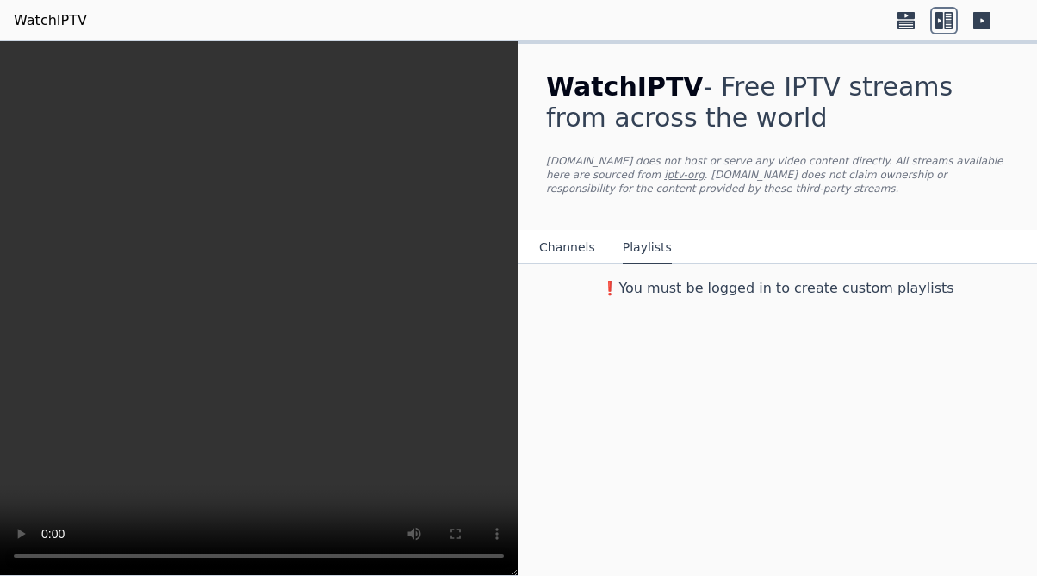
click at [724, 31] on header "WatchIPTV" at bounding box center [518, 20] width 1037 height 41
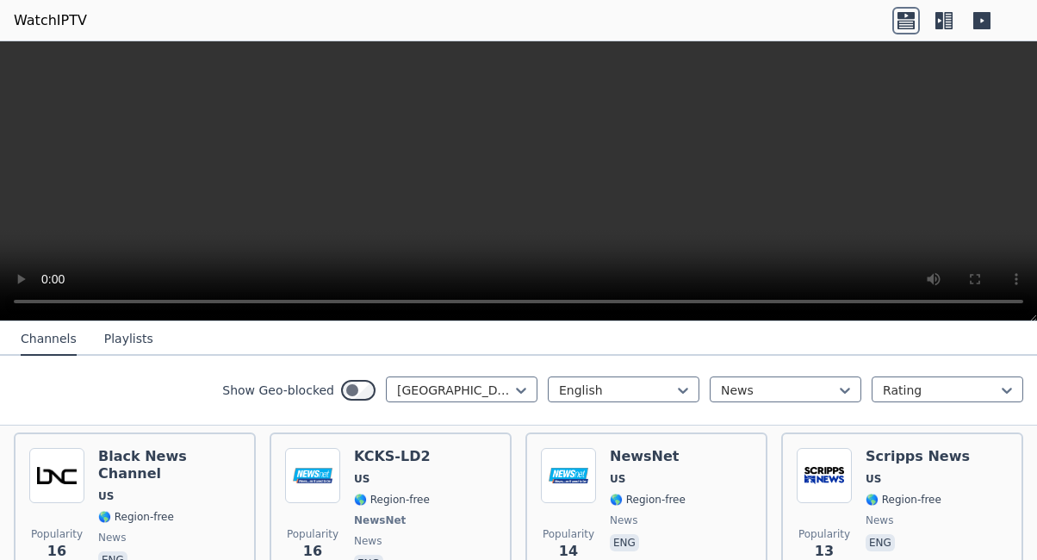
scroll to position [4078, 0]
